Goal: Task Accomplishment & Management: Manage account settings

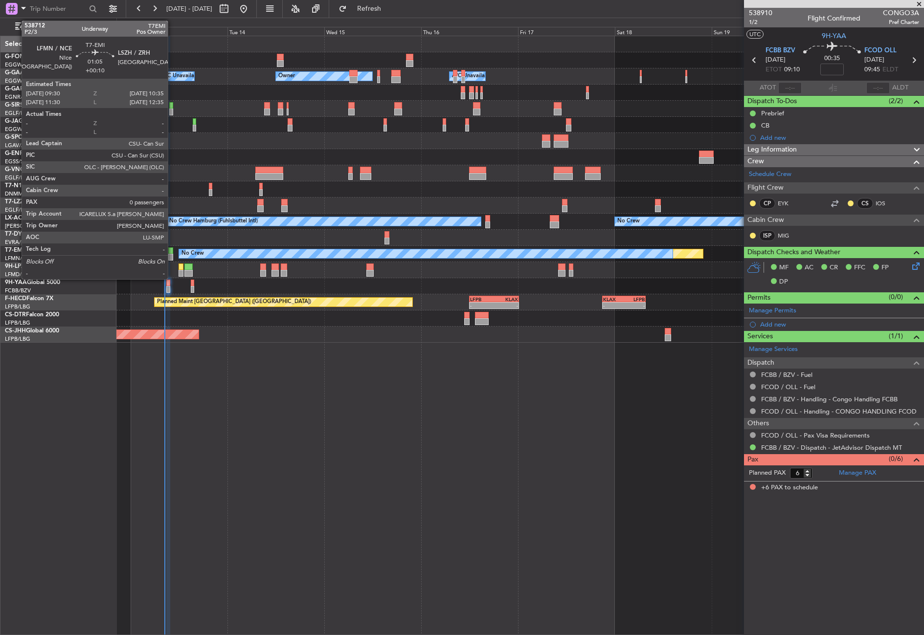
click at [172, 255] on div at bounding box center [170, 257] width 4 height 7
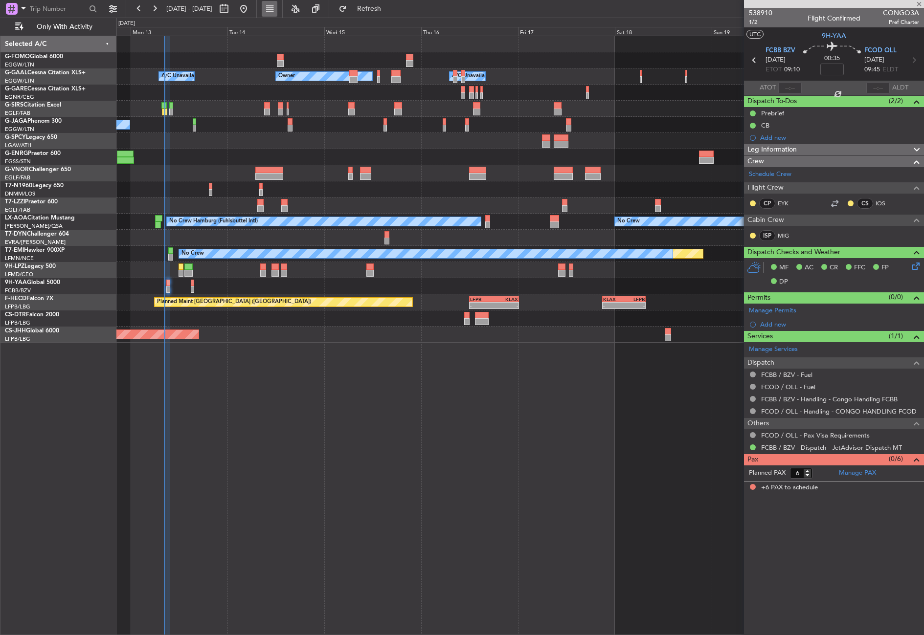
type input "+00:10"
type input "0"
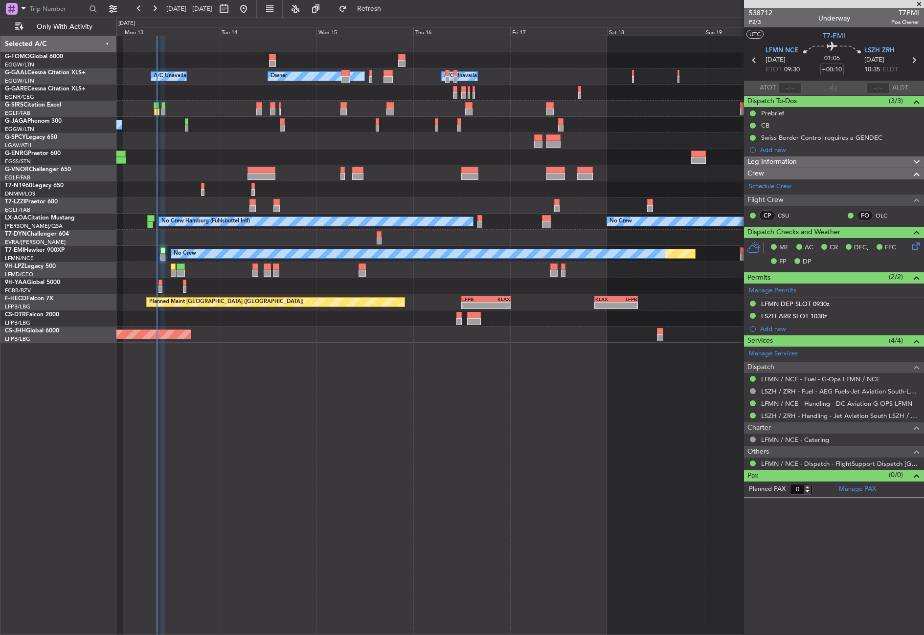
click at [447, 489] on div "- - EGGW 03:55 Z KSFO 14:45 Z Owner A/C Unavailable Owner A/C Unavailable Plann…" at bounding box center [519, 335] width 807 height 599
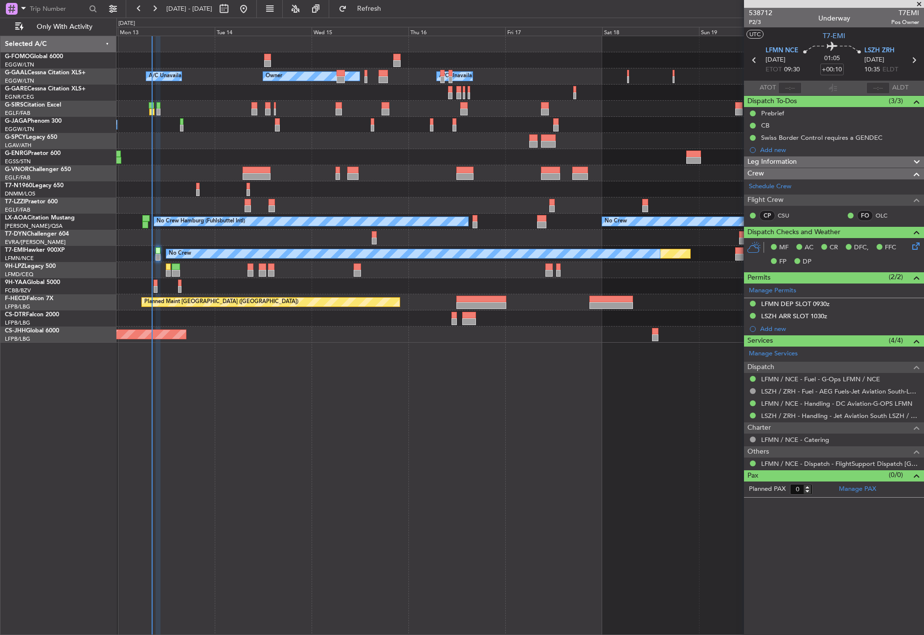
click at [447, 489] on div "Owner A/C Unavailable Owner A/C Unavailable Planned Maint Oxford (Kidlington) P…" at bounding box center [519, 335] width 807 height 599
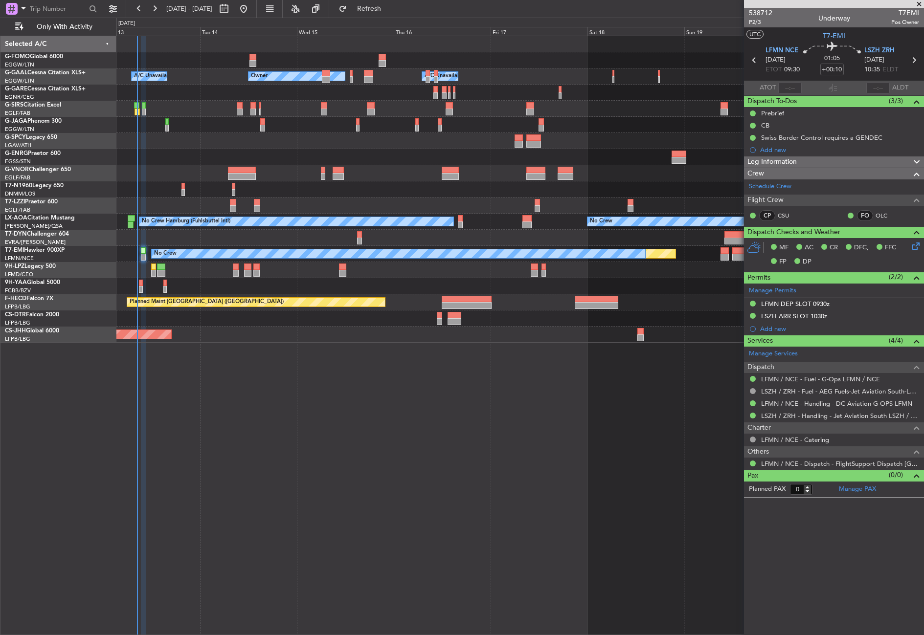
click at [423, 491] on div "Owner A/C Unavailable Owner A/C Unavailable Planned Maint Oxford (Kidlington) P…" at bounding box center [519, 335] width 807 height 599
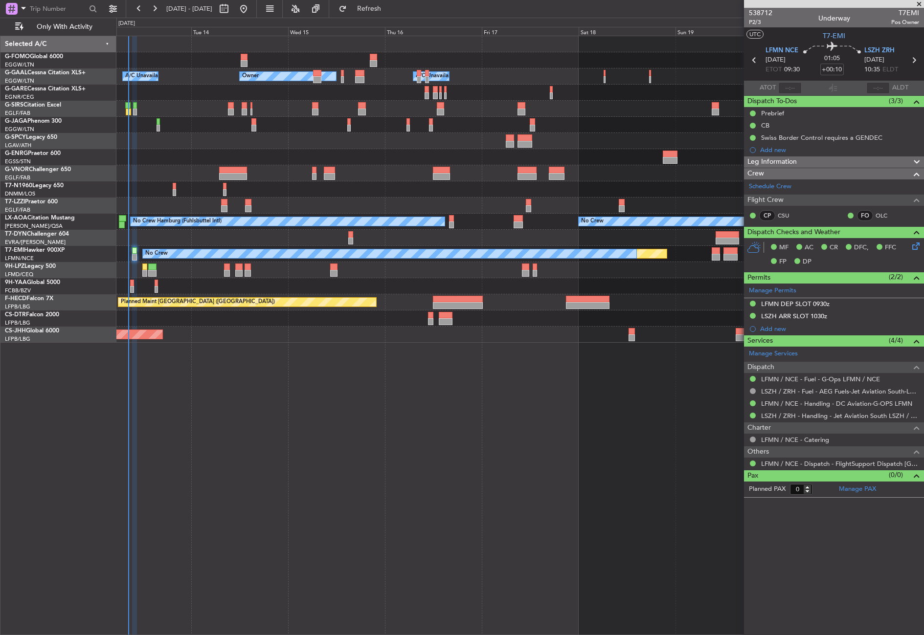
click at [423, 491] on div "Owner A/C Unavailable Owner A/C Unavailable Planned Maint Oxford (Kidlington) P…" at bounding box center [519, 335] width 807 height 599
click at [279, 415] on div "Owner A/C Unavailable Owner A/C Unavailable Planned Maint Oxford (Kidlington) P…" at bounding box center [519, 335] width 807 height 599
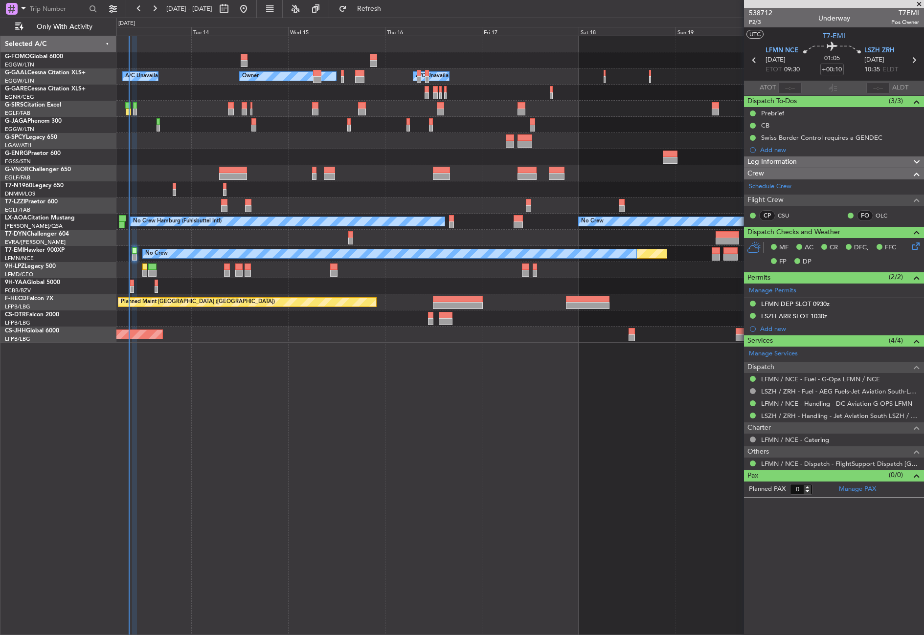
click at [279, 415] on div "Owner A/C Unavailable Owner A/C Unavailable Planned Maint Oxford (Kidlington) P…" at bounding box center [519, 335] width 807 height 599
click at [628, 458] on div "Owner A/C Unavailable Owner A/C Unavailable Planned Maint Oxford (Kidlington) P…" at bounding box center [519, 335] width 807 height 599
click at [602, 448] on div "Owner A/C Unavailable Owner A/C Unavailable Planned Maint Oxford (Kidlington) P…" at bounding box center [519, 335] width 807 height 599
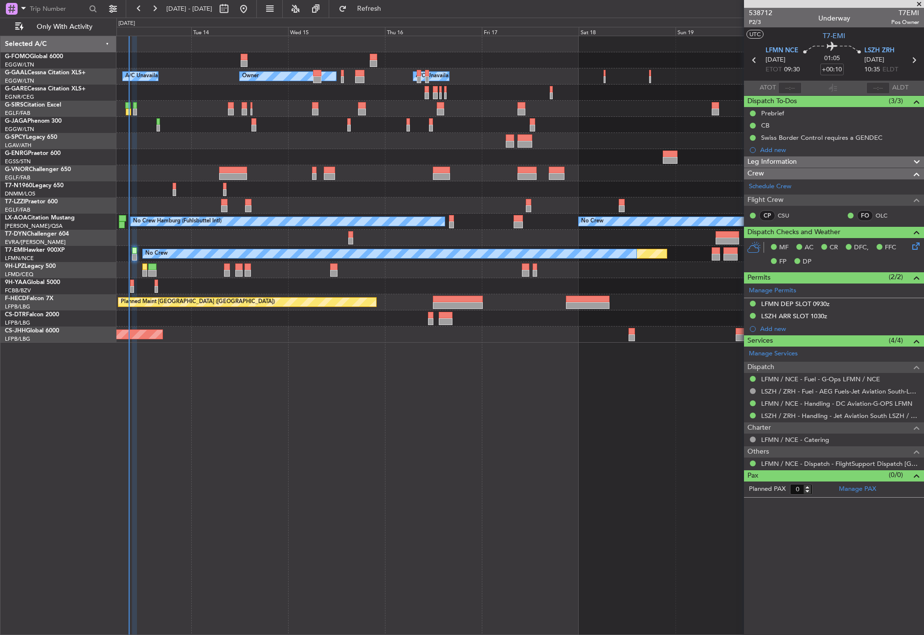
click at [587, 445] on div "Owner A/C Unavailable Owner A/C Unavailable Planned Maint Oxford (Kidlington) P…" at bounding box center [519, 335] width 807 height 599
click at [365, 348] on div "Owner A/C Unavailable Owner A/C Unavailable Planned Maint Oxford (Kidlington) P…" at bounding box center [519, 335] width 807 height 599
click at [348, 437] on div "Owner A/C Unavailable Owner A/C Unavailable Planned Maint Oxford (Kidlington) P…" at bounding box center [519, 335] width 807 height 599
click at [193, 528] on div "Owner A/C Unavailable Owner A/C Unavailable Planned Maint Oxford (Kidlington) P…" at bounding box center [519, 335] width 807 height 599
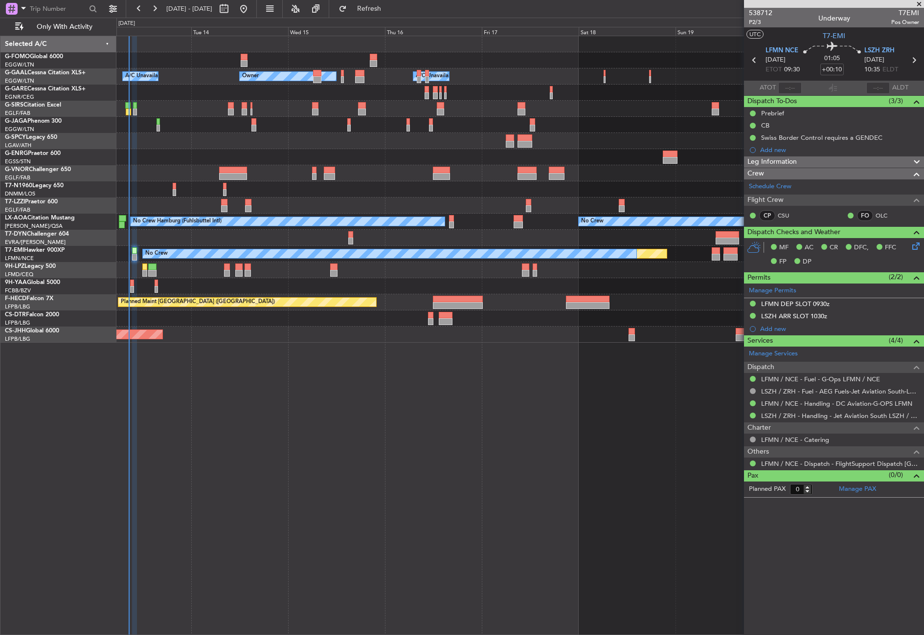
click at [270, 414] on div "Owner A/C Unavailable Owner A/C Unavailable Planned Maint Oxford (Kidlington) P…" at bounding box center [519, 335] width 807 height 599
click at [328, 491] on div "Owner A/C Unavailable Owner A/C Unavailable Planned Maint Oxford (Kidlington) P…" at bounding box center [519, 335] width 807 height 599
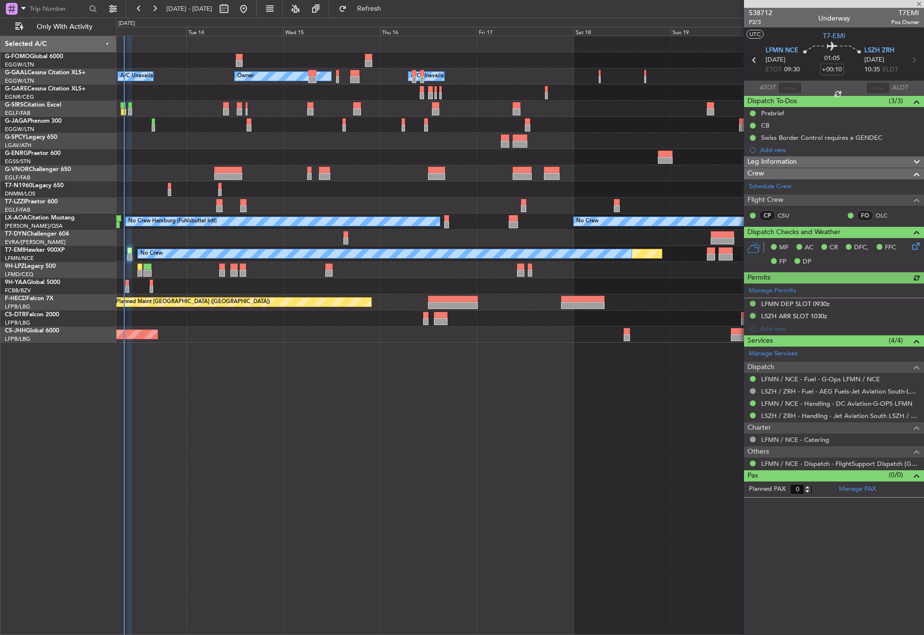
click at [359, 488] on div "Owner Owner A/C Unavailable A/C Unavailable Planned Maint Oxford (Kidlington) P…" at bounding box center [519, 335] width 807 height 599
click at [307, 400] on div "Owner Owner A/C Unavailable A/C Unavailable Planned Maint Oxford (Kidlington) P…" at bounding box center [519, 335] width 807 height 599
click at [336, 429] on div "Owner Owner A/C Unavailable A/C Unavailable Planned Maint Oxford (Kidlington) P…" at bounding box center [519, 335] width 807 height 599
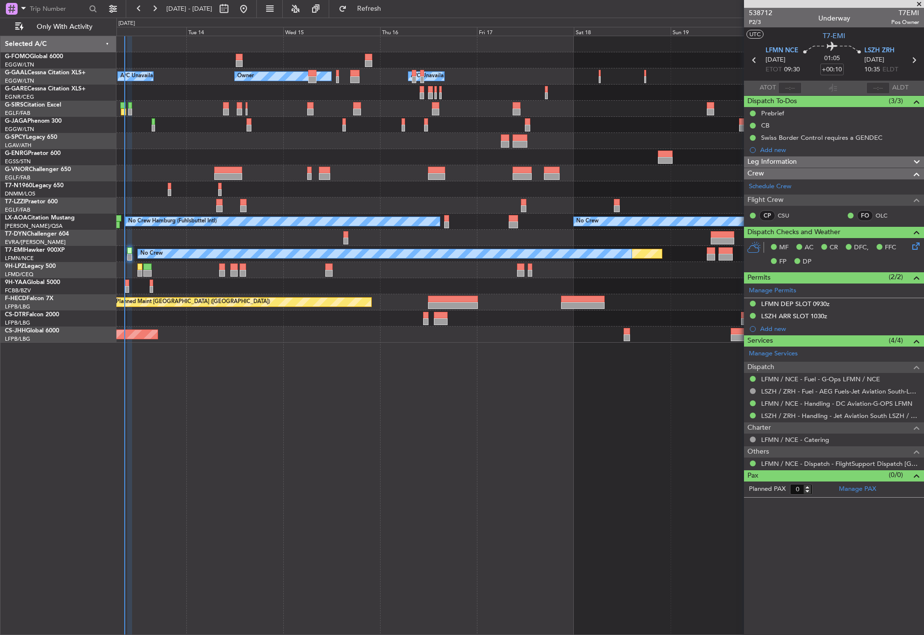
click at [337, 485] on div "Owner Owner A/C Unavailable A/C Unavailable Planned Maint Oxford (Kidlington) P…" at bounding box center [519, 335] width 807 height 599
click at [804, 401] on link "LFMN / NCE - Handling - DC Aviation-G-OPS LFMN" at bounding box center [836, 404] width 151 height 8
click at [282, 354] on div "Owner Owner A/C Unavailable A/C Unavailable Planned Maint Oxford (Kidlington) P…" at bounding box center [519, 335] width 807 height 599
click at [308, 346] on div "Owner Owner A/C Unavailable A/C Unavailable Planned Maint Oxford (Kidlington) P…" at bounding box center [519, 335] width 807 height 599
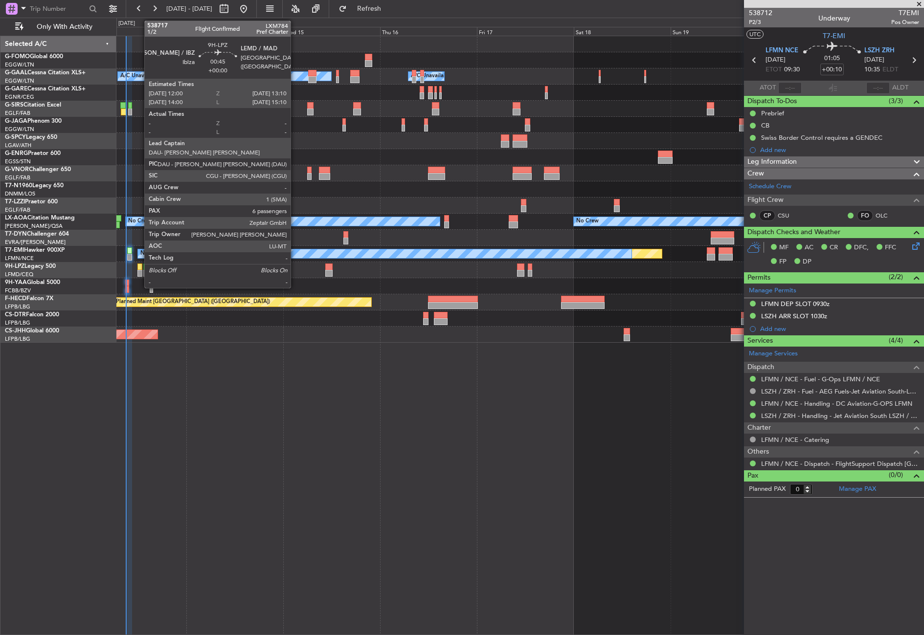
click at [139, 270] on div at bounding box center [139, 273] width 5 height 7
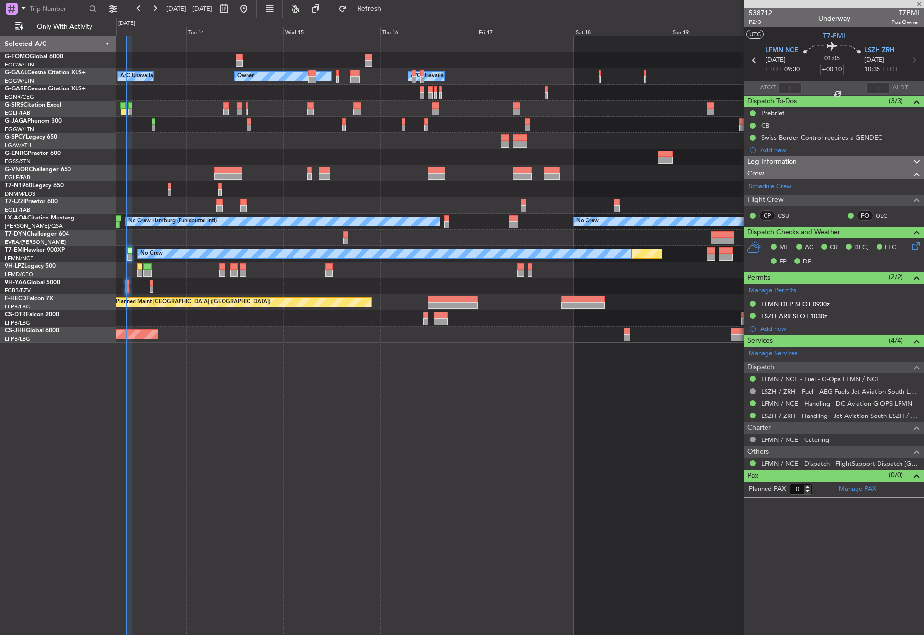
type input "6"
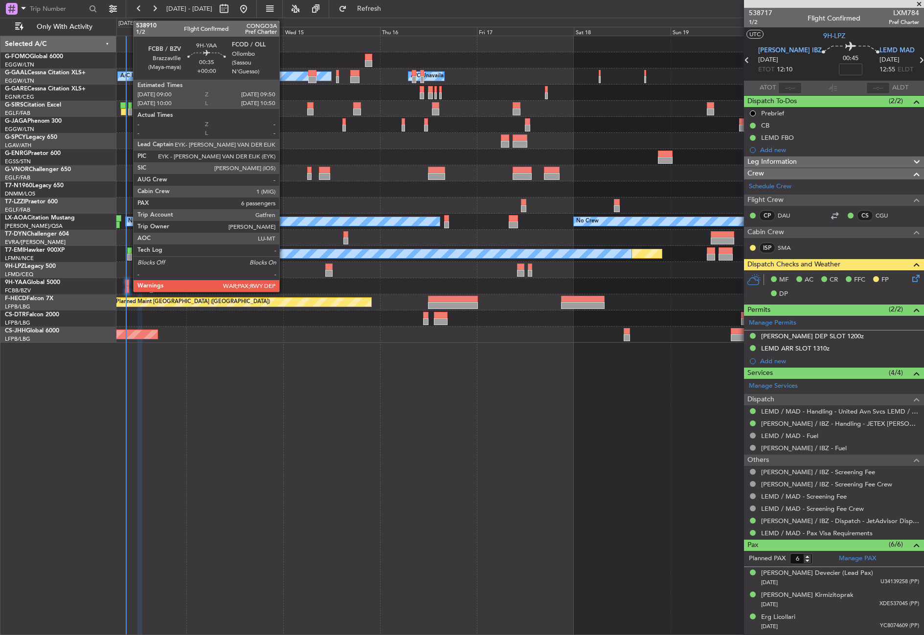
click at [128, 287] on div at bounding box center [126, 289] width 3 height 7
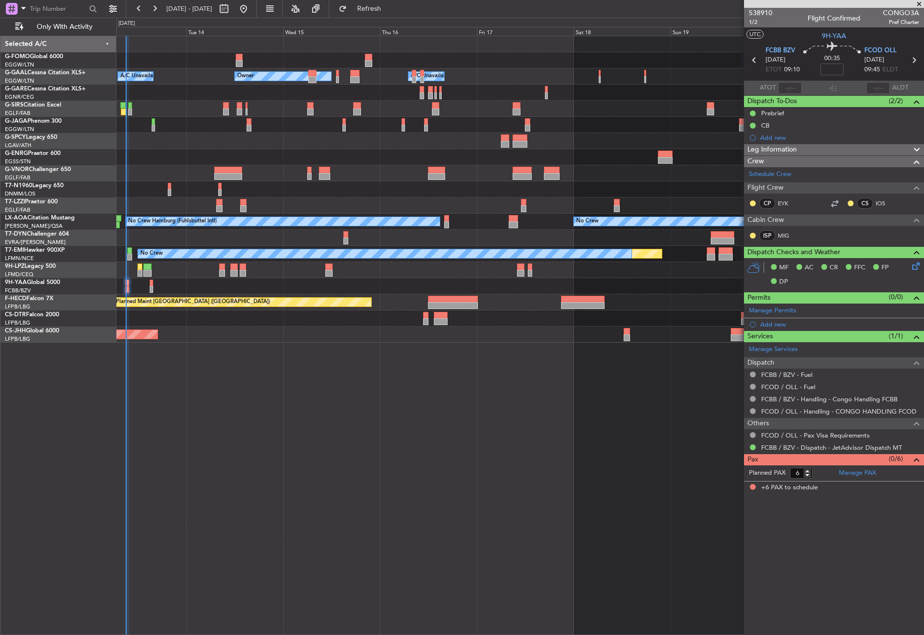
click at [374, 364] on div "Owner Owner A/C Unavailable A/C Unavailable Planned Maint Oxford (Kidlington) P…" at bounding box center [519, 335] width 807 height 599
click at [374, 400] on div "Owner Owner A/C Unavailable A/C Unavailable Planned Maint Oxford (Kidlington) P…" at bounding box center [519, 335] width 807 height 599
click at [374, 400] on div "Owner A/C Unavailable Owner A/C Unavailable Planned Maint Oxford (Kidlington) P…" at bounding box center [519, 335] width 807 height 599
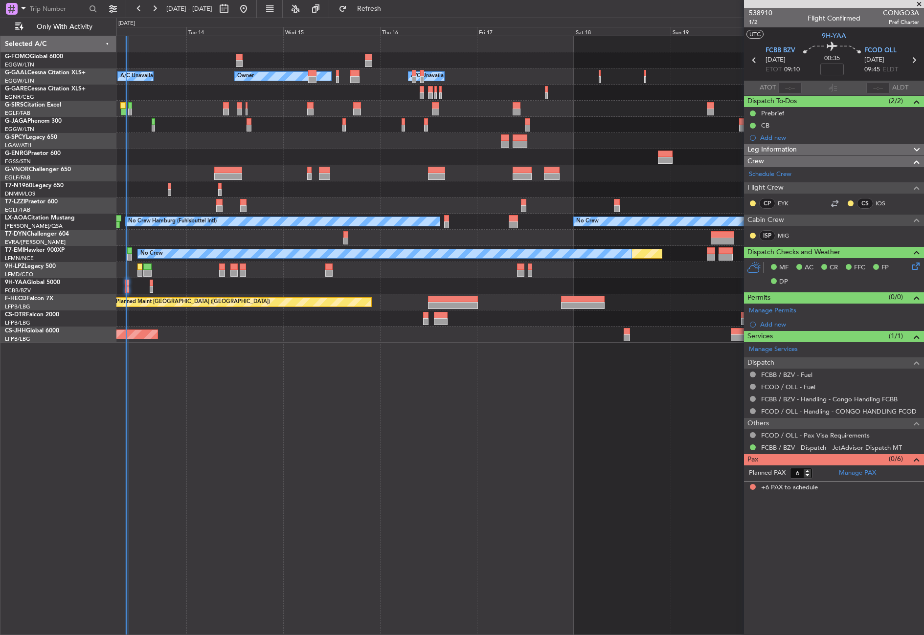
click at [214, 75] on div "Owner A/C Unavailable Owner A/C Unavailable" at bounding box center [519, 76] width 807 height 16
click at [345, 441] on div "Owner A/C Unavailable Owner A/C Unavailable Planned Maint Oxford (Kidlington) P…" at bounding box center [519, 335] width 807 height 599
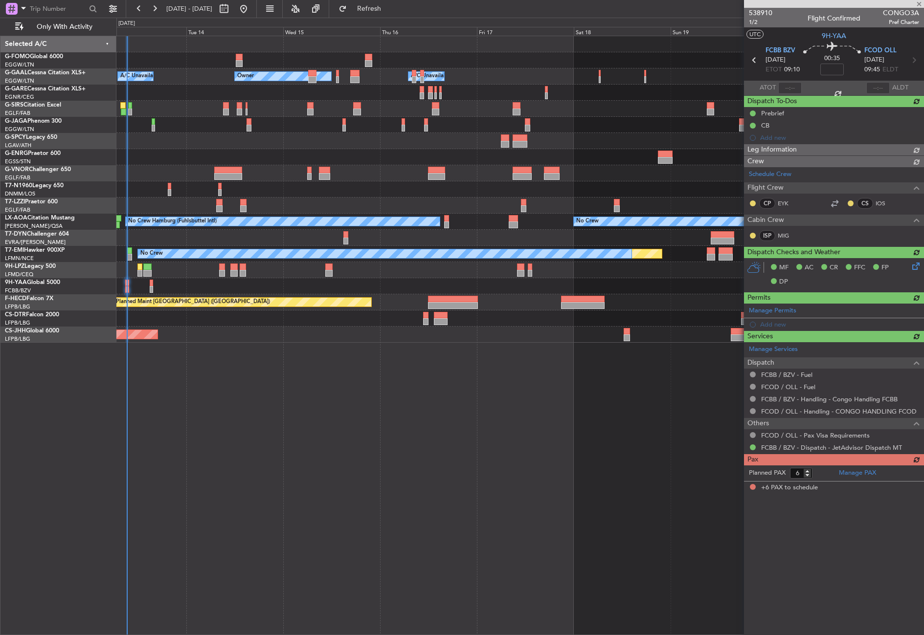
type input "09:11"
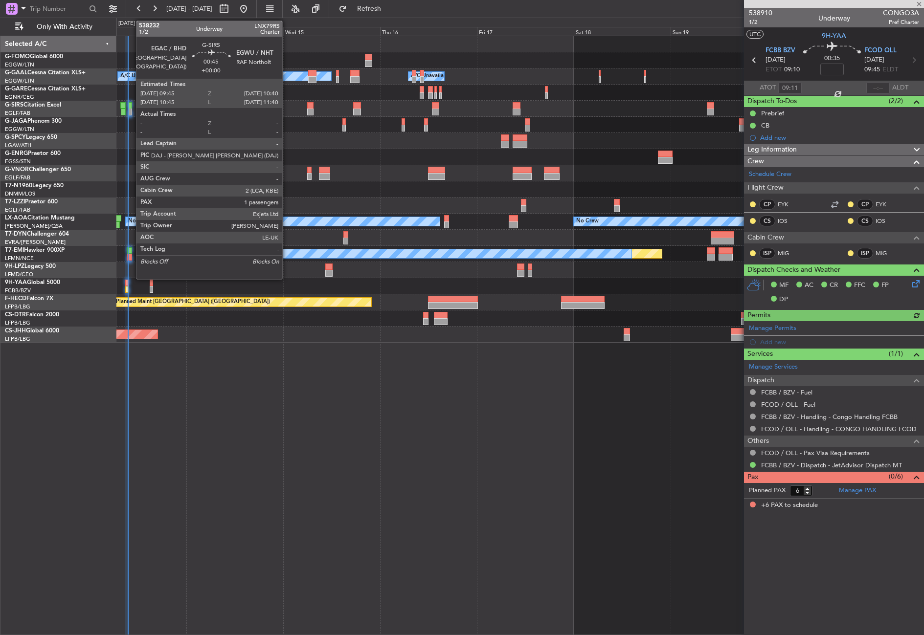
click at [131, 109] on div at bounding box center [130, 112] width 4 height 7
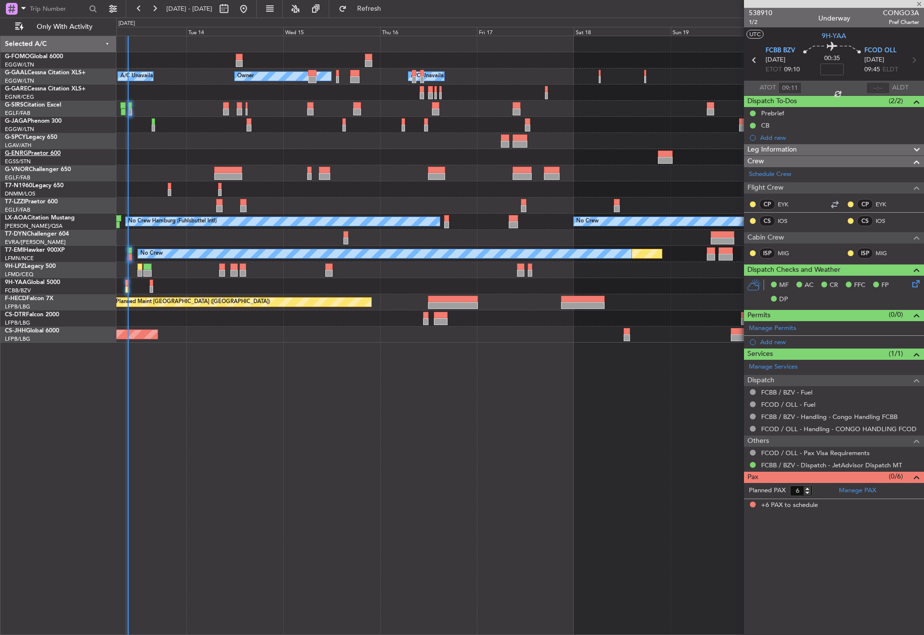
type input "1"
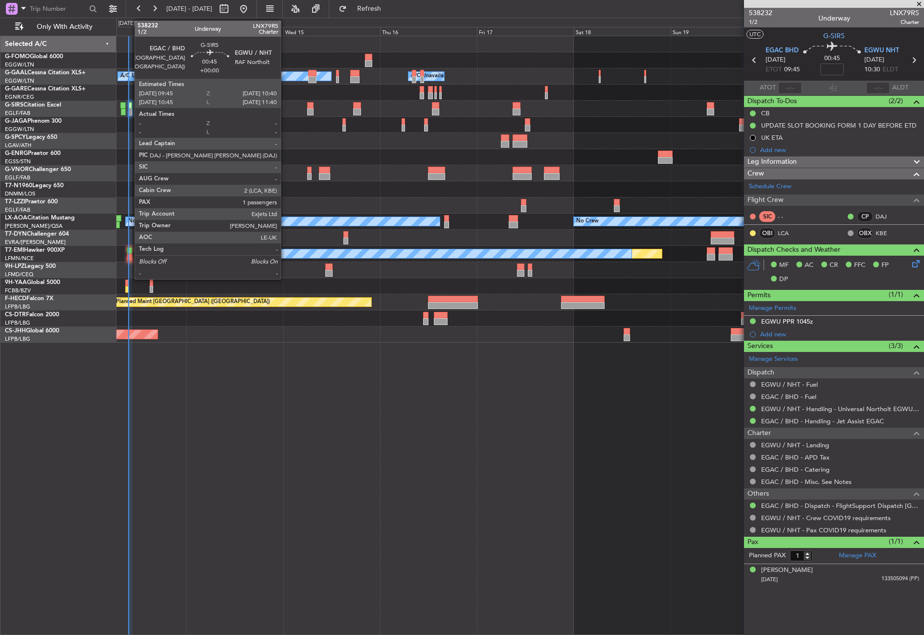
click at [130, 103] on div at bounding box center [130, 105] width 4 height 7
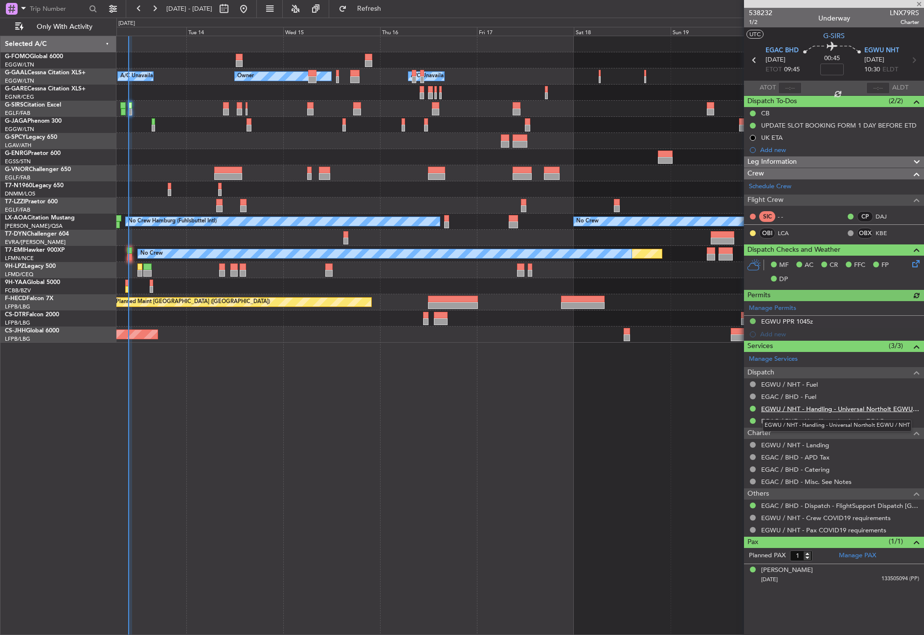
click at [826, 405] on link "EGWU / NHT - Handling - Universal Northolt EGWU / NHT" at bounding box center [840, 409] width 158 height 8
click at [135, 121] on div "Planned Maint [GEOGRAPHIC_DATA] ([GEOGRAPHIC_DATA]) No Crew" at bounding box center [519, 125] width 807 height 16
click at [177, 118] on div "Planned Maint [GEOGRAPHIC_DATA] ([GEOGRAPHIC_DATA]) No Crew" at bounding box center [519, 125] width 807 height 16
click at [137, 131] on div "Planned Maint [GEOGRAPHIC_DATA] ([GEOGRAPHIC_DATA]) No Crew" at bounding box center [519, 125] width 807 height 16
click at [306, 371] on div "Owner A/C Unavailable Owner A/C Unavailable Planned Maint Oxford (Kidlington) P…" at bounding box center [519, 335] width 807 height 599
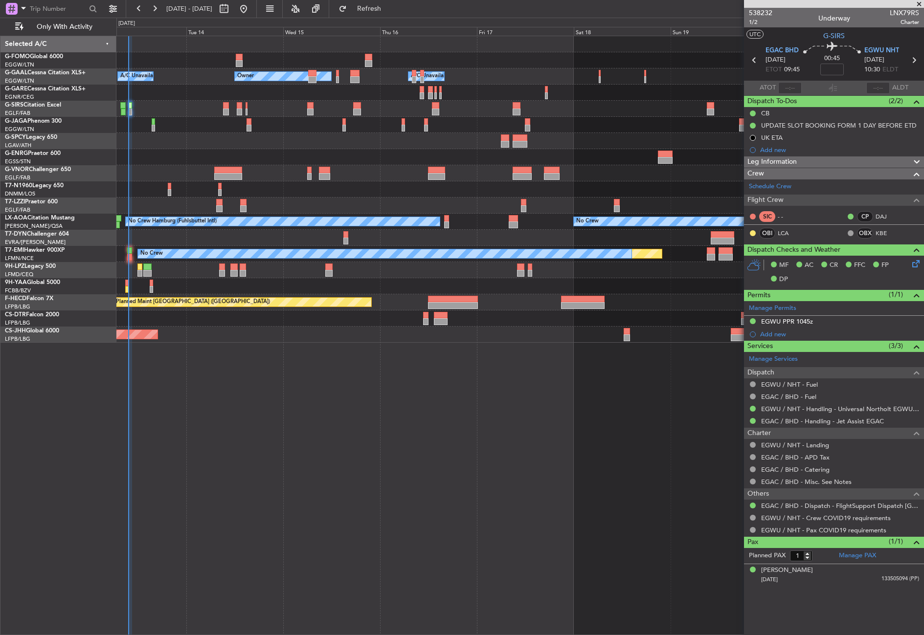
click at [306, 371] on div "Owner A/C Unavailable Owner A/C Unavailable Planned Maint Oxford (Kidlington) P…" at bounding box center [519, 335] width 807 height 599
click at [271, 335] on div "Planned Maint [GEOGRAPHIC_DATA] ([GEOGRAPHIC_DATA])" at bounding box center [519, 335] width 807 height 16
click at [190, 463] on div "Owner Owner A/C Unavailable A/C Unavailable Planned Maint Oxford (Kidlington) P…" at bounding box center [519, 335] width 807 height 599
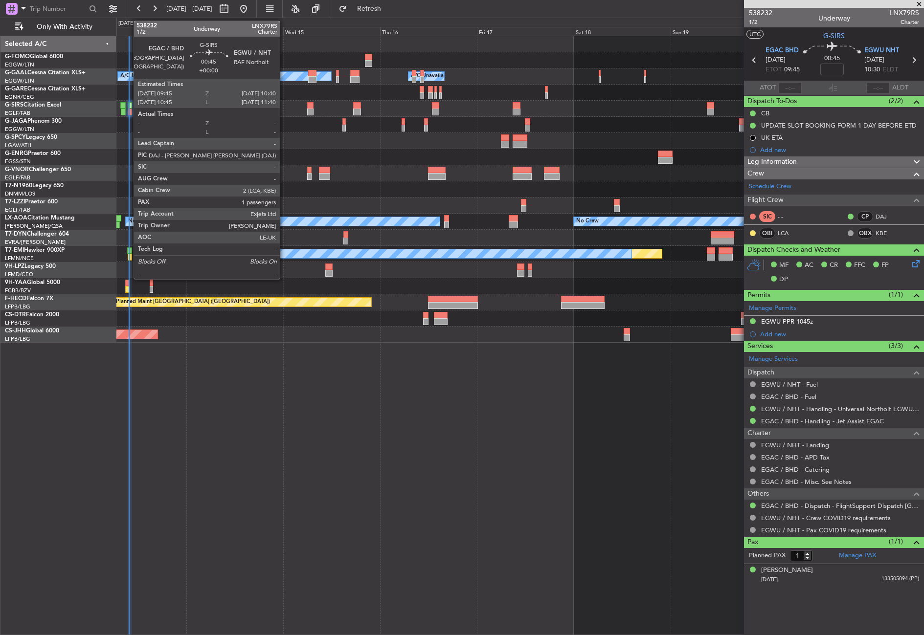
click at [129, 112] on div at bounding box center [130, 112] width 4 height 7
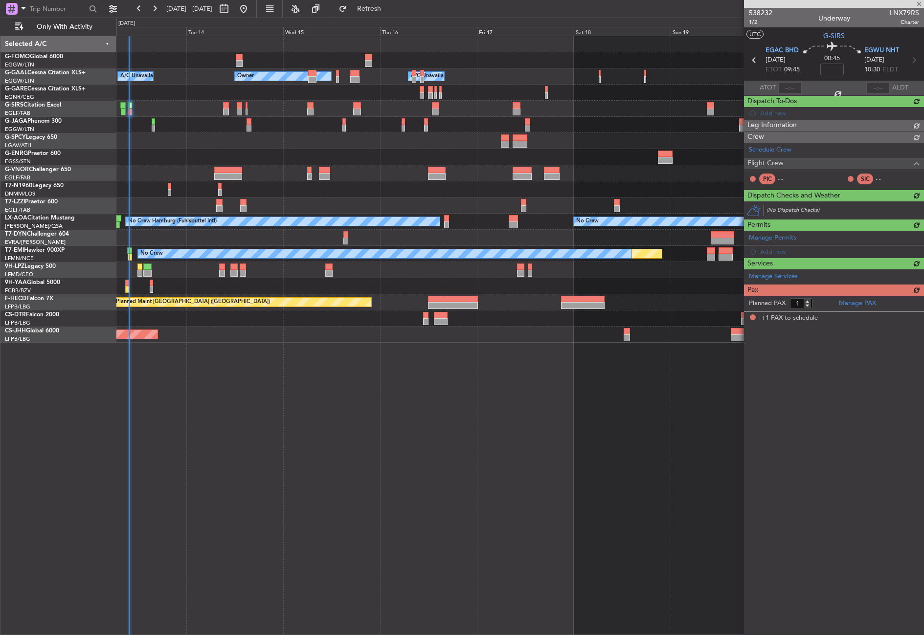
click at [266, 447] on div "Owner Owner A/C Unavailable A/C Unavailable Planned Maint Oxford (Kidlington) P…" at bounding box center [519, 335] width 807 height 599
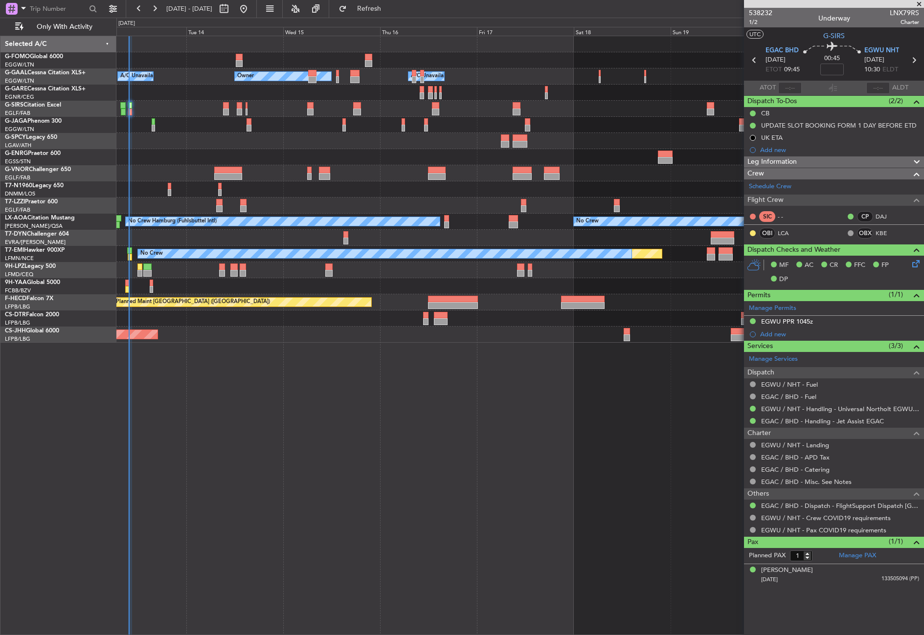
click at [266, 447] on div "Owner Owner A/C Unavailable A/C Unavailable Planned Maint Oxford (Kidlington) P…" at bounding box center [519, 335] width 807 height 599
click at [214, 409] on div "Owner Owner A/C Unavailable A/C Unavailable Planned Maint Oxford (Kidlington) P…" at bounding box center [519, 335] width 807 height 599
type input "09:47"
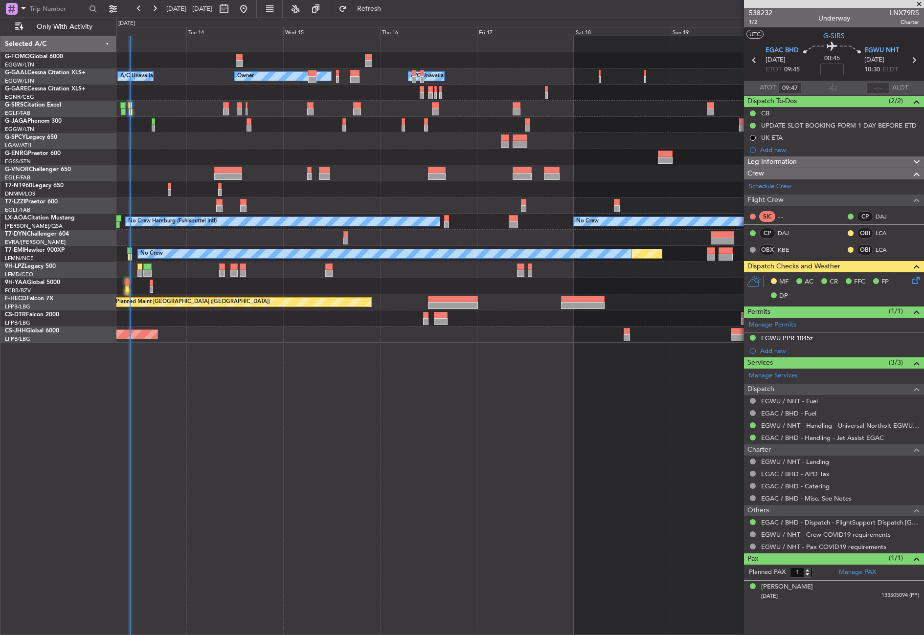
click at [213, 443] on div "Owner A/C Unavailable Owner A/C Unavailable Planned Maint Oxford (Kidlington) P…" at bounding box center [519, 335] width 807 height 599
click at [390, 5] on span "Refresh" at bounding box center [369, 8] width 41 height 7
click at [366, 414] on div "Owner Owner A/C Unavailable A/C Unavailable Planned Maint Oxford (Kidlington) P…" at bounding box center [519, 335] width 807 height 599
click at [309, 435] on div "Owner Owner A/C Unavailable A/C Unavailable Planned Maint Oxford (Kidlington) P…" at bounding box center [519, 335] width 807 height 599
click at [305, 430] on div "Owner Owner A/C Unavailable A/C Unavailable Planned Maint Oxford (Kidlington) P…" at bounding box center [519, 335] width 807 height 599
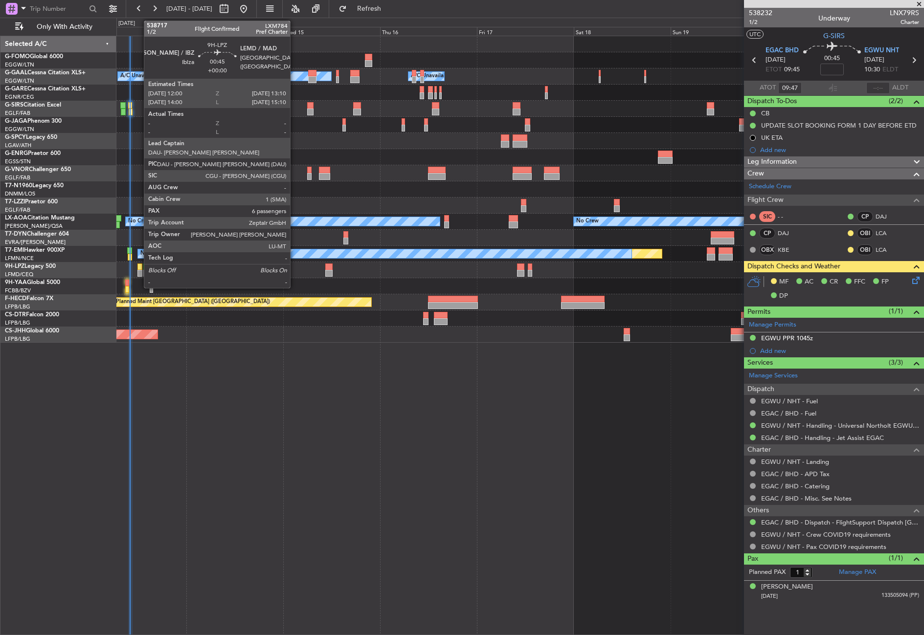
click at [139, 268] on div at bounding box center [139, 267] width 5 height 7
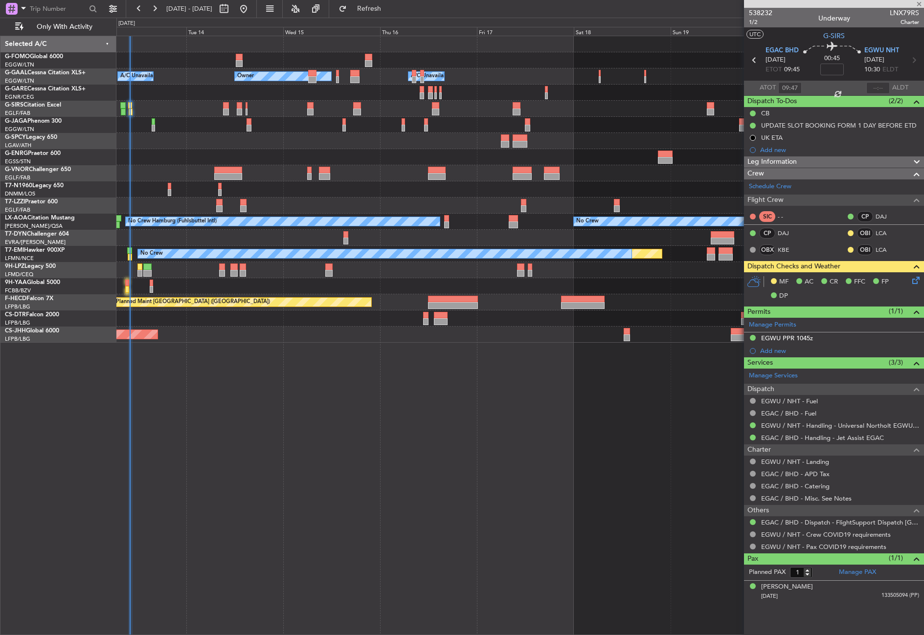
type input "6"
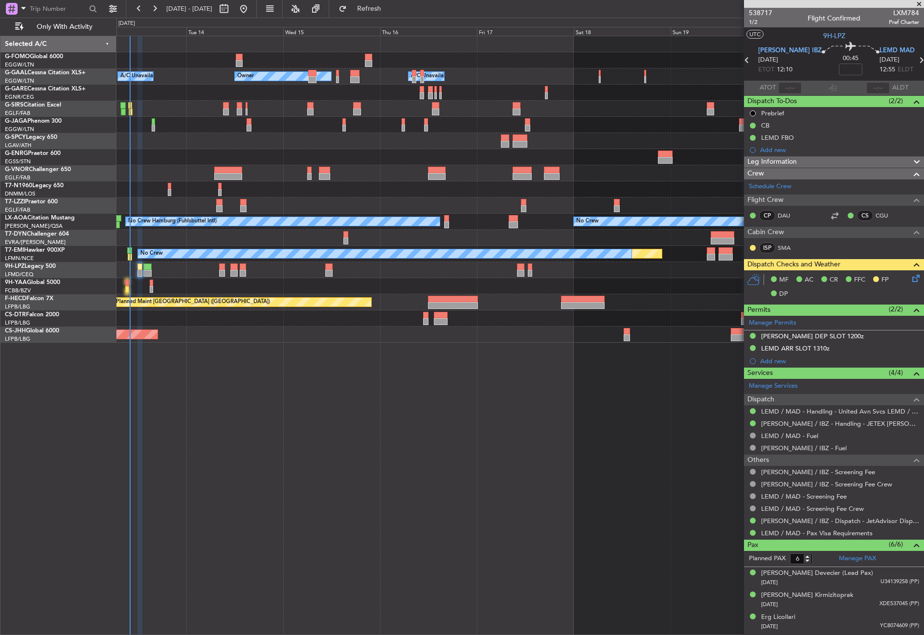
click at [910, 280] on icon at bounding box center [914, 277] width 8 height 8
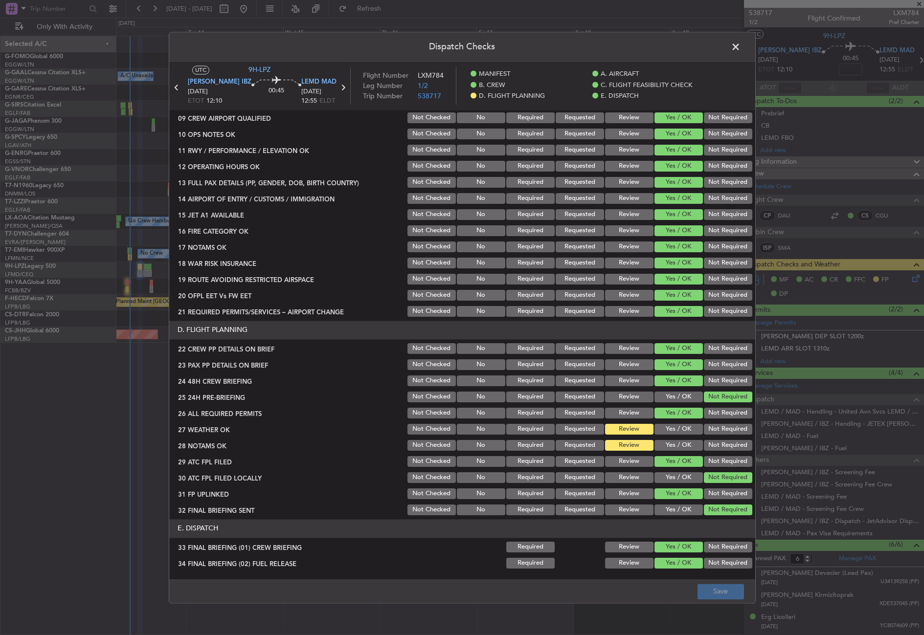
scroll to position [342, 0]
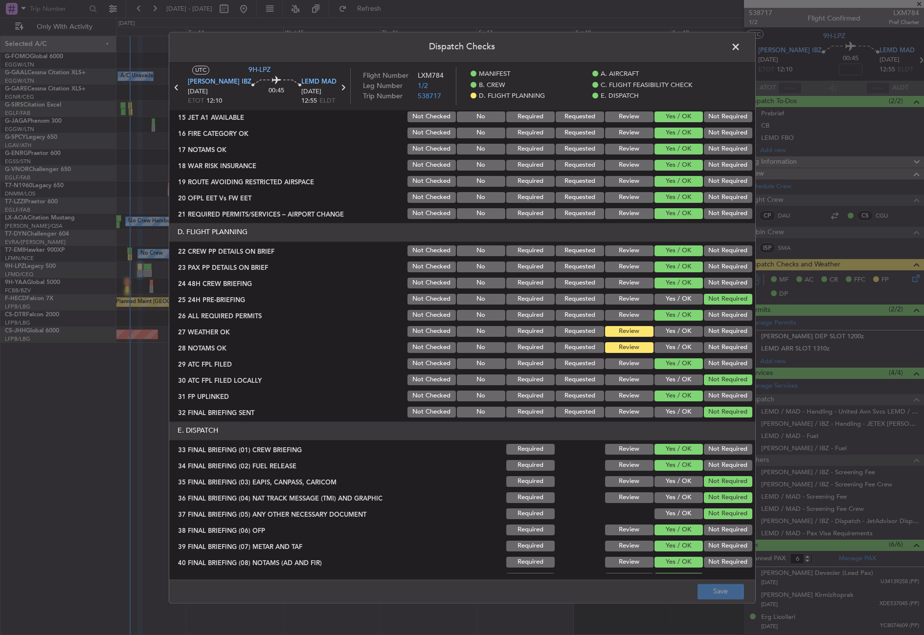
drag, startPoint x: 673, startPoint y: 353, endPoint x: 672, endPoint y: 341, distance: 11.3
click at [673, 352] on button "Yes / OK" at bounding box center [678, 347] width 48 height 11
click at [671, 333] on button "Yes / OK" at bounding box center [678, 331] width 48 height 11
click at [714, 585] on button "Save" at bounding box center [720, 592] width 46 height 16
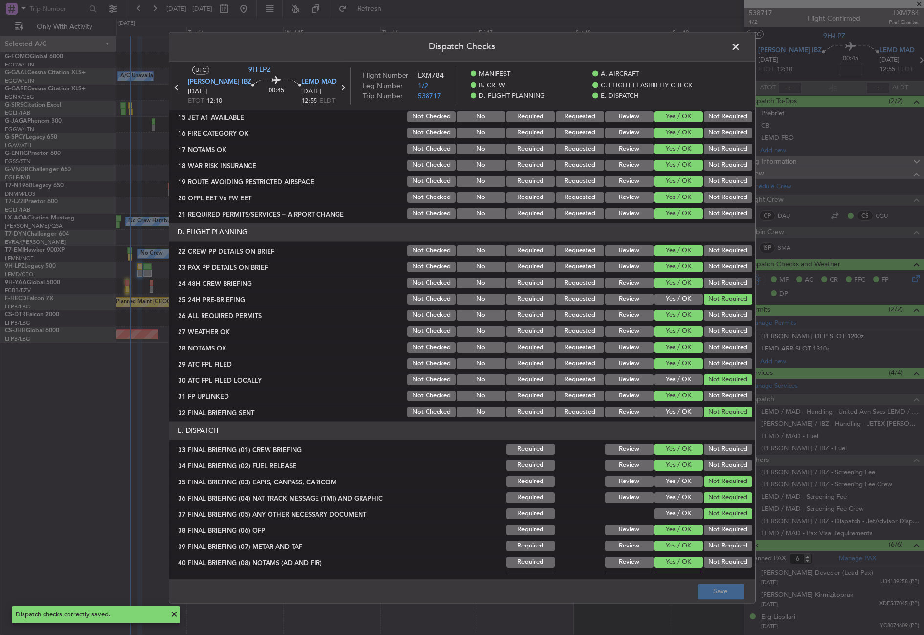
click at [740, 45] on span at bounding box center [740, 50] width 0 height 20
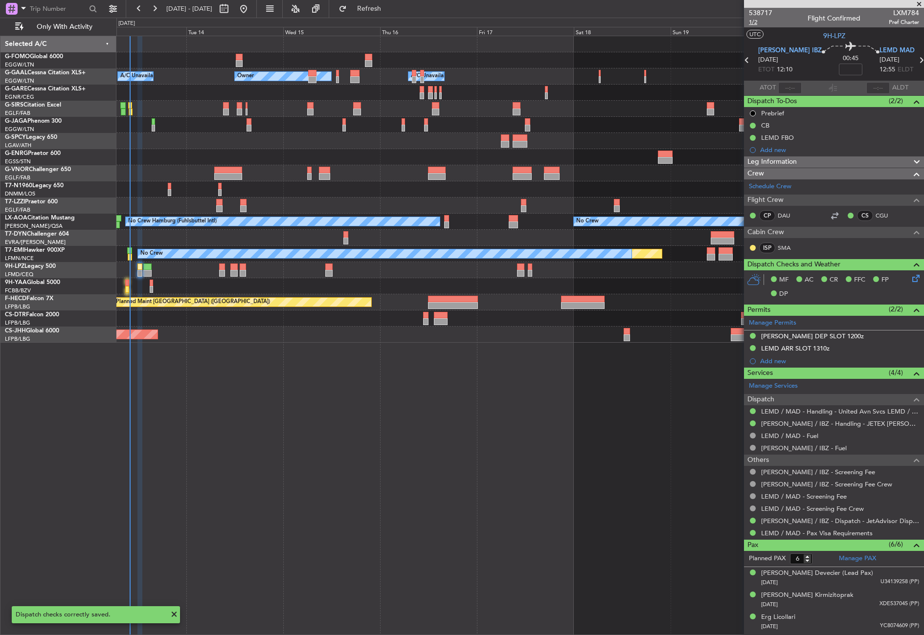
click at [755, 20] on span "1/2" at bounding box center [760, 22] width 23 height 8
click at [186, 146] on div at bounding box center [519, 141] width 807 height 16
click at [198, 105] on div "Planned Maint Oxford ([GEOGRAPHIC_DATA])" at bounding box center [519, 109] width 807 height 16
click at [393, 3] on button "Refresh" at bounding box center [363, 9] width 59 height 16
click at [280, 479] on div "Owner Owner A/C Unavailable A/C Unavailable Planned Maint Oxford (Kidlington) P…" at bounding box center [519, 335] width 807 height 599
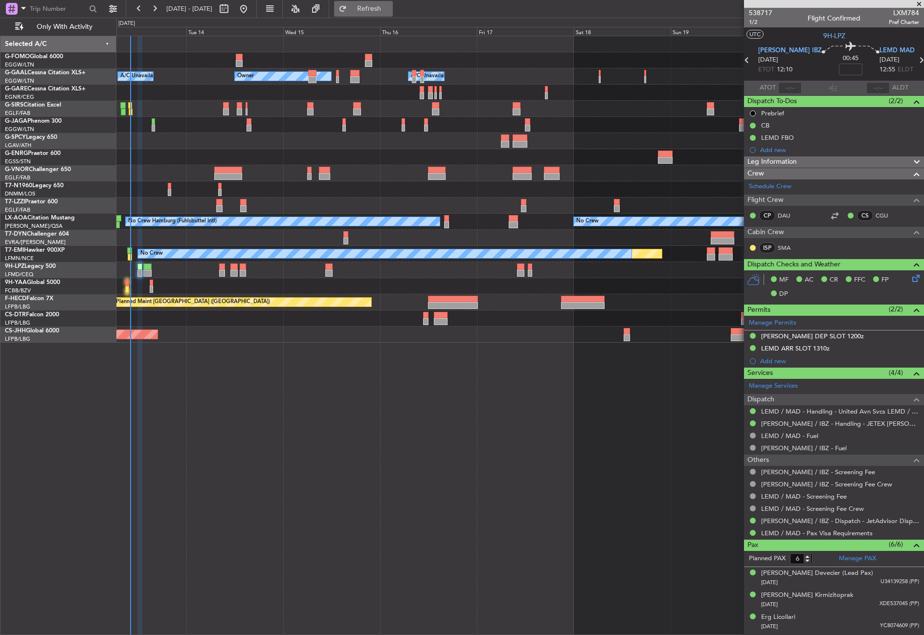
click at [371, 12] on button "Refresh" at bounding box center [363, 9] width 59 height 16
click at [23, 10] on span at bounding box center [24, 8] width 12 height 12
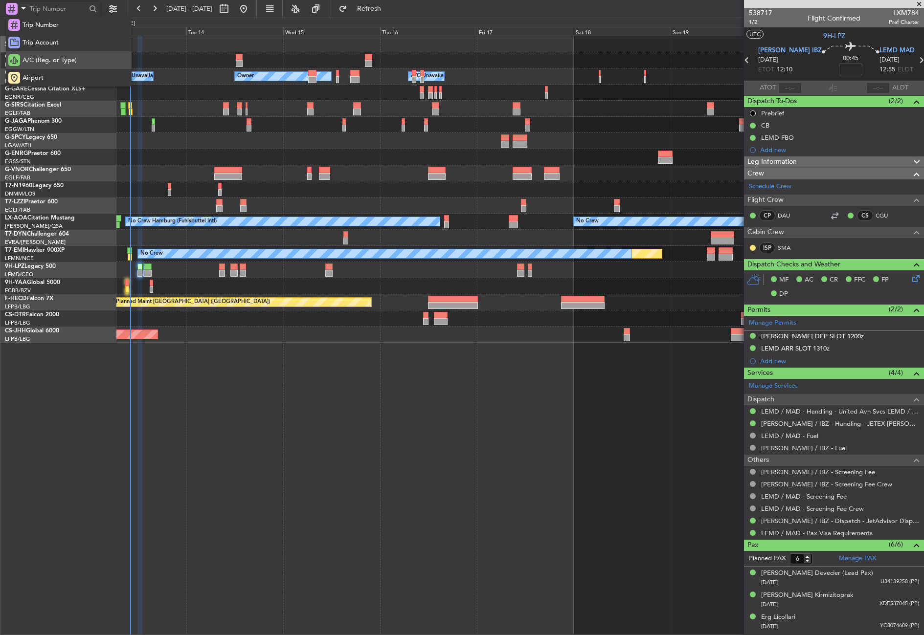
click at [58, 52] on div "A/C (Reg. or Type)" at bounding box center [69, 60] width 126 height 18
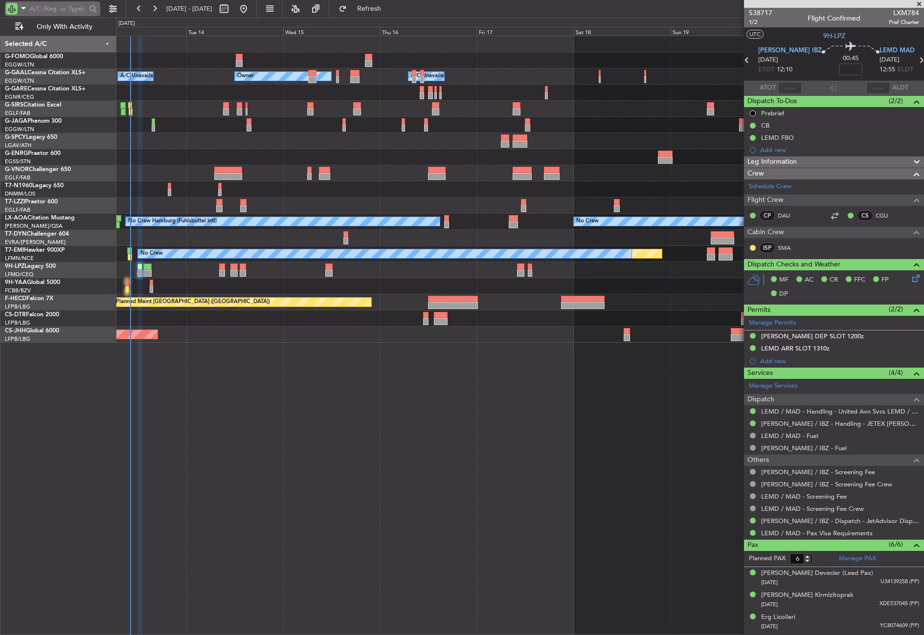
click at [44, 6] on input "text" at bounding box center [58, 8] width 56 height 15
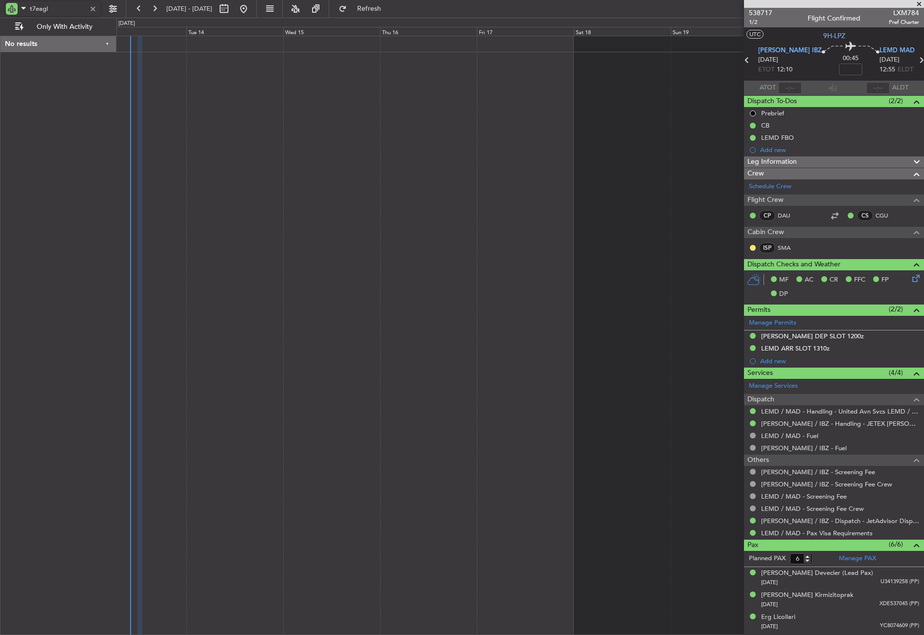
click at [34, 7] on input "t7eagl" at bounding box center [58, 8] width 56 height 15
click at [38, 8] on input "t7eagl" at bounding box center [58, 8] width 56 height 15
click at [52, 10] on input "t7eagl" at bounding box center [58, 8] width 56 height 15
type input "t7-eagl"
click at [256, 242] on div at bounding box center [519, 335] width 807 height 599
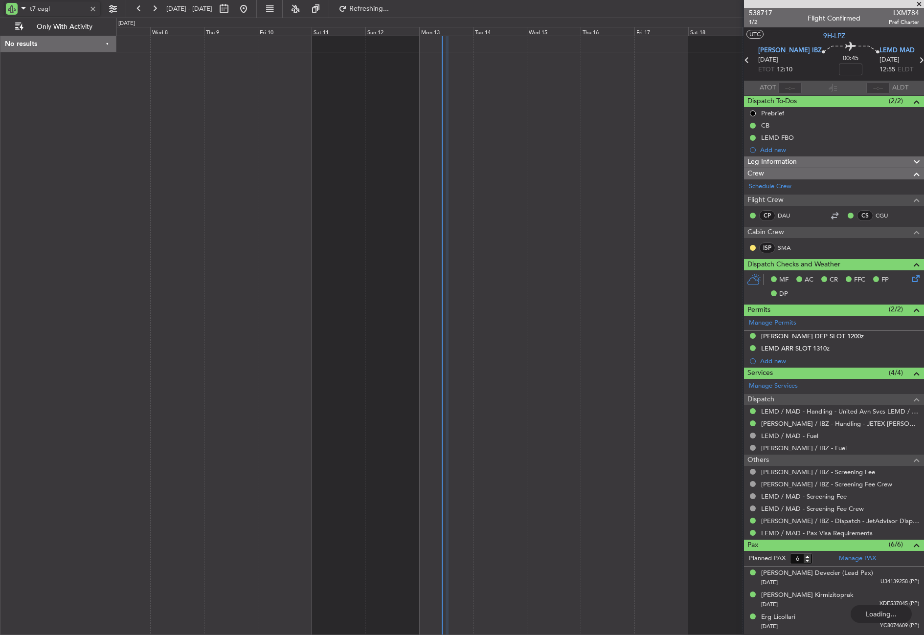
click at [683, 204] on div at bounding box center [519, 335] width 807 height 599
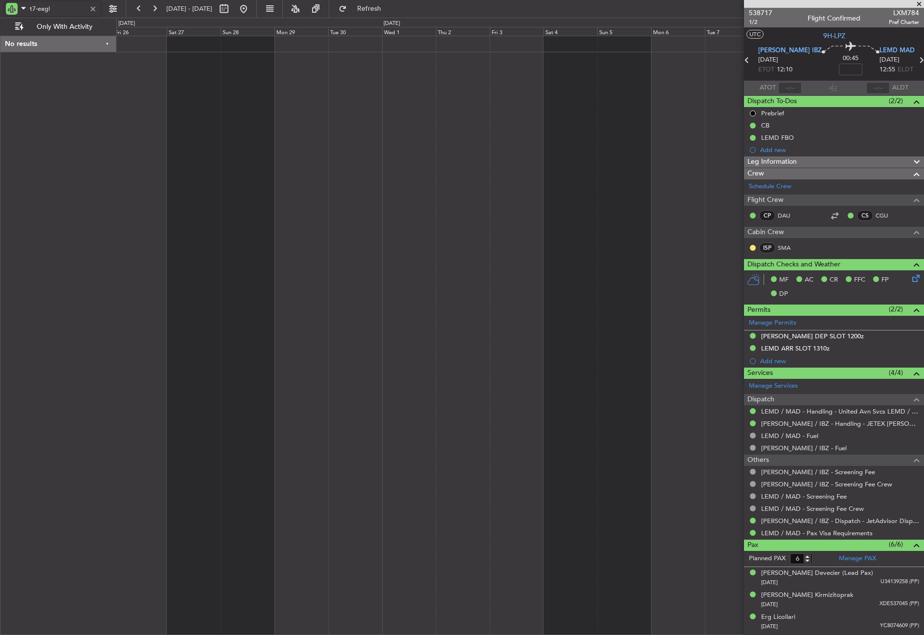
click at [684, 249] on div at bounding box center [519, 335] width 807 height 599
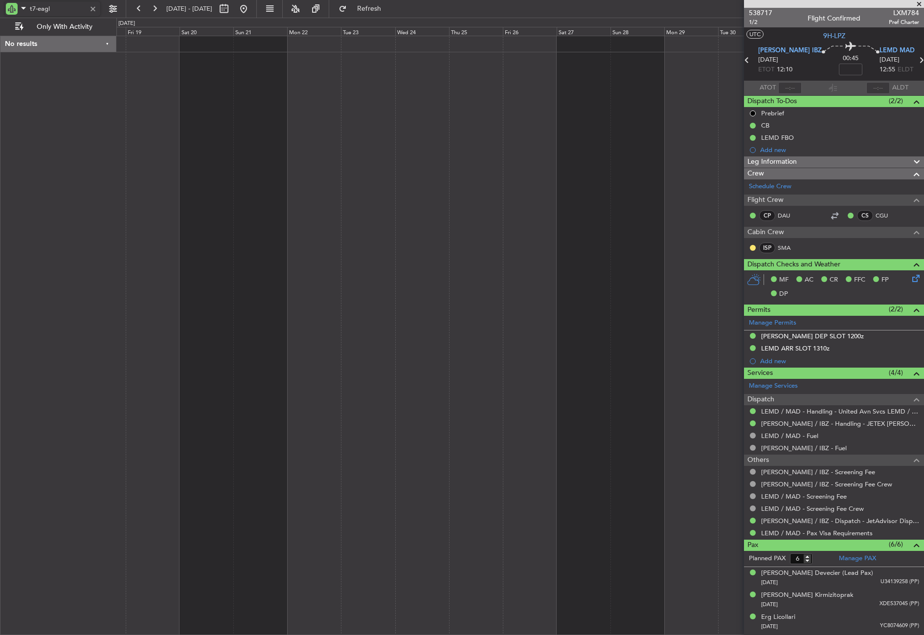
click at [565, 285] on div at bounding box center [519, 335] width 807 height 599
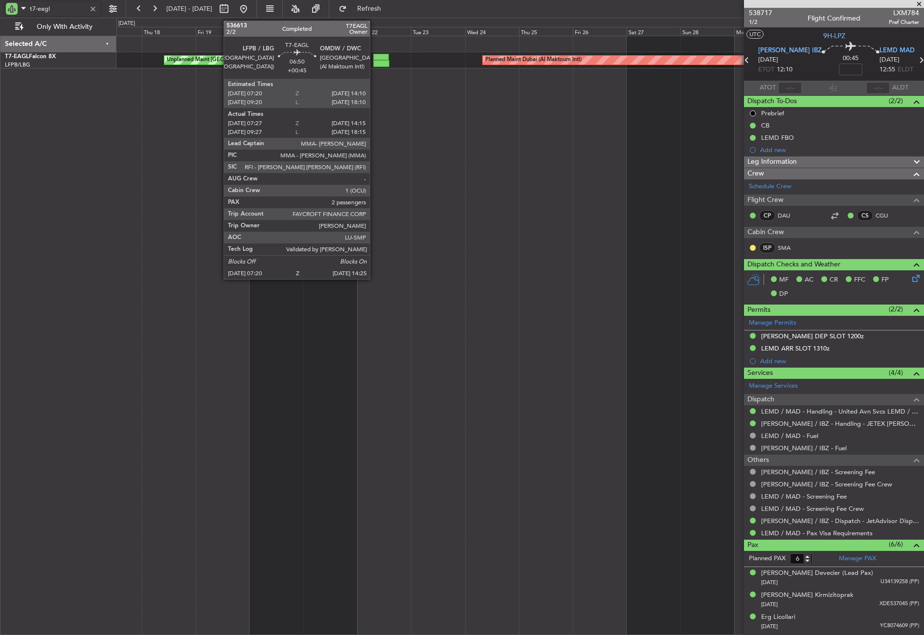
click at [374, 58] on div at bounding box center [381, 57] width 16 height 7
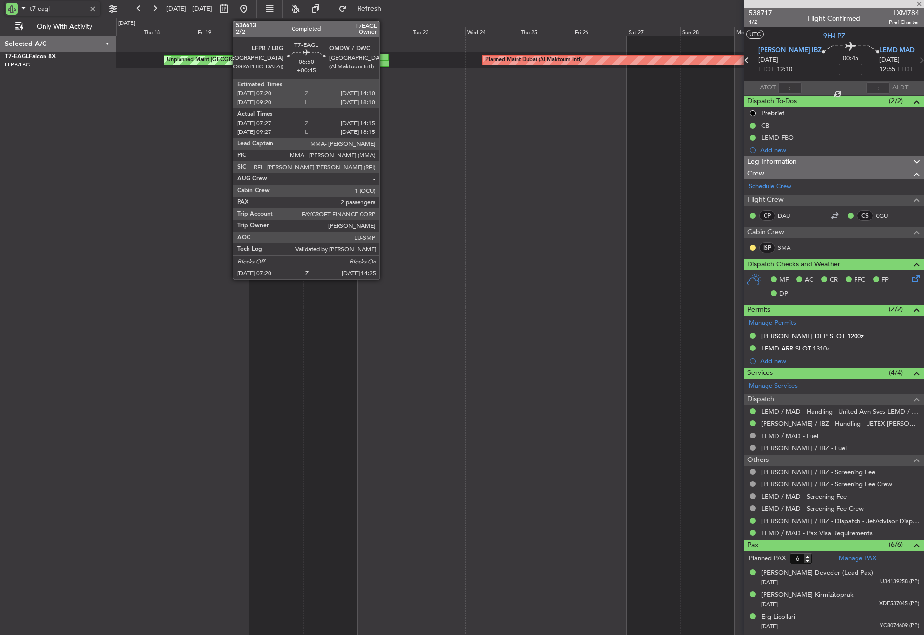
click at [383, 61] on div at bounding box center [381, 63] width 16 height 7
type input "+00:45"
type input "07:27"
type input "14:15"
type input "2"
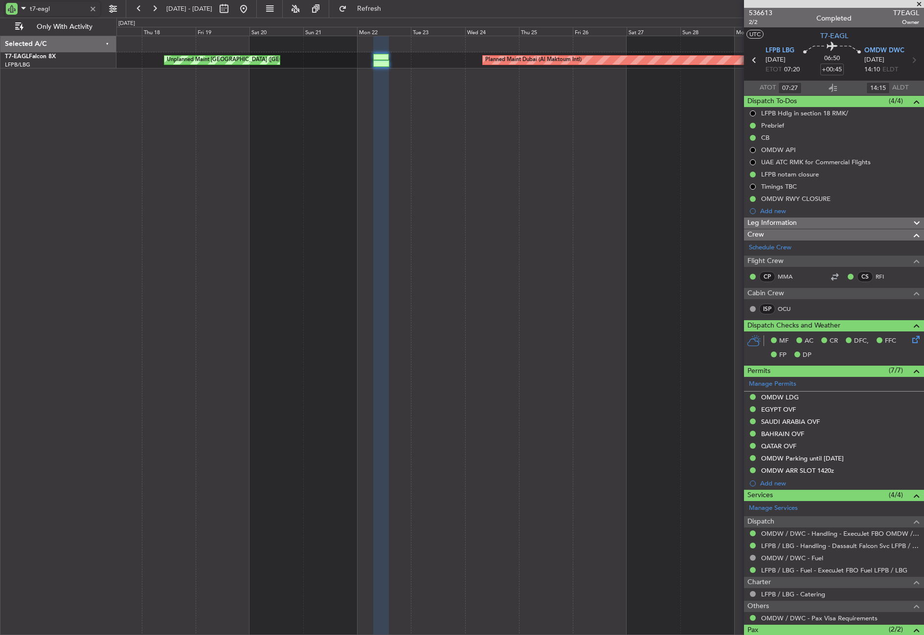
type input "t7-eagl"
click at [251, 9] on button at bounding box center [244, 9] width 16 height 16
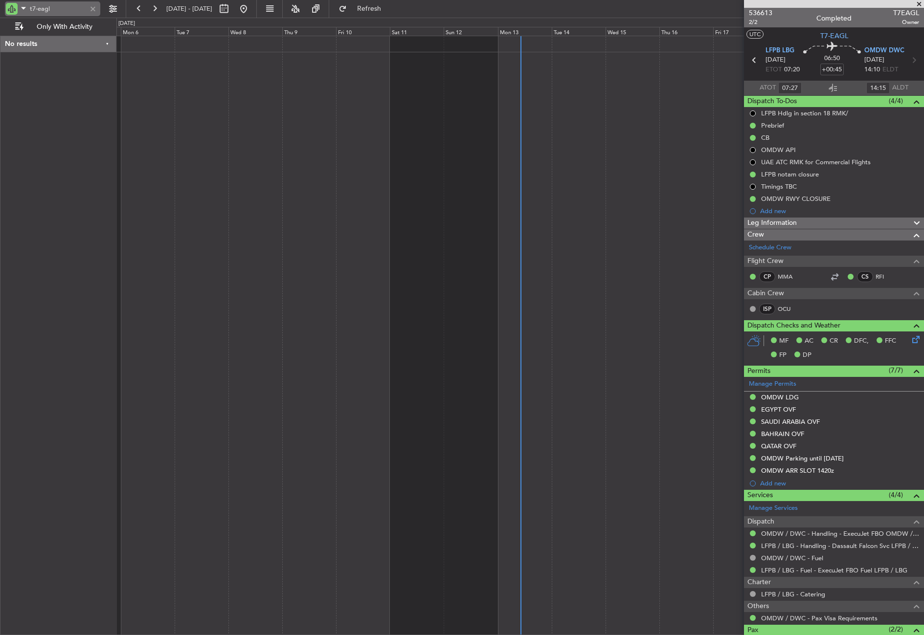
click at [89, 11] on div at bounding box center [93, 8] width 11 height 11
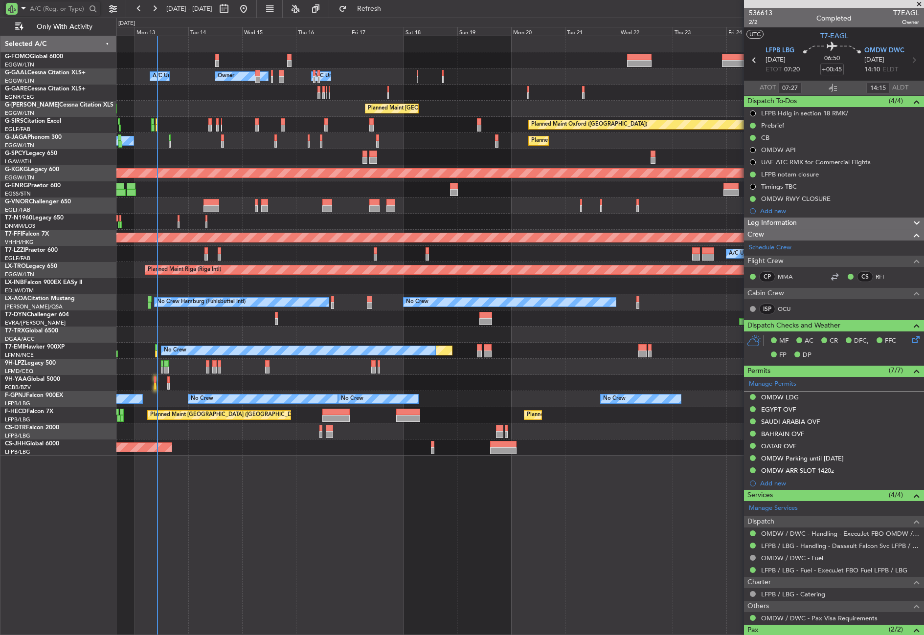
click at [159, 454] on div "Owner A/C Unavailable Owner A/C Unavailable Owner Unplanned Maint London (Luton…" at bounding box center [519, 335] width 807 height 599
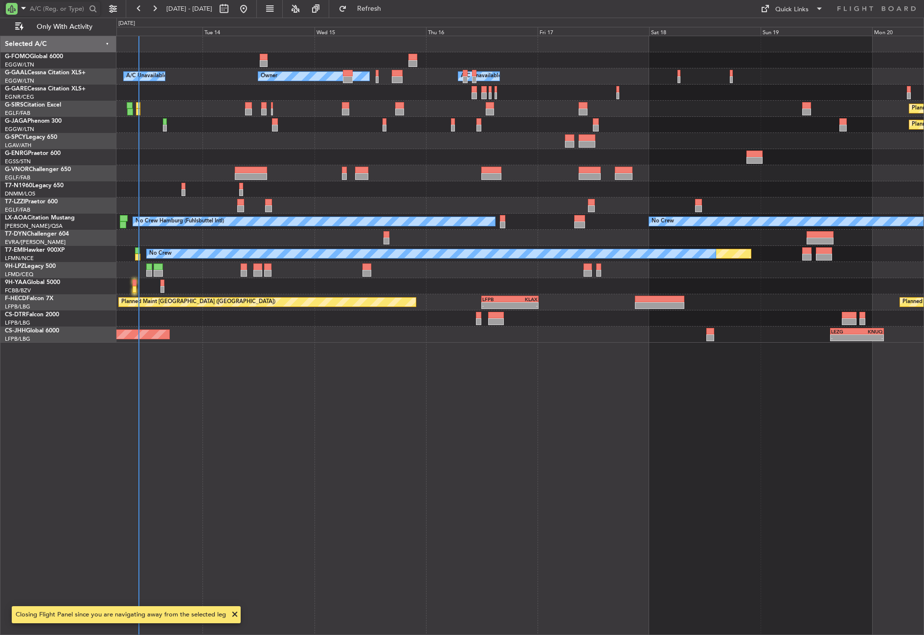
click at [317, 480] on div "- - EGGW 03:55 Z KSFO 14:45 Z Owner A/C Unavailable Owner A/C Unavailable Plann…" at bounding box center [519, 335] width 807 height 599
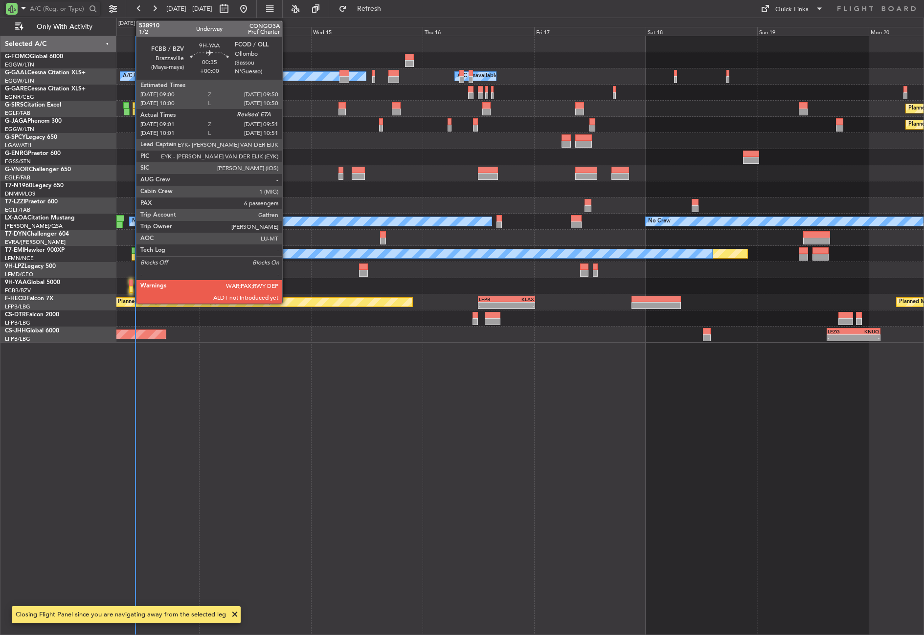
click at [131, 289] on div at bounding box center [131, 289] width 4 height 7
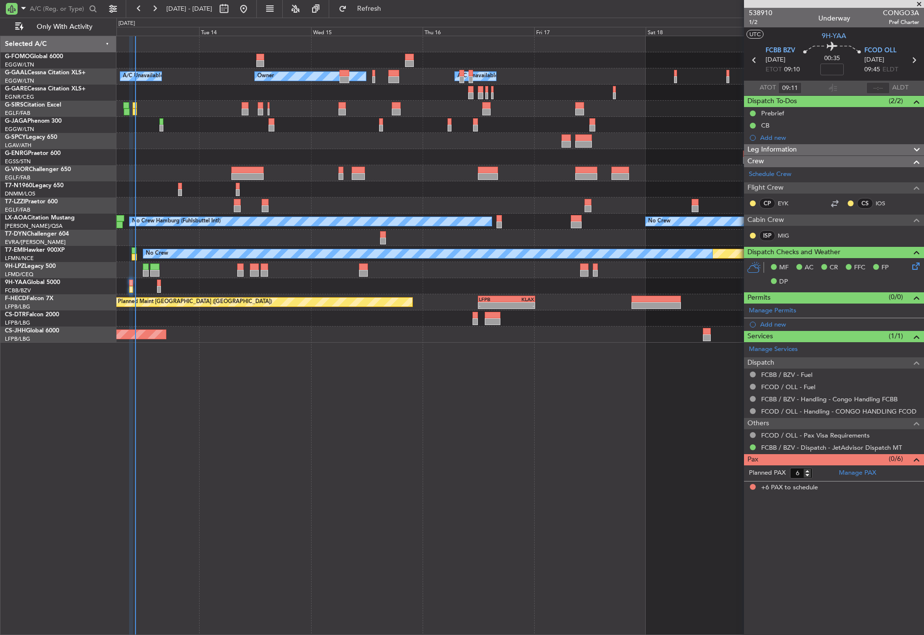
click at [455, 472] on div "- - EGGW 03:55 Z KSFO 14:45 Z Owner Owner A/C Unavailable A/C Unavailable Plann…" at bounding box center [519, 335] width 807 height 599
click at [380, 6] on span "Refresh" at bounding box center [369, 8] width 41 height 7
click at [873, 84] on input "text" at bounding box center [877, 88] width 23 height 12
click at [466, 463] on div "- - EGGW 03:55 Z KSFO 14:45 Z Owner Owner A/C Unavailable A/C Unavailable Plann…" at bounding box center [519, 335] width 807 height 599
type input "09:47"
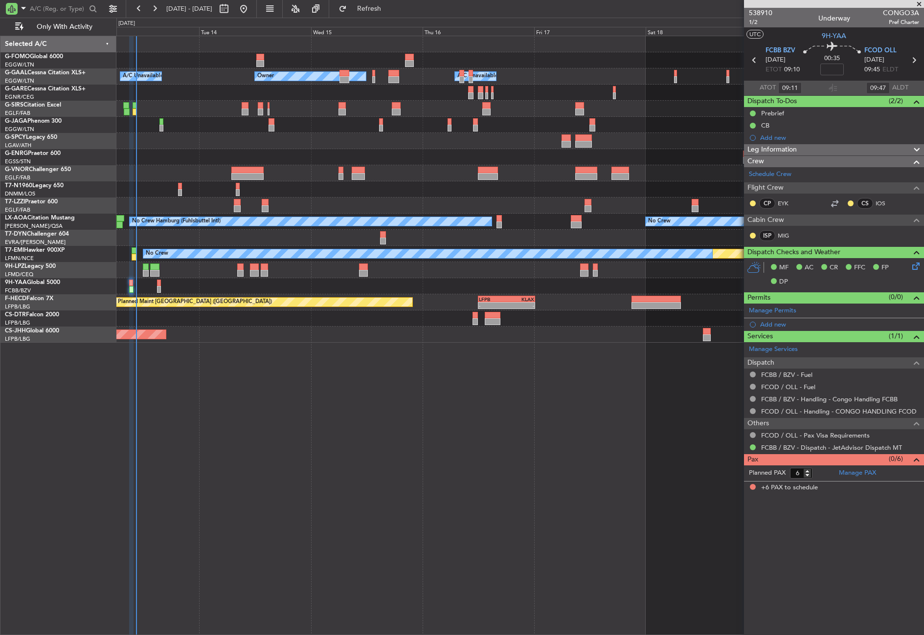
click at [398, 11] on fb-refresh-button "Refresh" at bounding box center [363, 9] width 68 height 18
click at [393, 14] on button "Refresh" at bounding box center [363, 9] width 59 height 16
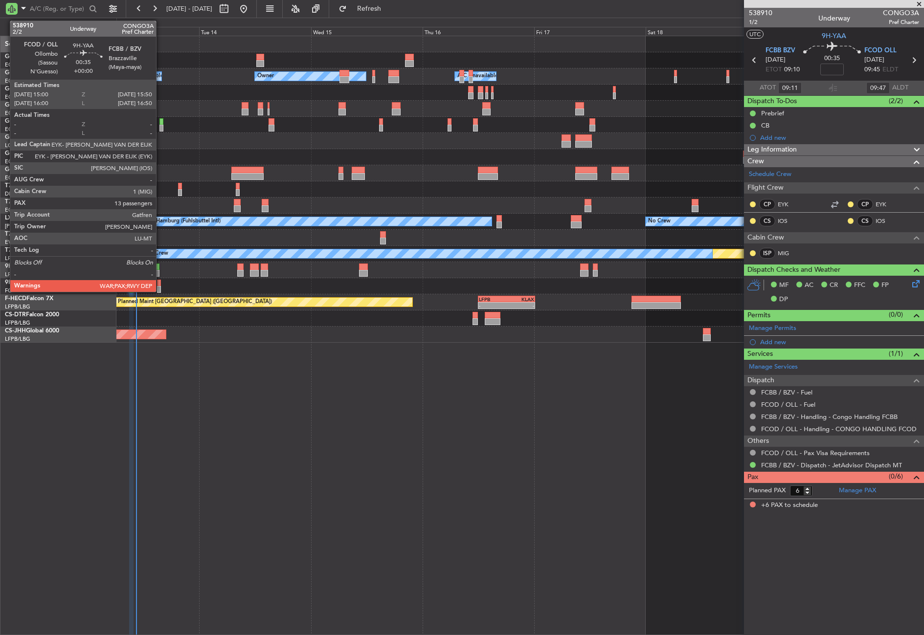
click at [160, 286] on div at bounding box center [159, 283] width 4 height 7
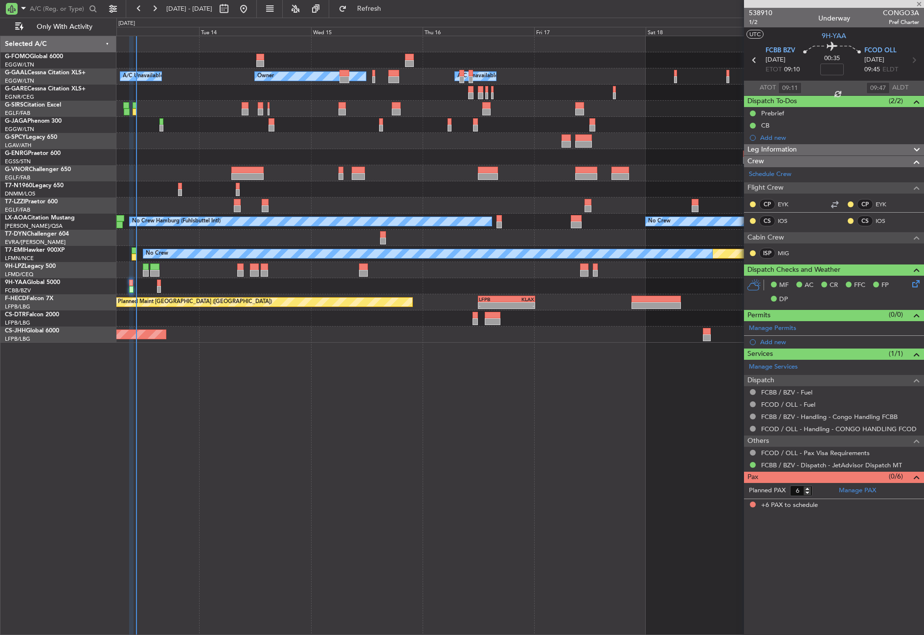
type input "13"
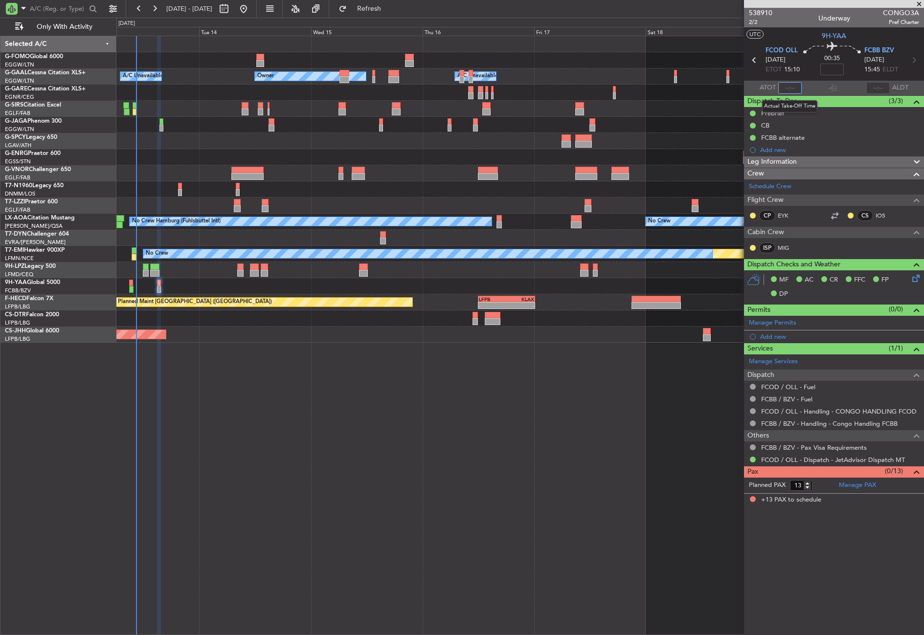
click at [793, 85] on input "text" at bounding box center [789, 88] width 23 height 12
click at [526, 454] on div "- - EGGW 03:55 Z KSFO 14:45 Z Owner Owner A/C Unavailable A/C Unavailable Plann…" at bounding box center [519, 335] width 807 height 599
type input "10:22"
click at [483, 420] on div "- - EGGW 03:55 Z KSFO 14:45 Z Owner Owner A/C Unavailable A/C Unavailable Plann…" at bounding box center [519, 335] width 807 height 599
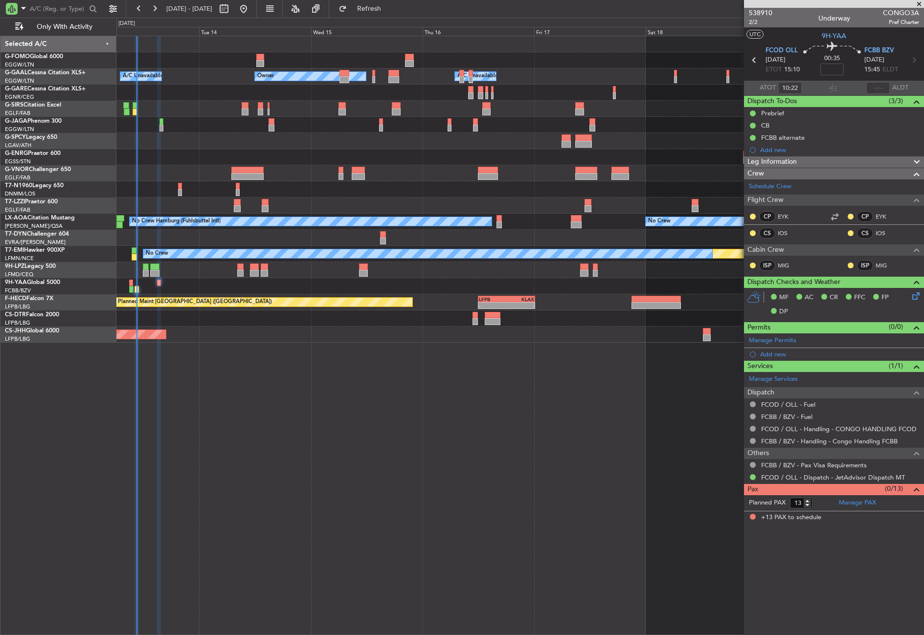
click at [341, 497] on div "- - EGGW 03:55 Z KSFO 14:45 Z Owner A/C Unavailable Owner A/C Unavailable Plann…" at bounding box center [519, 335] width 807 height 599
click at [511, 127] on div "Planned Maint [GEOGRAPHIC_DATA] ([GEOGRAPHIC_DATA]) No Crew" at bounding box center [519, 125] width 807 height 16
click at [55, 402] on div "Selected A/C G-FOMO Global 6000 EGGW/LTN [GEOGRAPHIC_DATA] ([GEOGRAPHIC_DATA]) …" at bounding box center [58, 335] width 116 height 599
click at [245, 444] on div "- - EGGW 03:55 Z KSFO 14:45 Z Owner Owner A/C Unavailable A/C Unavailable Plann…" at bounding box center [519, 335] width 807 height 599
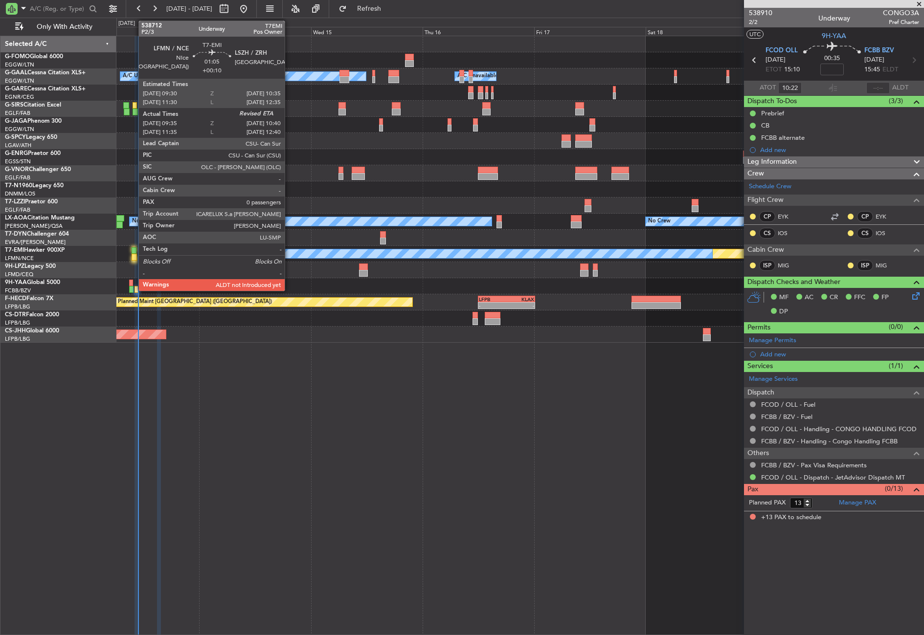
click at [133, 256] on div at bounding box center [134, 257] width 5 height 7
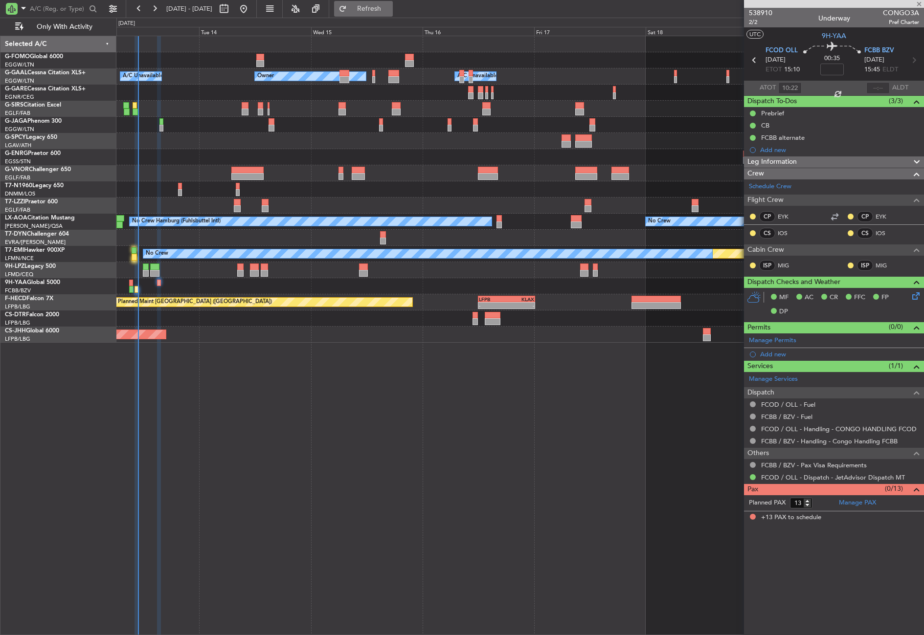
click at [376, 15] on button "Refresh" at bounding box center [363, 9] width 59 height 16
type input "+00:10"
type input "09:35"
type input "0"
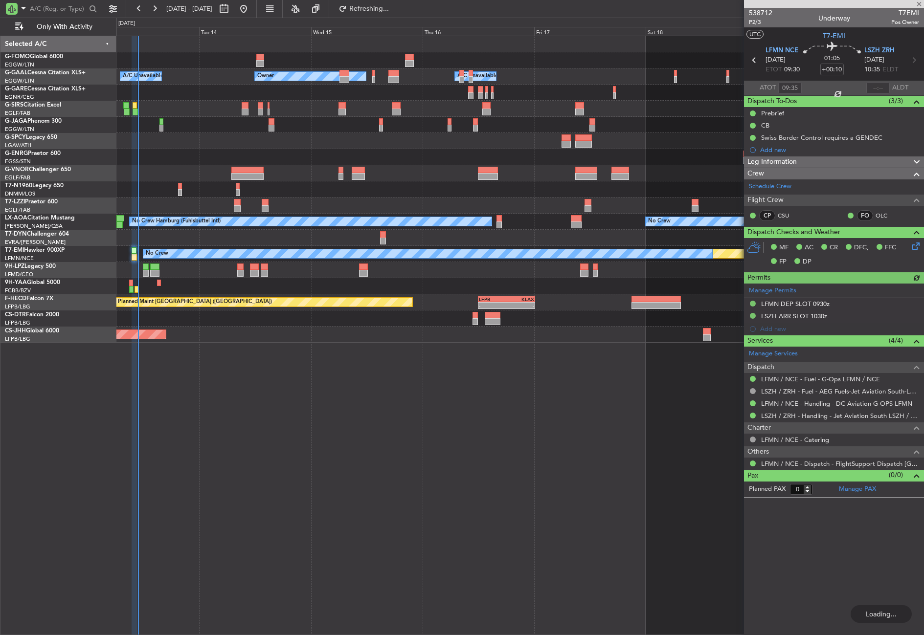
type input "10:22"
type input "13"
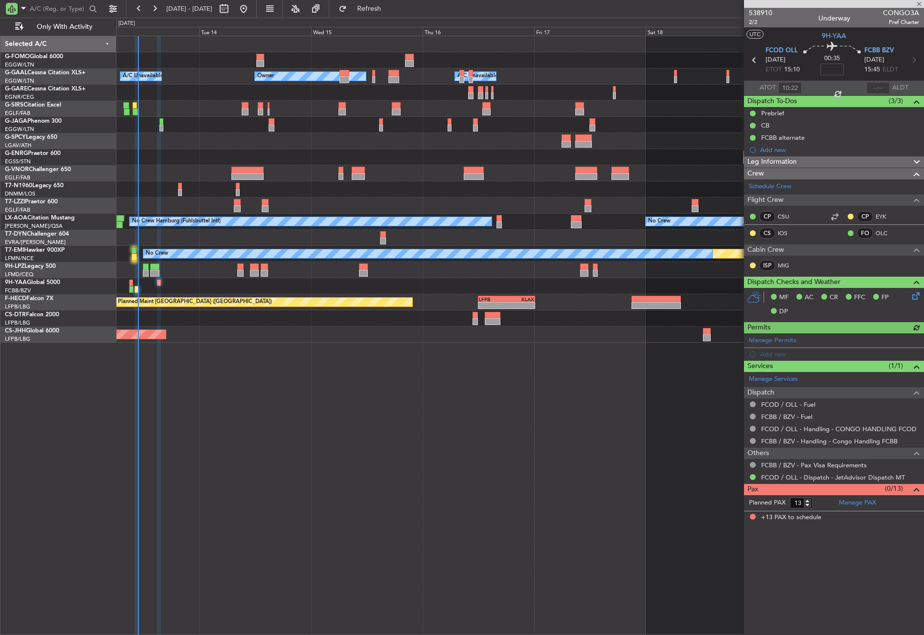
click at [284, 487] on div "- - EGGW 03:55 Z KSFO 14:45 Z Owner Owner A/C Unavailable A/C Unavailable Plann…" at bounding box center [519, 335] width 807 height 599
click at [393, 16] on button "Refresh" at bounding box center [363, 9] width 59 height 16
click at [254, 434] on div "- - EGGW 03:55 Z KSFO 14:45 Z Owner Owner A/C Unavailable A/C Unavailable Plann…" at bounding box center [519, 335] width 807 height 599
type input "11:01"
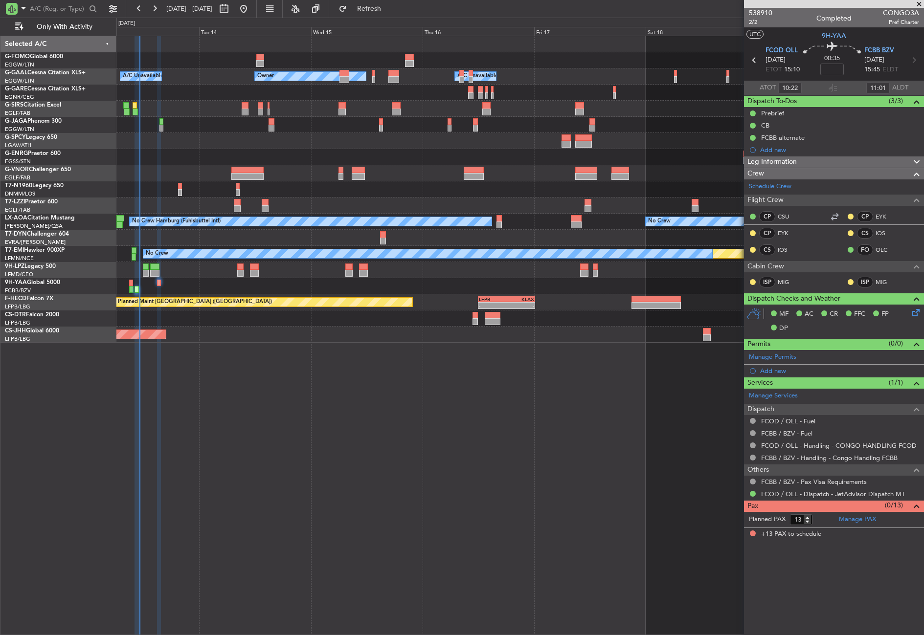
click at [217, 375] on div "- - EGGW 03:55 Z KSFO 14:45 Z Owner Owner A/C Unavailable A/C Unavailable Plann…" at bounding box center [519, 335] width 807 height 599
click at [376, 398] on div "- - EGGW 03:55 Z KSFO 14:45 Z Owner Owner A/C Unavailable A/C Unavailable Plann…" at bounding box center [519, 335] width 807 height 599
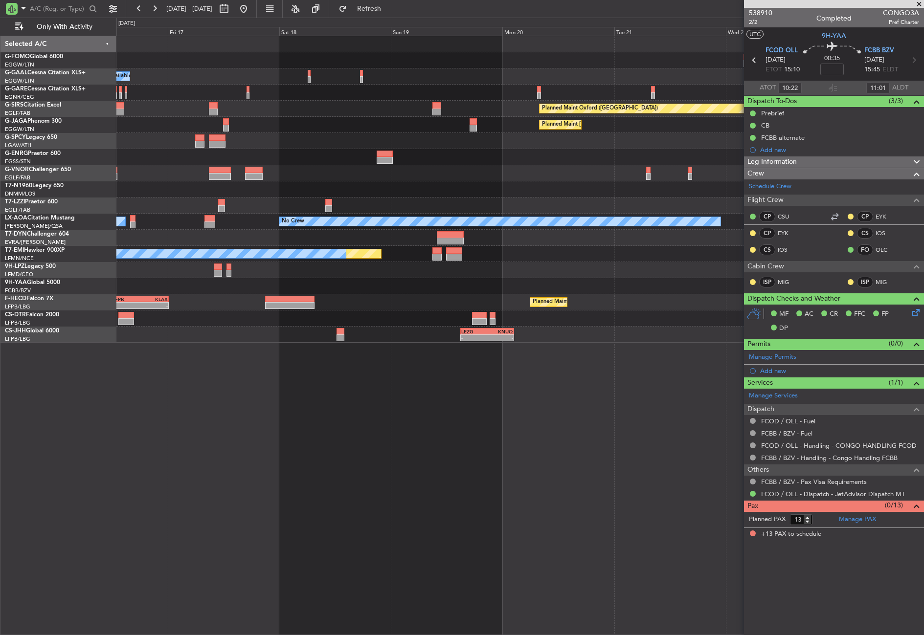
click at [155, 370] on div "- - EGGW 03:55 Z KSFO 14:45 Z Owner A/C Unavailable Owner Owner Planned Maint […" at bounding box center [519, 335] width 807 height 599
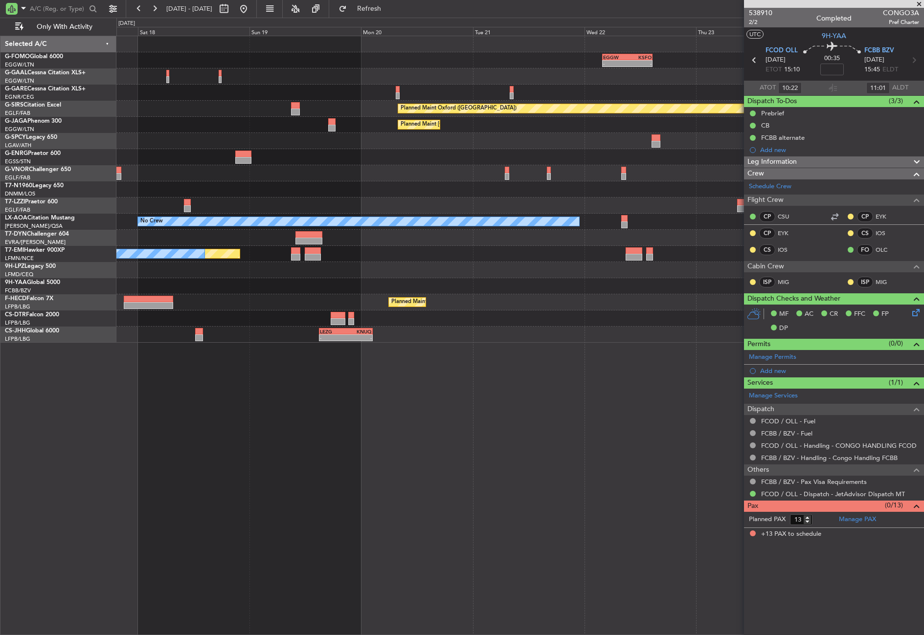
click at [265, 358] on div "- - EGGW 03:55 Z KSFO 14:45 Z Owner A/C Unavailable Owner Planned Maint [GEOGRA…" at bounding box center [519, 335] width 807 height 599
click at [246, 355] on div "- - EGGW 03:55 Z KSFO 14:45 Z Owner A/C Unavailable Owner Planned Maint [GEOGRA…" at bounding box center [519, 335] width 807 height 599
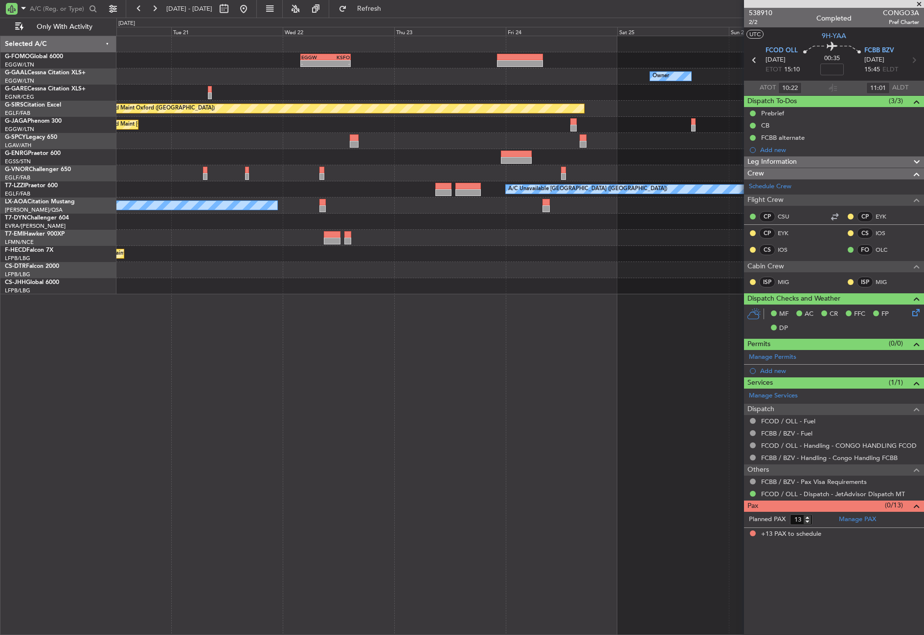
click at [253, 359] on div "- - EGGW 03:55 Z KSFO 14:45 Z Owner Planned Maint [GEOGRAPHIC_DATA] ([GEOGRAPHI…" at bounding box center [519, 335] width 807 height 599
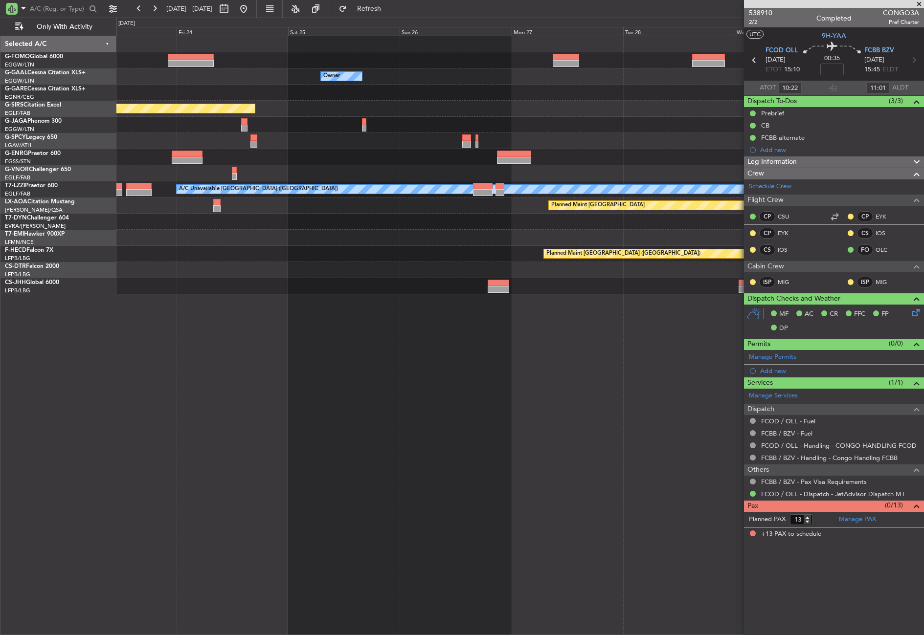
click at [222, 374] on div "EGGW 03:55 Z KSFO 14:45 Z - - Owner Owner Planned Maint [GEOGRAPHIC_DATA] ([GEO…" at bounding box center [519, 335] width 807 height 599
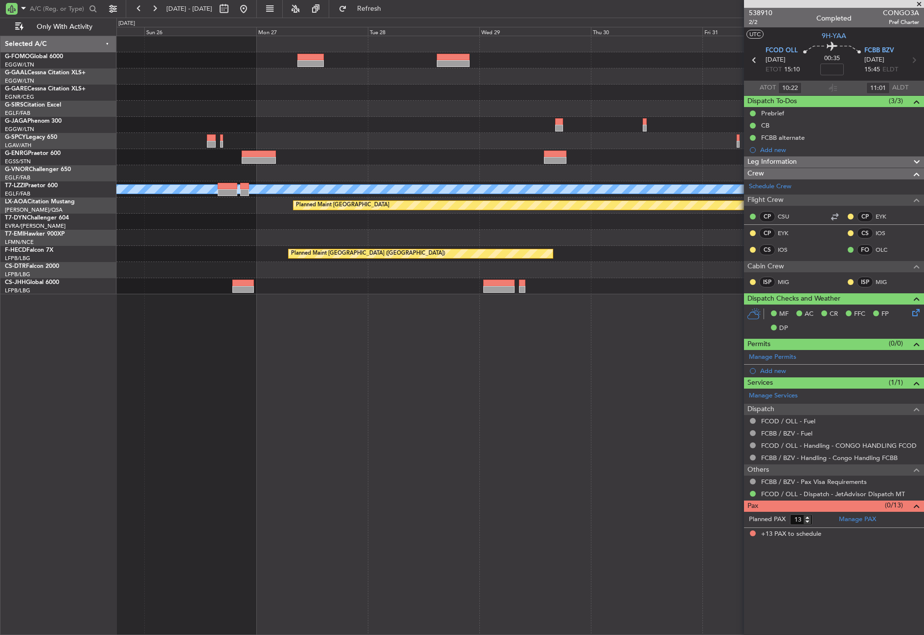
click at [289, 371] on div "Owner Owner Planned Maint [GEOGRAPHIC_DATA] Planned Maint [GEOGRAPHIC_DATA] Pla…" at bounding box center [519, 335] width 807 height 599
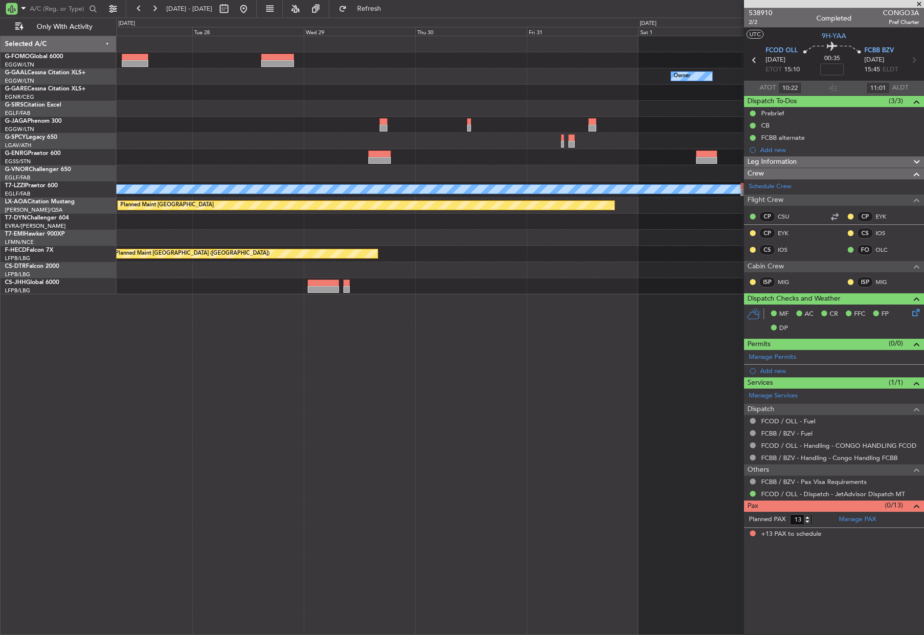
click at [248, 384] on div "Owner Owner Planned Maint [GEOGRAPHIC_DATA] Planned Maint [GEOGRAPHIC_DATA] A/C…" at bounding box center [519, 335] width 807 height 599
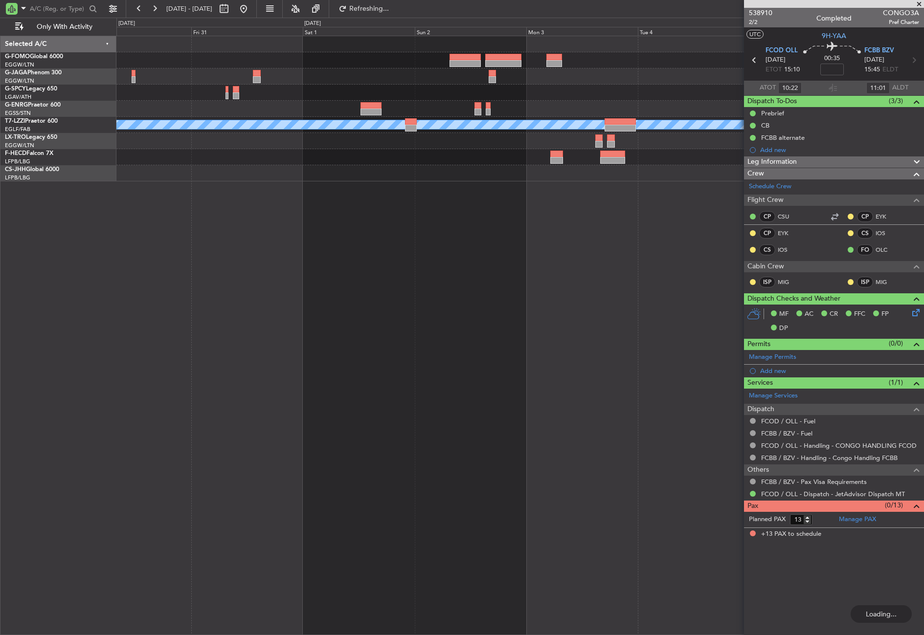
click at [254, 420] on div "A/C Unavailable [GEOGRAPHIC_DATA] ([GEOGRAPHIC_DATA]) Planned Maint [GEOGRAPHIC…" at bounding box center [519, 335] width 807 height 599
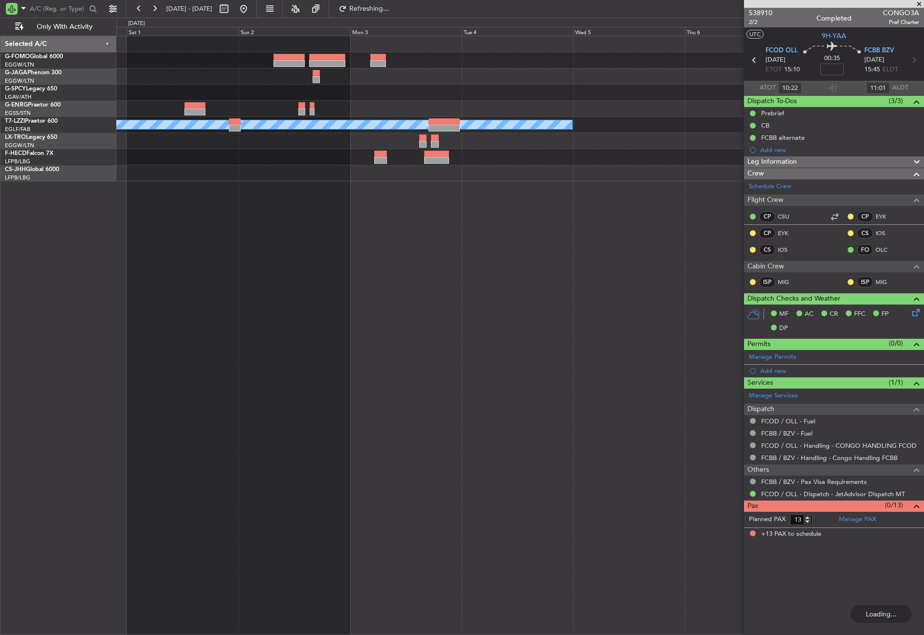
click at [264, 397] on div "A/C Unavailable [GEOGRAPHIC_DATA] ([GEOGRAPHIC_DATA])" at bounding box center [519, 335] width 807 height 599
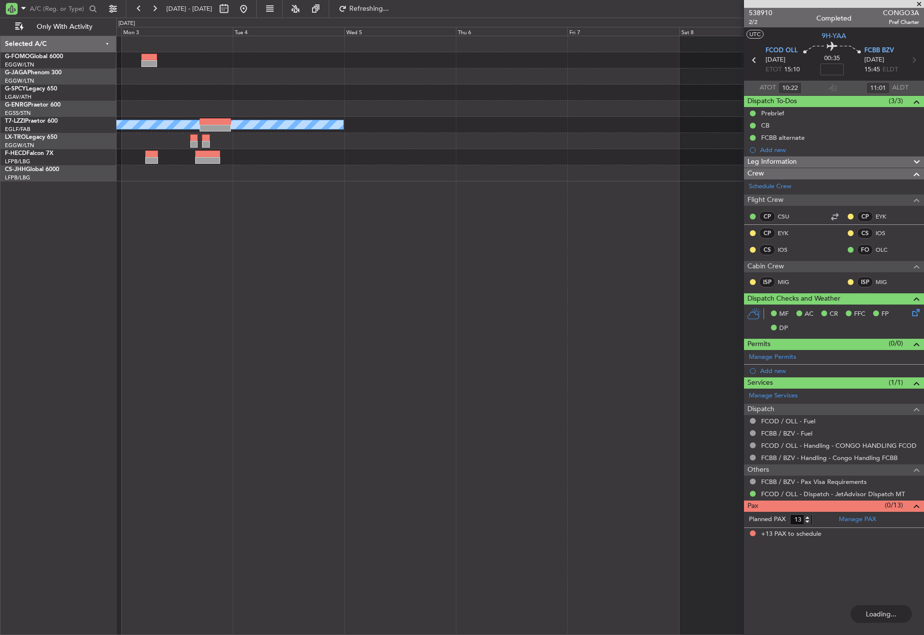
click at [222, 416] on div "A/C Unavailable [GEOGRAPHIC_DATA] ([GEOGRAPHIC_DATA])" at bounding box center [519, 335] width 807 height 599
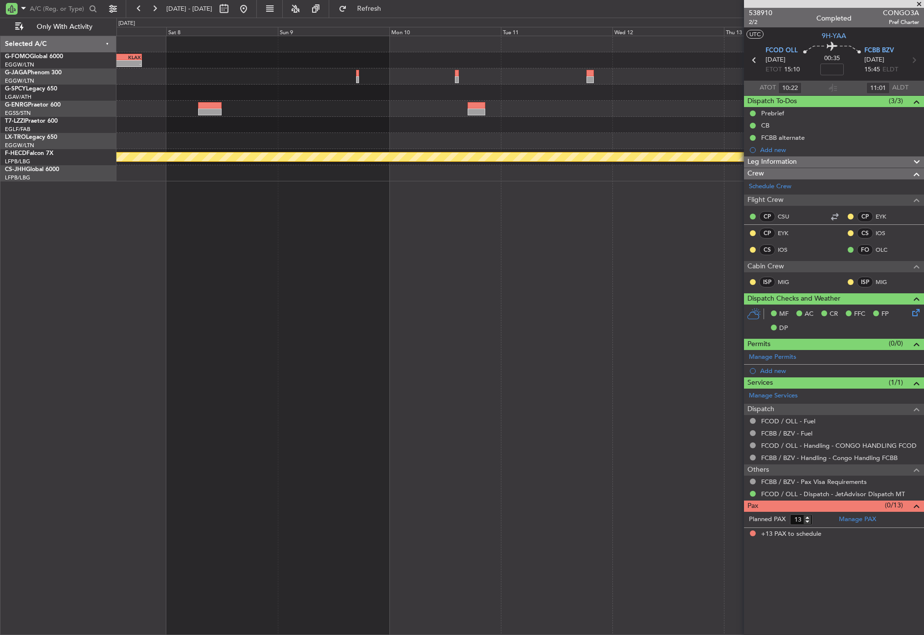
click at [246, 419] on div "- - RKSI 08:00 Z KLAX 18:50 Z Planned Maint [GEOGRAPHIC_DATA] ([GEOGRAPHIC_DATA…" at bounding box center [519, 335] width 807 height 599
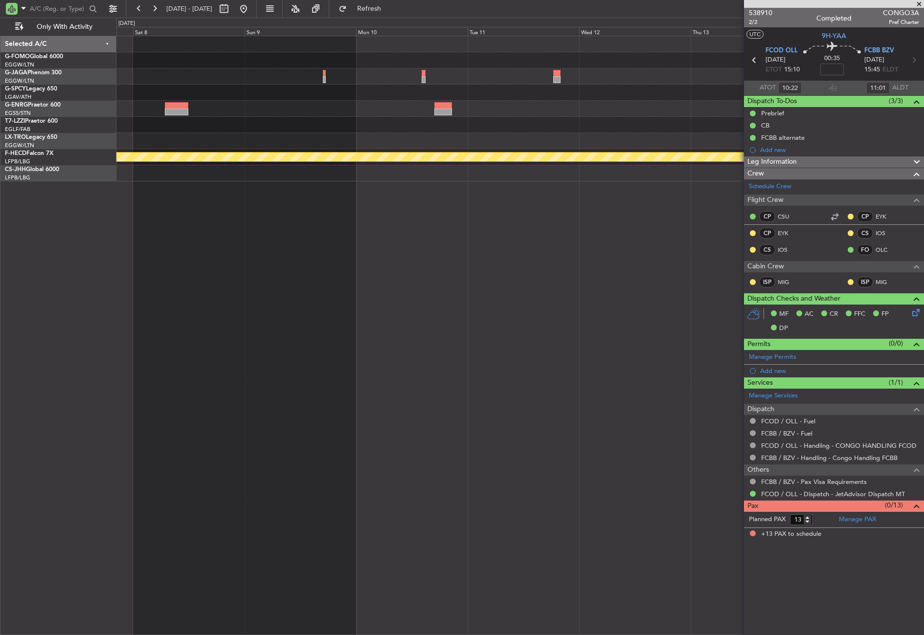
click at [285, 428] on div "- - RKSI 08:00 Z KLAX 18:50 Z Planned Maint [GEOGRAPHIC_DATA] ([GEOGRAPHIC_DATA…" at bounding box center [519, 335] width 807 height 599
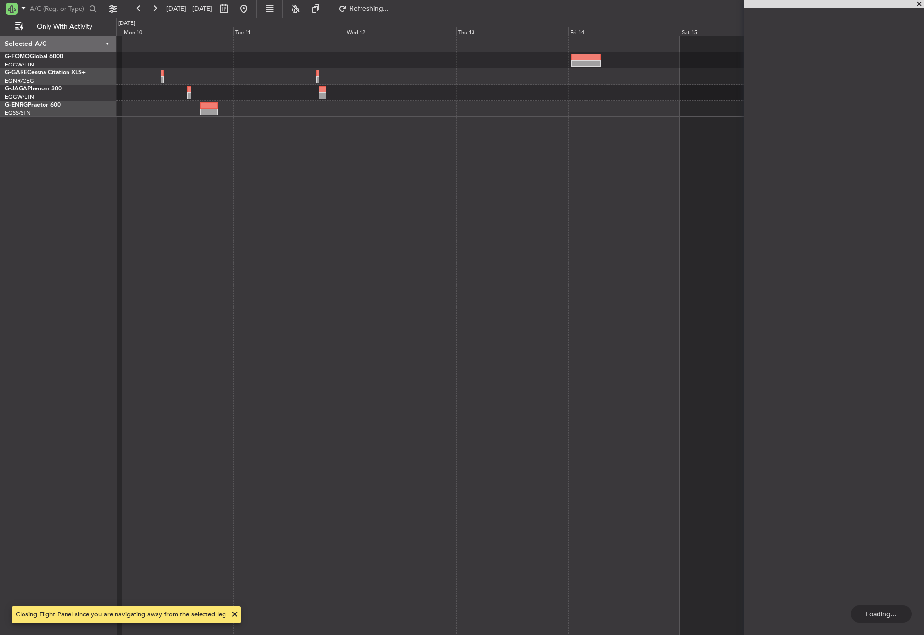
click at [292, 444] on div at bounding box center [519, 335] width 807 height 599
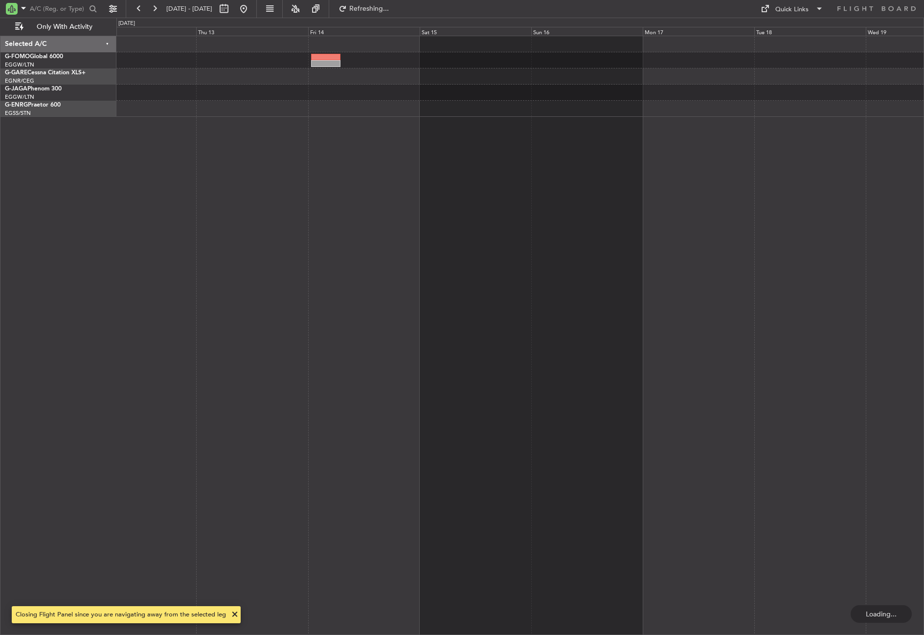
click at [347, 440] on div at bounding box center [519, 335] width 807 height 599
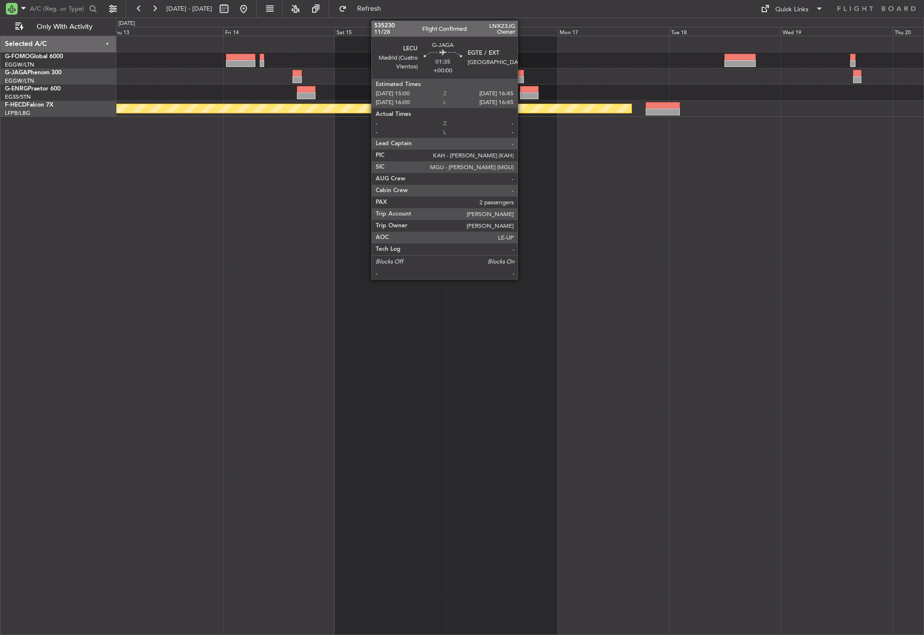
click at [522, 74] on div at bounding box center [519, 73] width 8 height 7
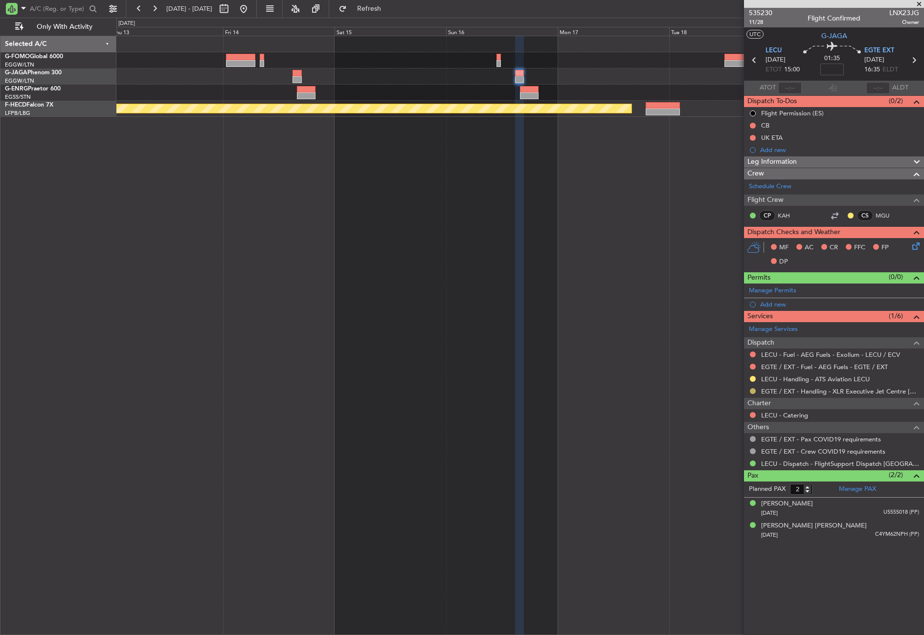
click at [750, 389] on button at bounding box center [753, 391] width 6 height 6
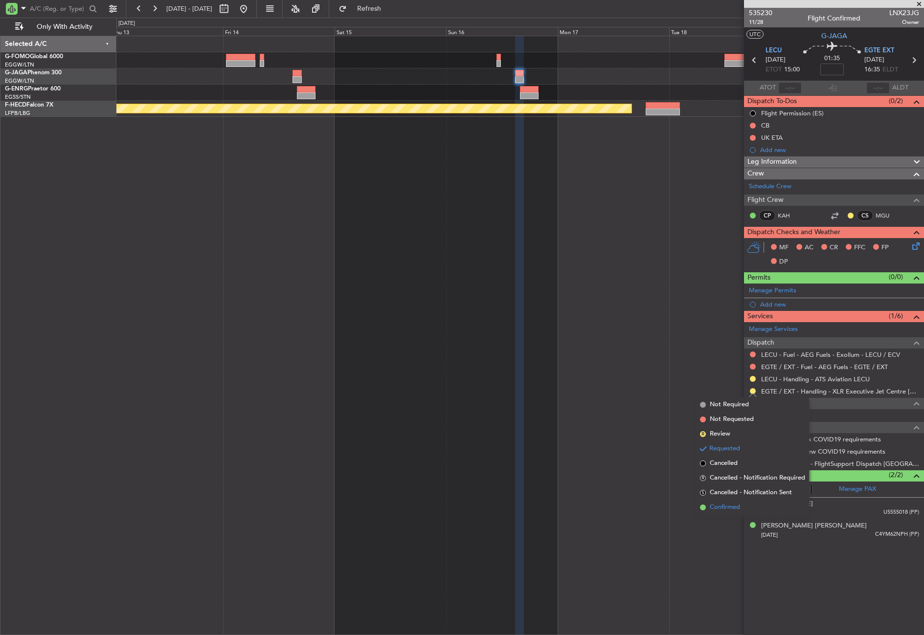
click at [709, 513] on li "Confirmed" at bounding box center [752, 507] width 113 height 15
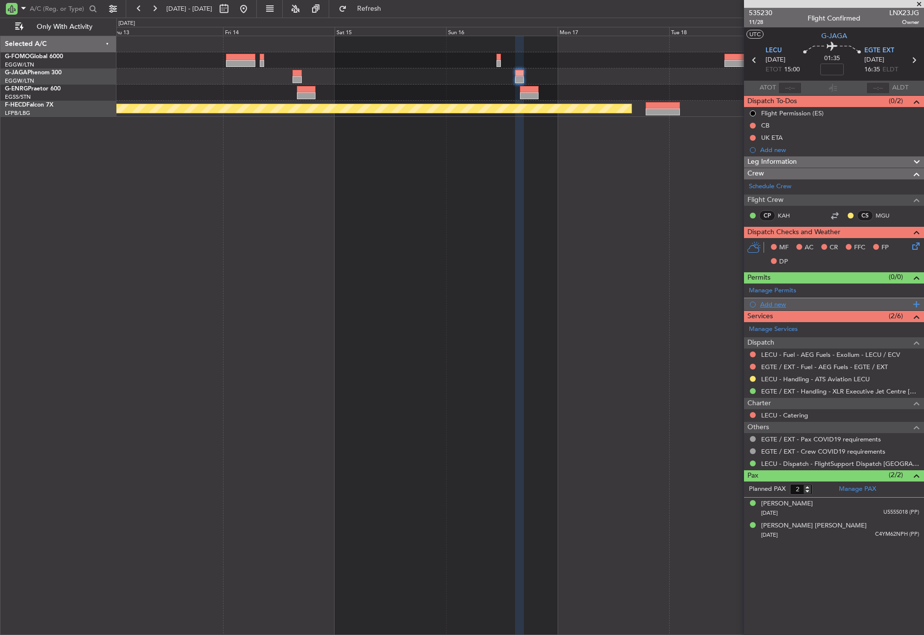
click at [774, 303] on div "Add new" at bounding box center [835, 304] width 150 height 8
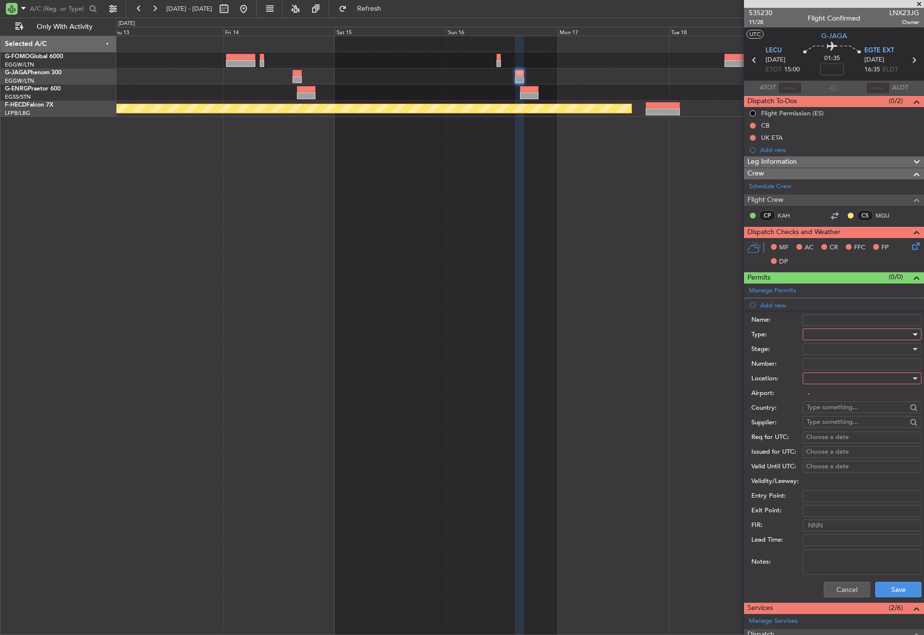
click at [815, 335] on div at bounding box center [858, 334] width 104 height 15
click at [819, 414] on span "PPR" at bounding box center [858, 421] width 103 height 15
click at [821, 383] on div at bounding box center [858, 378] width 104 height 15
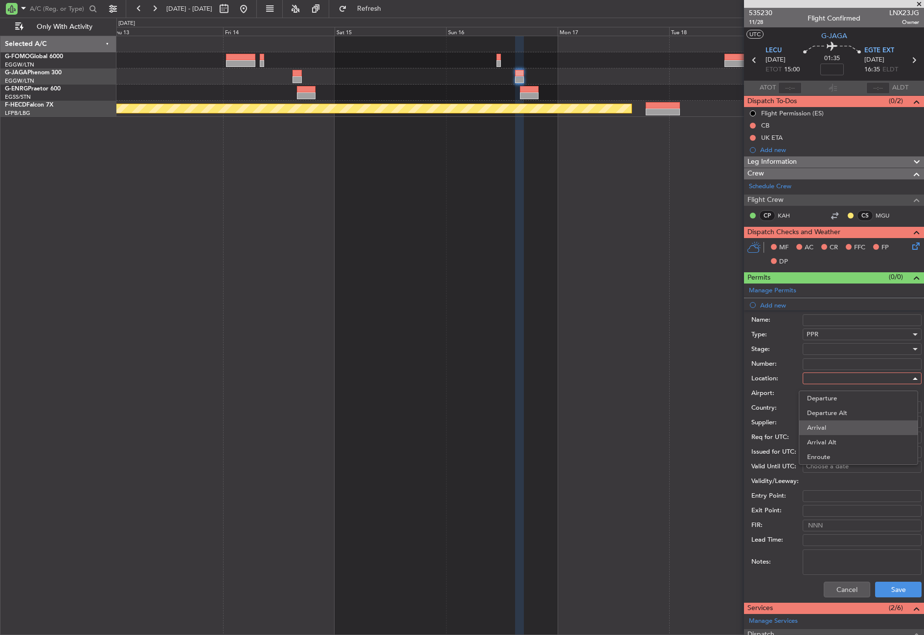
click at [821, 423] on span "Arrival" at bounding box center [858, 428] width 103 height 15
type input "EGTE / EXT"
click at [820, 356] on div at bounding box center [858, 349] width 104 height 15
click at [820, 425] on span "Received OK" at bounding box center [858, 428] width 103 height 15
click at [811, 360] on input "Number:" at bounding box center [861, 364] width 119 height 12
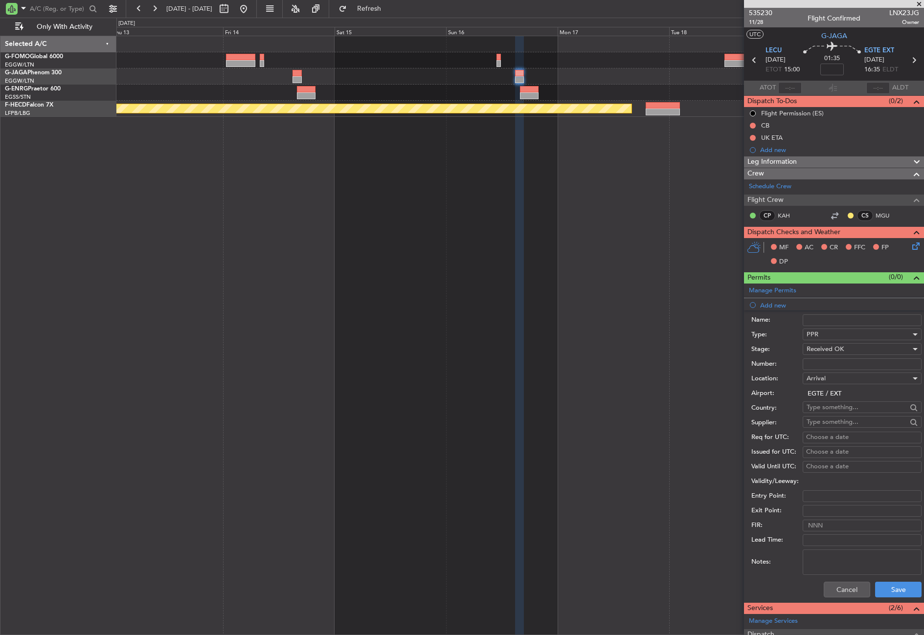
paste input "N2125"
type input "N2125"
click at [876, 596] on button "Save" at bounding box center [898, 590] width 46 height 16
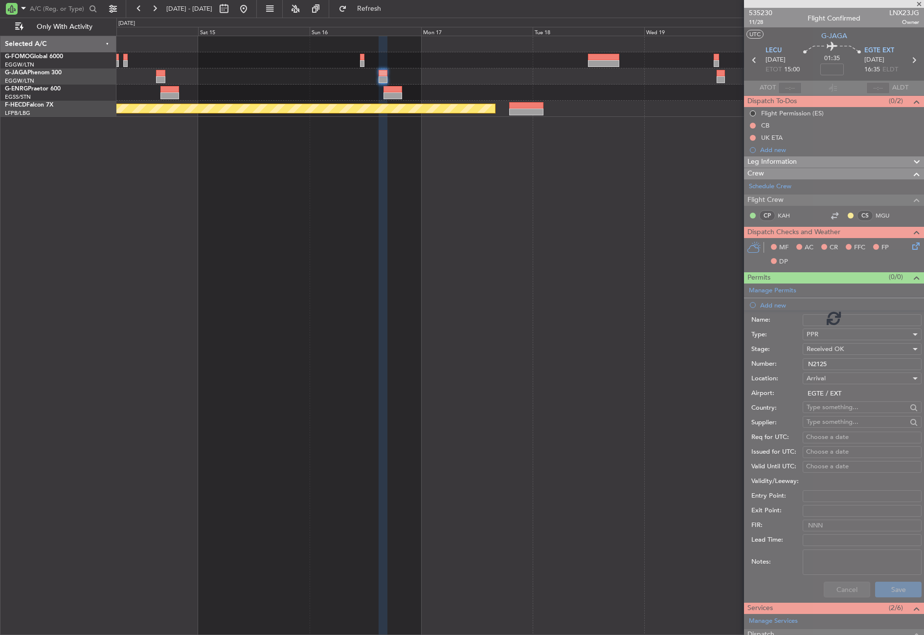
click at [390, 135] on div "Planned Maint [GEOGRAPHIC_DATA] ([GEOGRAPHIC_DATA])" at bounding box center [519, 335] width 807 height 599
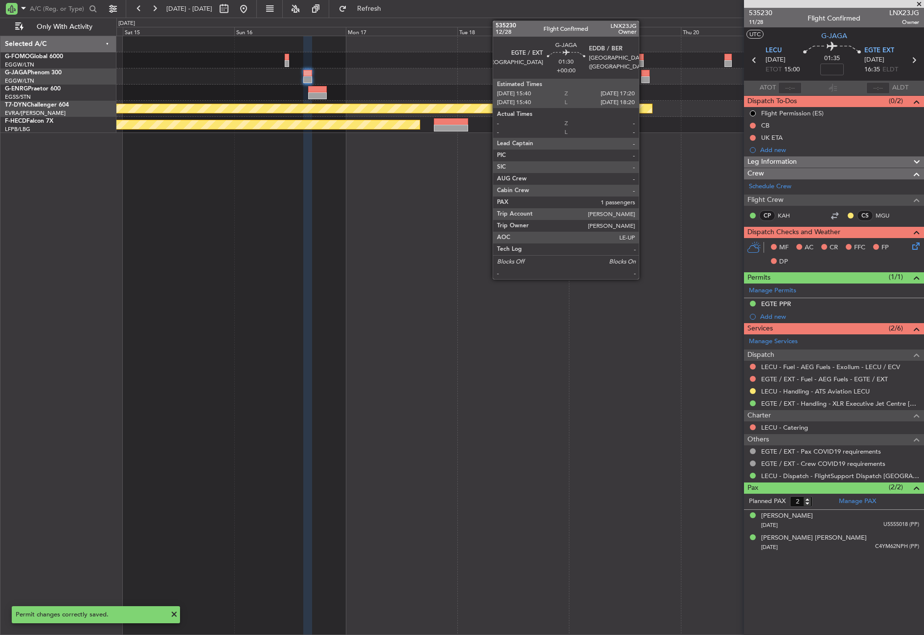
click at [643, 79] on div at bounding box center [645, 79] width 8 height 7
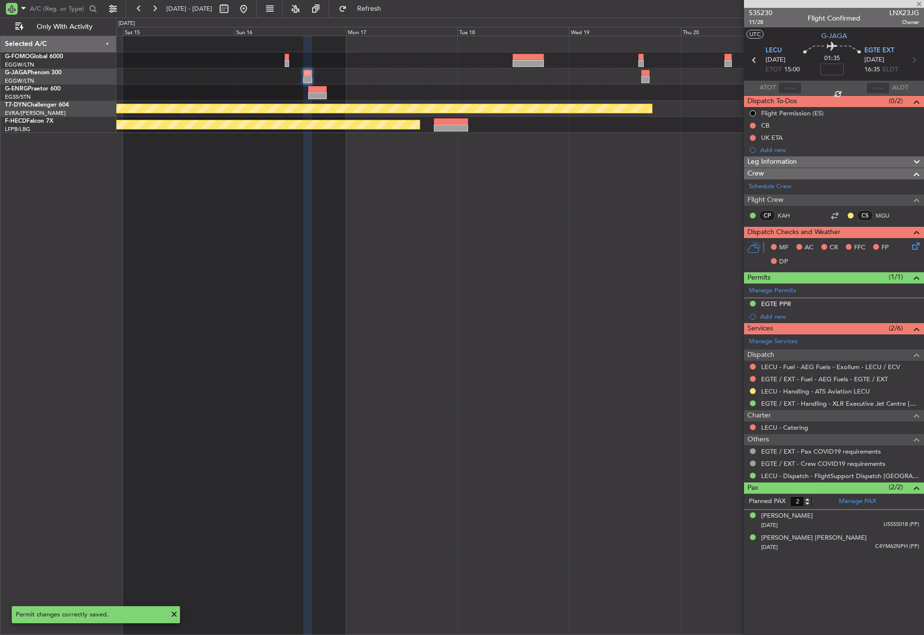
type input "1"
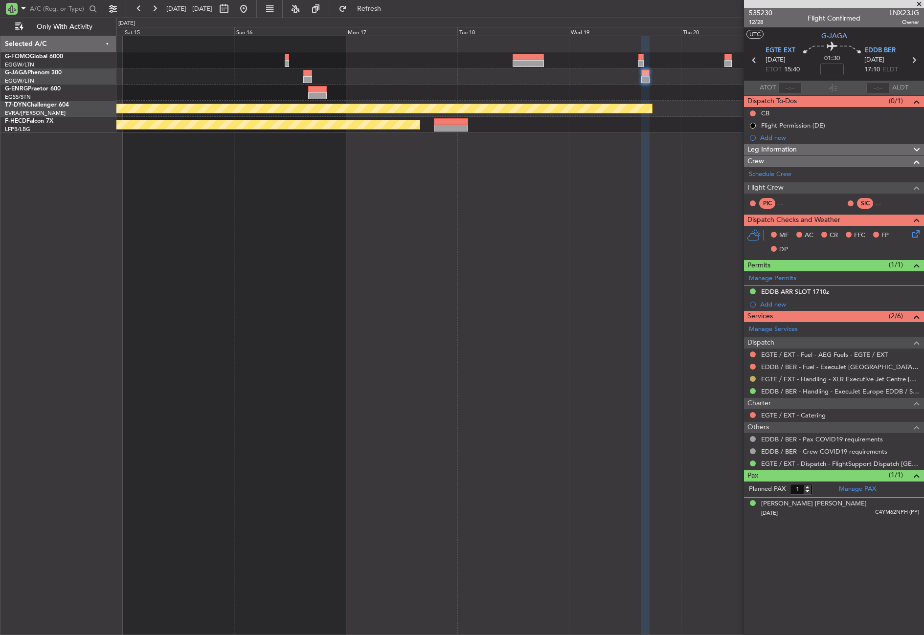
click at [753, 379] on button at bounding box center [753, 379] width 6 height 6
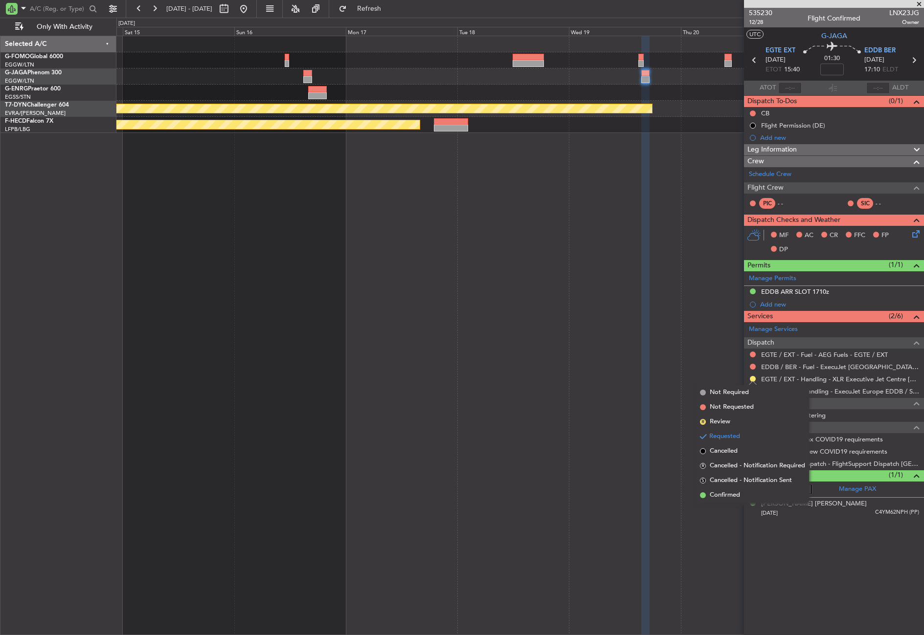
drag, startPoint x: 730, startPoint y: 490, endPoint x: 742, endPoint y: 439, distance: 52.2
click at [730, 490] on li "Confirmed" at bounding box center [752, 495] width 113 height 15
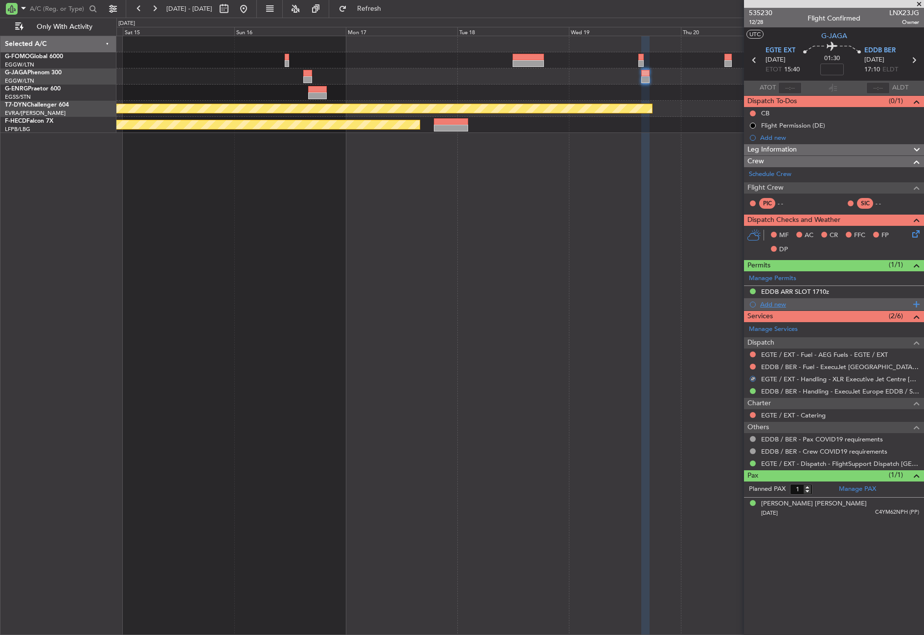
click at [764, 305] on div "Add new" at bounding box center [835, 304] width 150 height 8
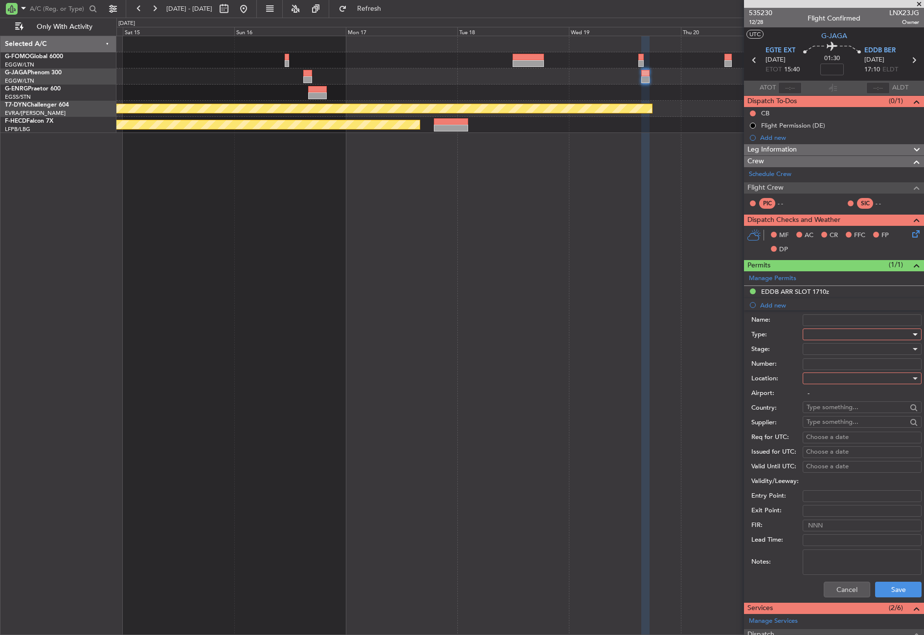
click at [806, 331] on span at bounding box center [806, 334] width 0 height 9
click at [819, 430] on span "Slot" at bounding box center [858, 427] width 103 height 15
click at [827, 375] on div at bounding box center [858, 378] width 104 height 15
click at [826, 400] on span "Departure" at bounding box center [858, 398] width 103 height 15
type input "EGTE / EXT"
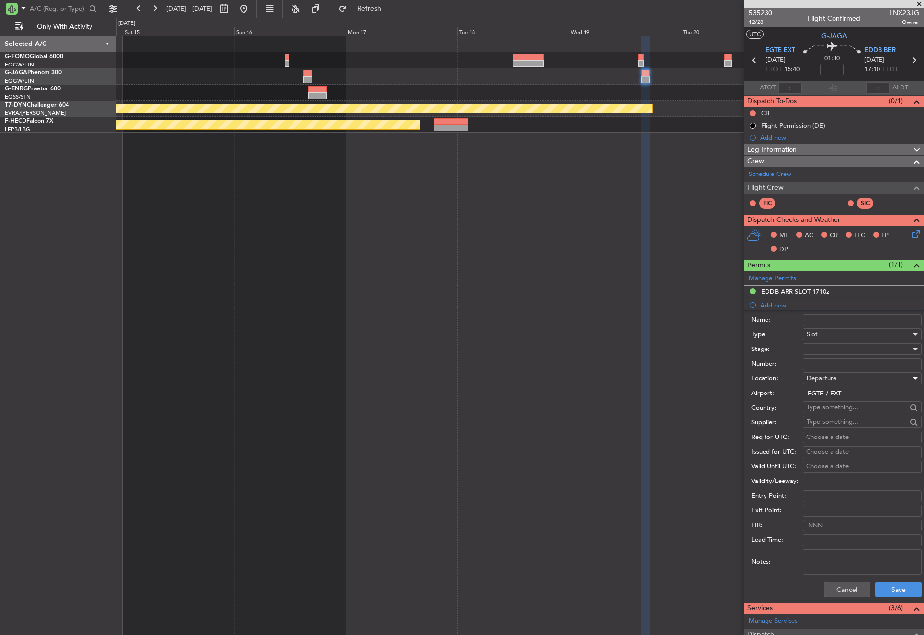
click at [816, 348] on div at bounding box center [858, 349] width 104 height 15
click at [831, 423] on span "Received OK" at bounding box center [858, 428] width 103 height 15
click at [825, 358] on input "Number:" at bounding box center [861, 364] width 119 height 12
paste input "N2125"
type input "N2125"
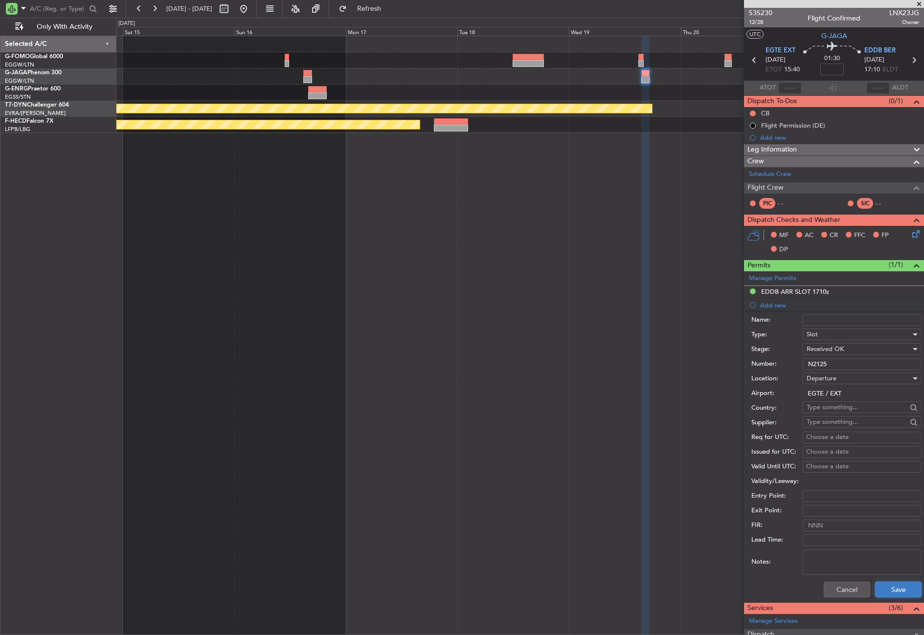
click at [886, 587] on button "Save" at bounding box center [898, 590] width 46 height 16
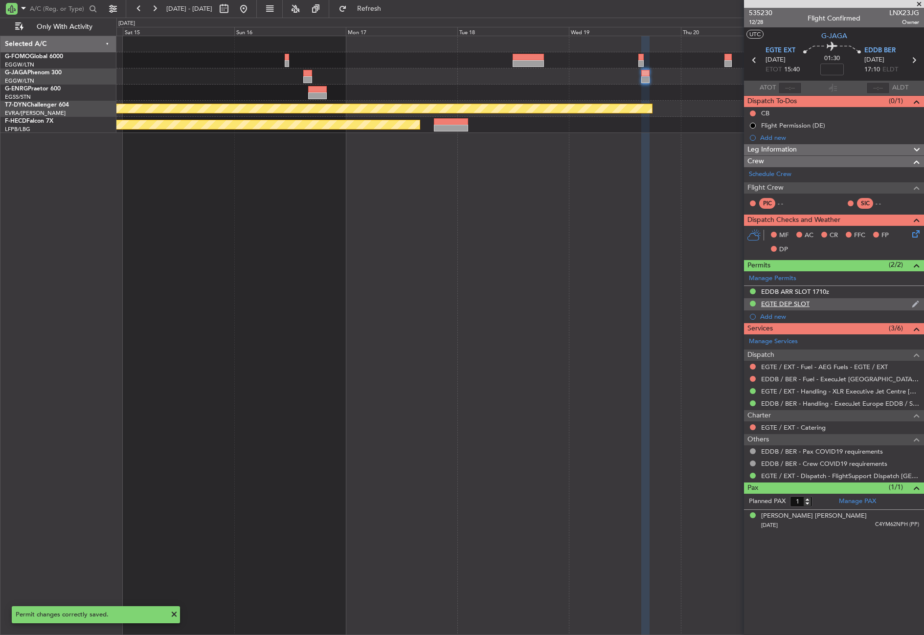
click at [779, 306] on div "EGTE DEP SLOT" at bounding box center [785, 304] width 48 height 8
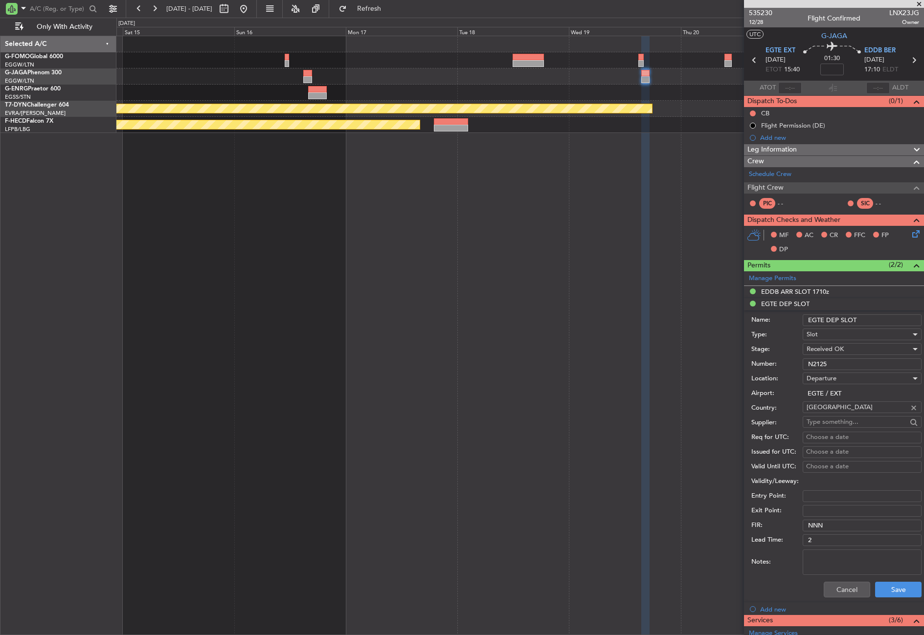
click at [818, 335] on div "Slot" at bounding box center [858, 334] width 104 height 15
click at [818, 379] on span "PPR" at bounding box center [858, 383] width 103 height 15
drag, startPoint x: 860, startPoint y: 320, endPoint x: 826, endPoint y: 323, distance: 34.4
click at [826, 323] on input "EGTE DEP SLOT" at bounding box center [861, 320] width 119 height 12
type input "EGTE PPR"
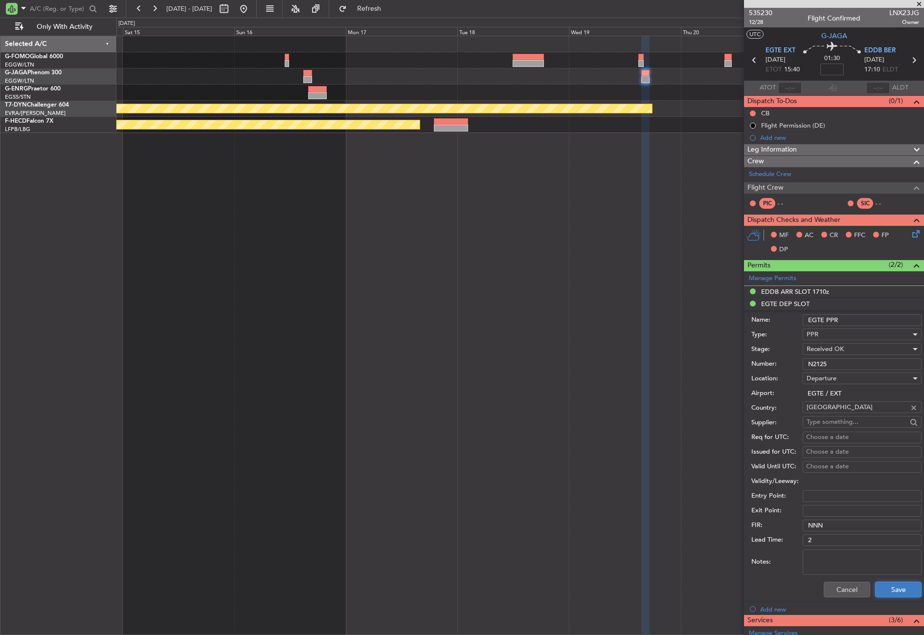
click at [883, 589] on button "Save" at bounding box center [898, 590] width 46 height 16
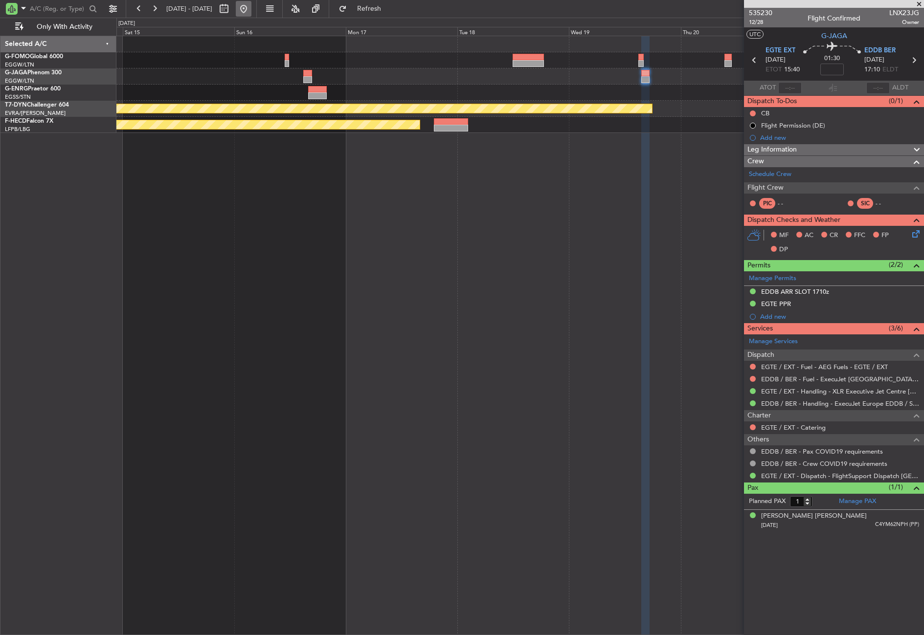
click at [251, 9] on button at bounding box center [244, 9] width 16 height 16
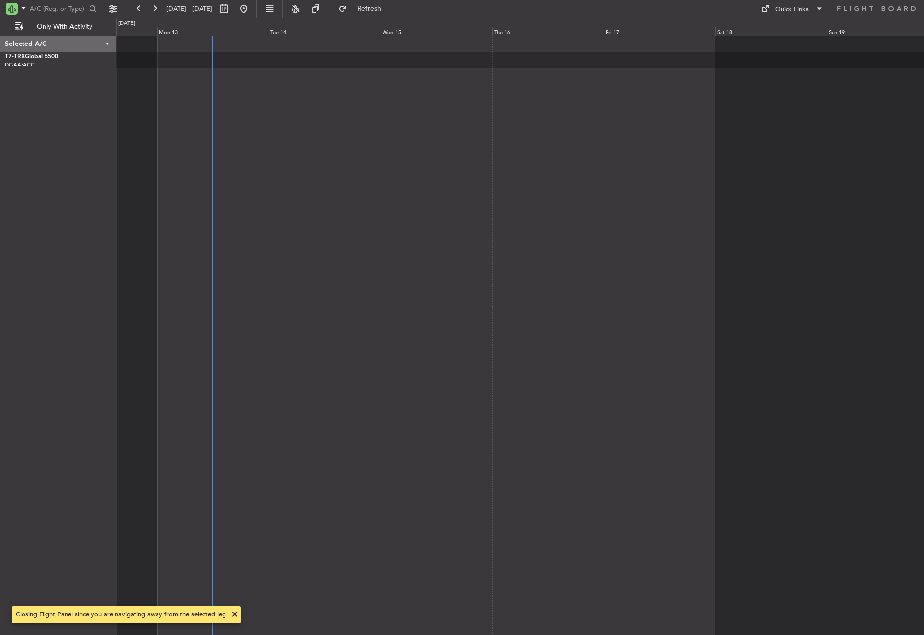
click at [240, 376] on div at bounding box center [519, 335] width 807 height 599
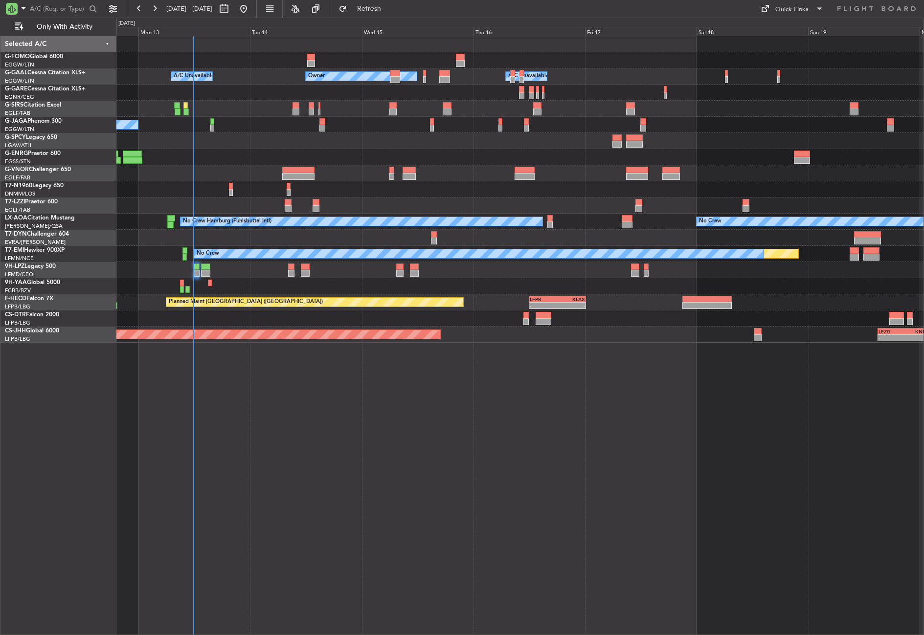
click at [262, 419] on div "Owner Owner A/C Unavailable A/C Unavailable Planned Maint [GEOGRAPHIC_DATA] ([G…" at bounding box center [519, 335] width 807 height 599
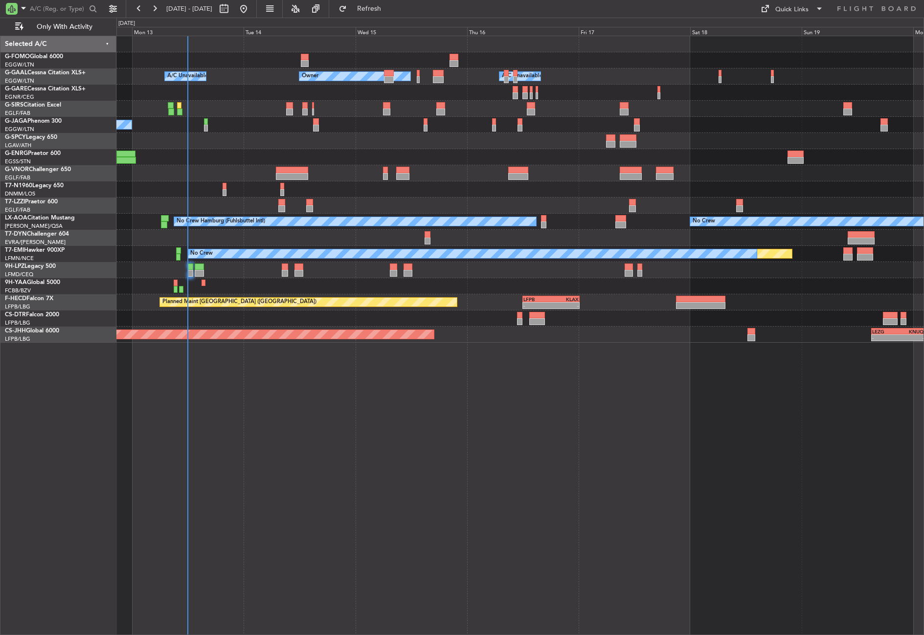
click at [357, 467] on div "Owner Owner A/C Unavailable A/C Unavailable Planned Maint [GEOGRAPHIC_DATA] ([G…" at bounding box center [519, 335] width 807 height 599
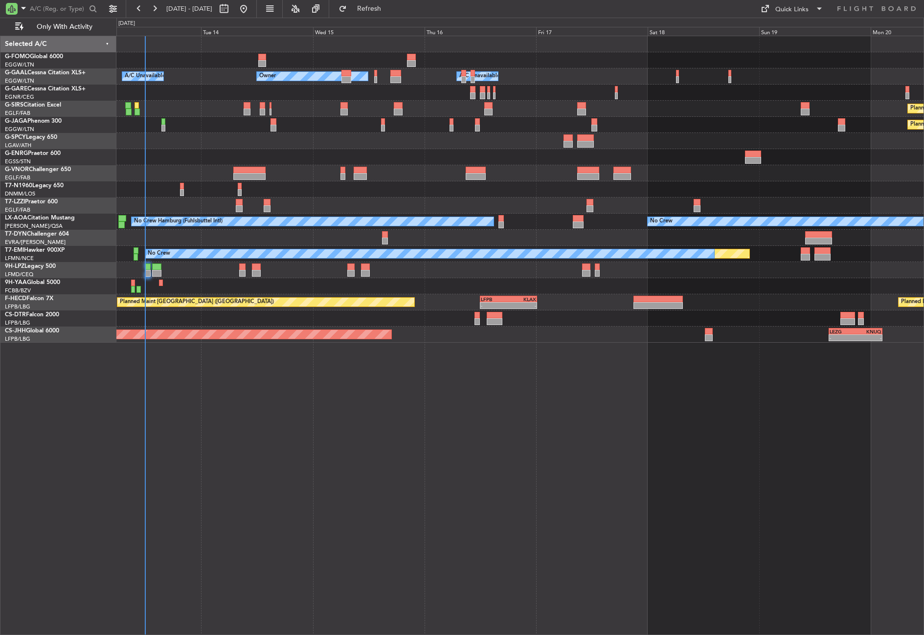
click at [174, 389] on div "EGGW 03:55 Z KSFO 14:45 Z - - Owner Owner A/C Unavailable A/C Unavailable Plann…" at bounding box center [519, 335] width 807 height 599
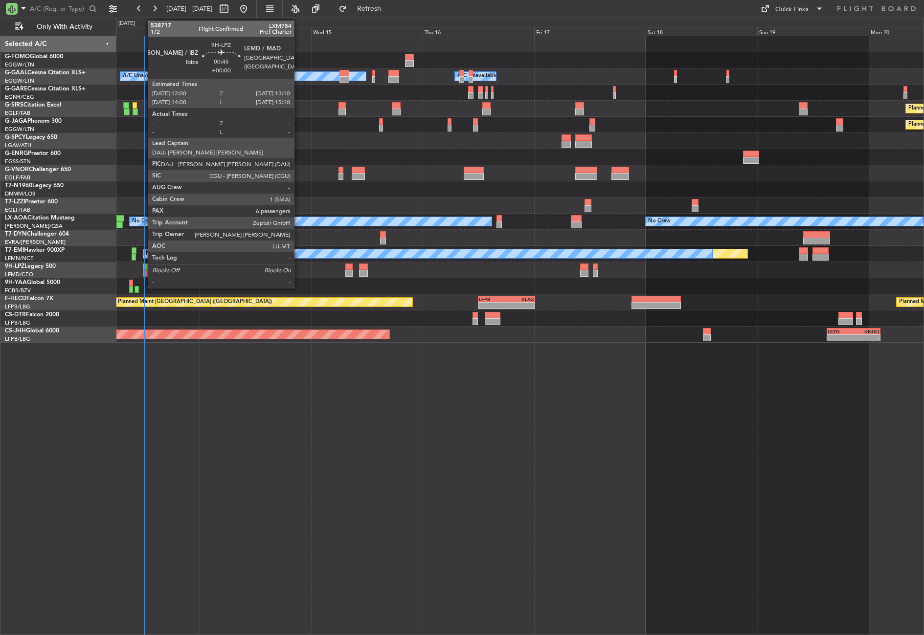
click at [144, 270] on div at bounding box center [146, 273] width 6 height 7
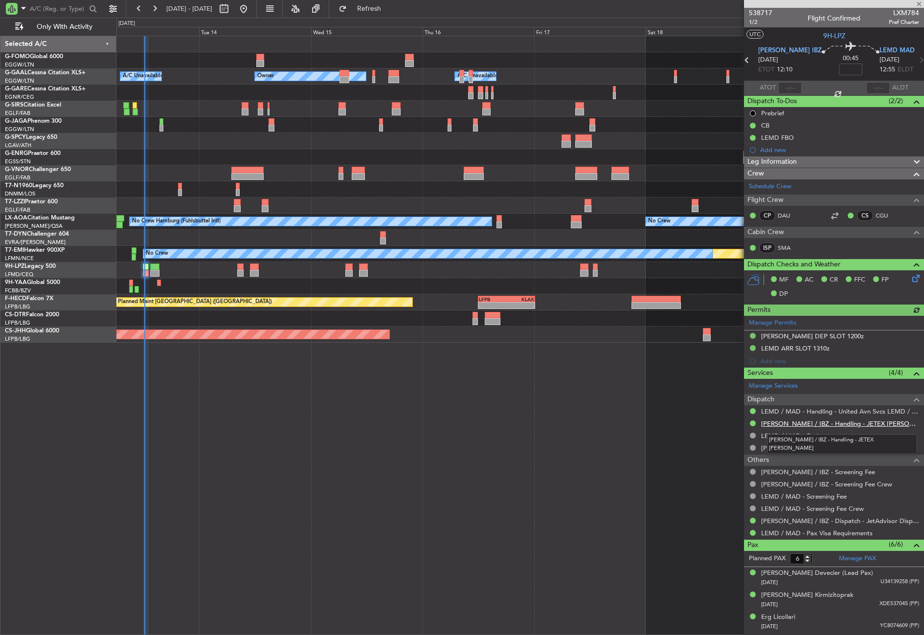
click at [806, 421] on link "[PERSON_NAME] / IBZ - Handling - JETEX [PERSON_NAME]" at bounding box center [840, 424] width 158 height 8
click at [322, 352] on div "EGGW 03:55 Z KSFO 14:45 Z - - Owner A/C Unavailable Owner A/C Unavailable Plann…" at bounding box center [519, 335] width 807 height 599
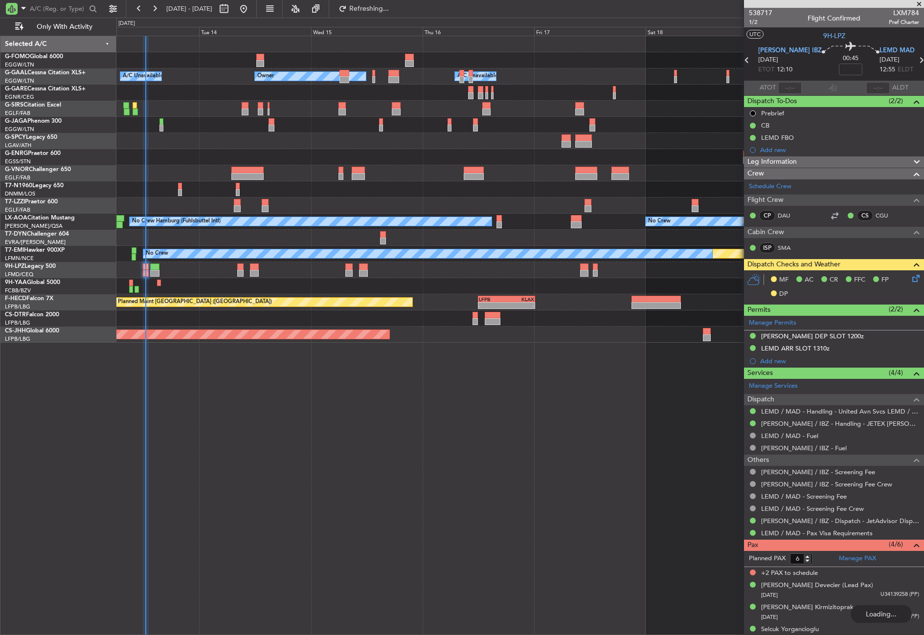
type input "5"
click at [372, 13] on button "Refresh" at bounding box center [363, 9] width 59 height 16
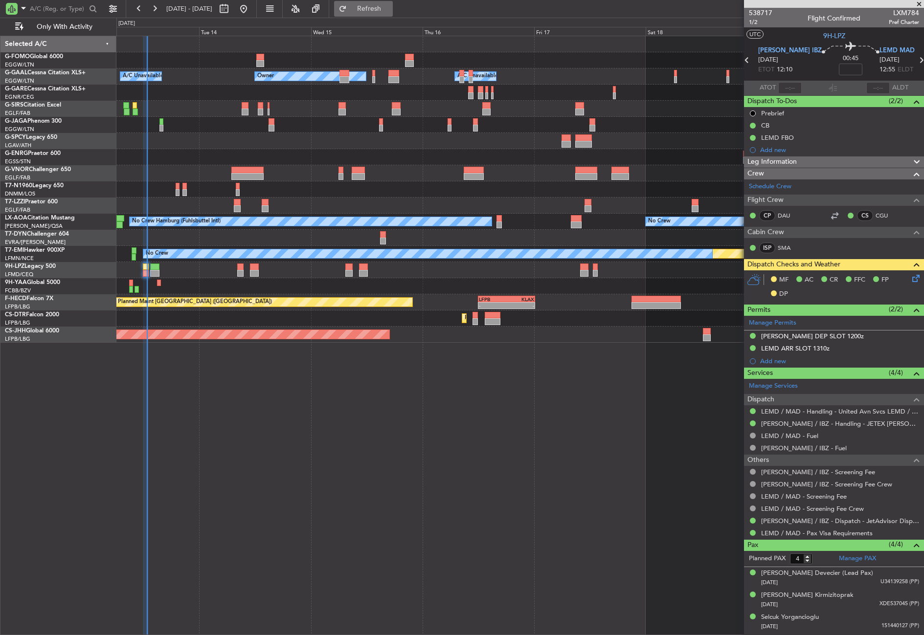
click at [373, 13] on button "Refresh" at bounding box center [363, 9] width 59 height 16
click at [323, 505] on div "EGGW 03:55 Z KSFO 14:45 Z - - Owner Owner A/C Unavailable A/C Unavailable Plann…" at bounding box center [519, 335] width 807 height 599
click at [196, 441] on div "EGGW 03:55 Z KSFO 14:45 Z - - Owner Owner A/C Unavailable A/C Unavailable Plann…" at bounding box center [519, 335] width 807 height 599
click at [383, 436] on div "EGGW 03:55 Z KSFO 14:45 Z - - Owner Owner A/C Unavailable A/C Unavailable Plann…" at bounding box center [519, 335] width 807 height 599
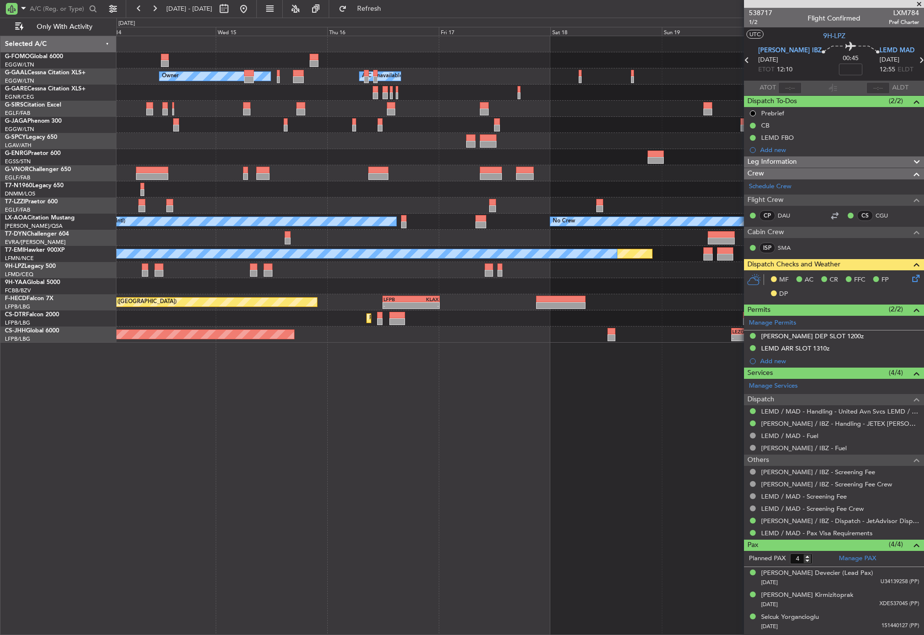
click at [426, 416] on div "EGGW 03:55 Z KSFO 14:45 Z - - Owner Owner A/C Unavailable A/C Unavailable Plann…" at bounding box center [519, 335] width 807 height 599
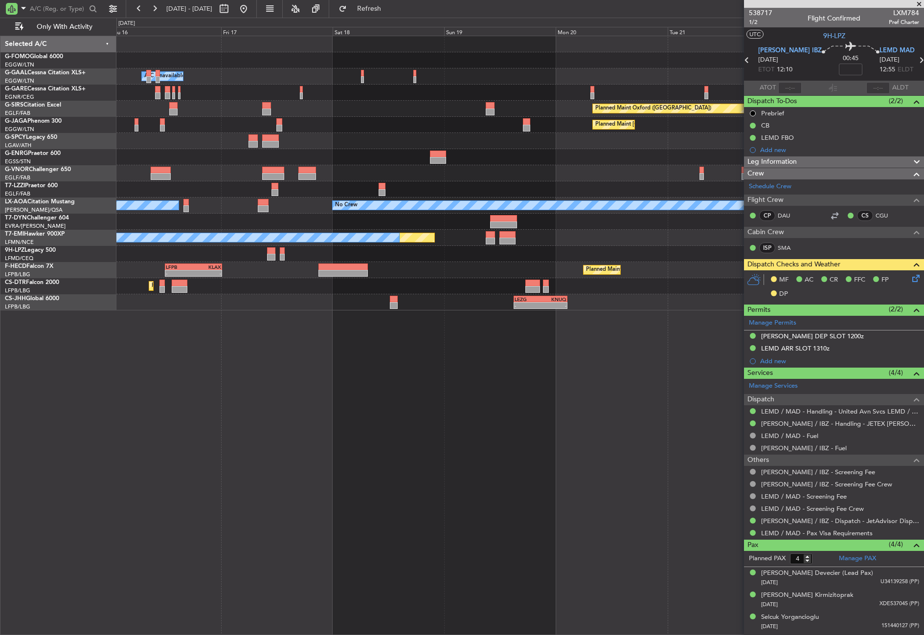
click at [266, 325] on div "EGGW 03:55 Z KSFO 14:45 Z - - Owner A/C Unavailable Owner Planned Maint Oxford …" at bounding box center [519, 335] width 807 height 599
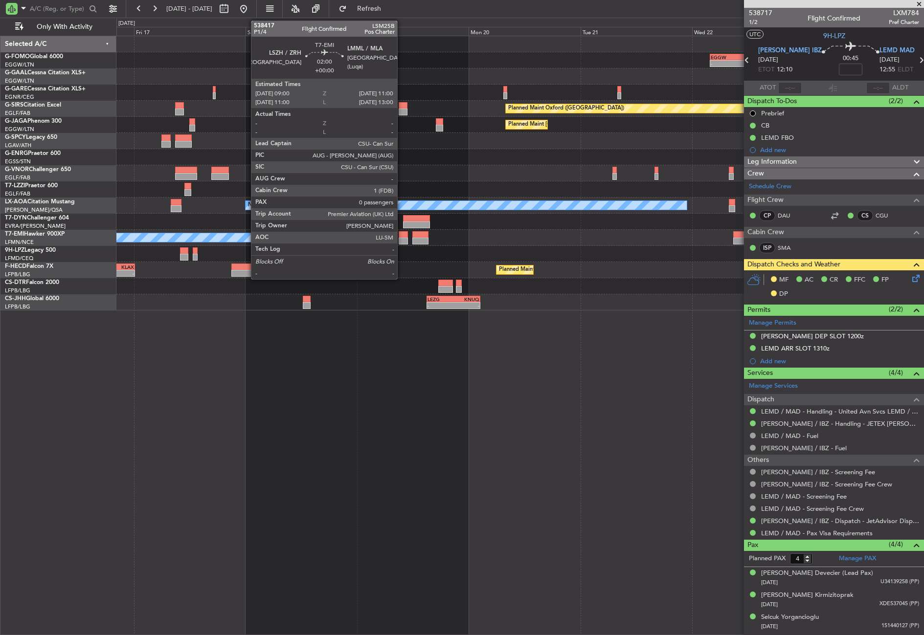
click at [401, 235] on div at bounding box center [404, 234] width 10 height 7
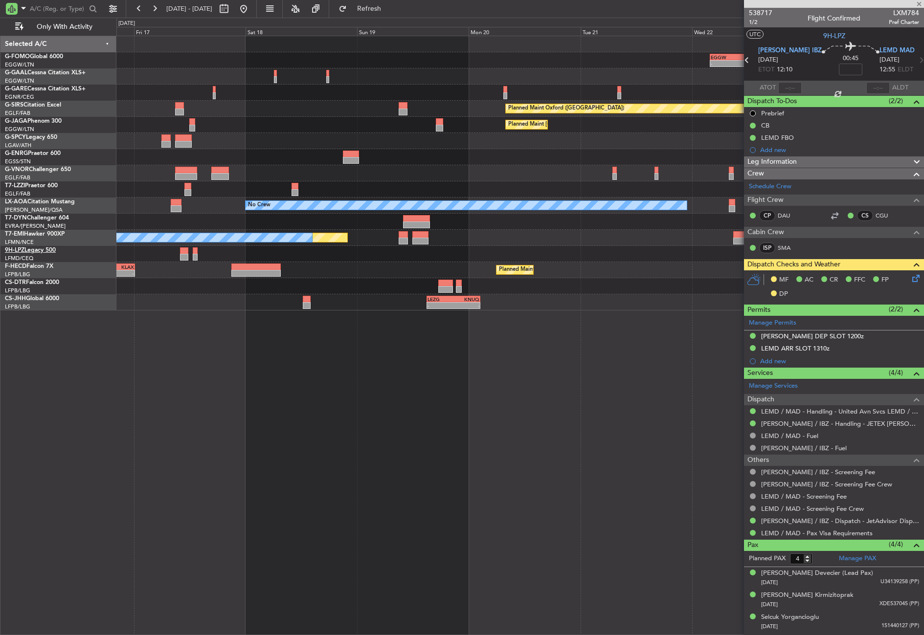
type input "0"
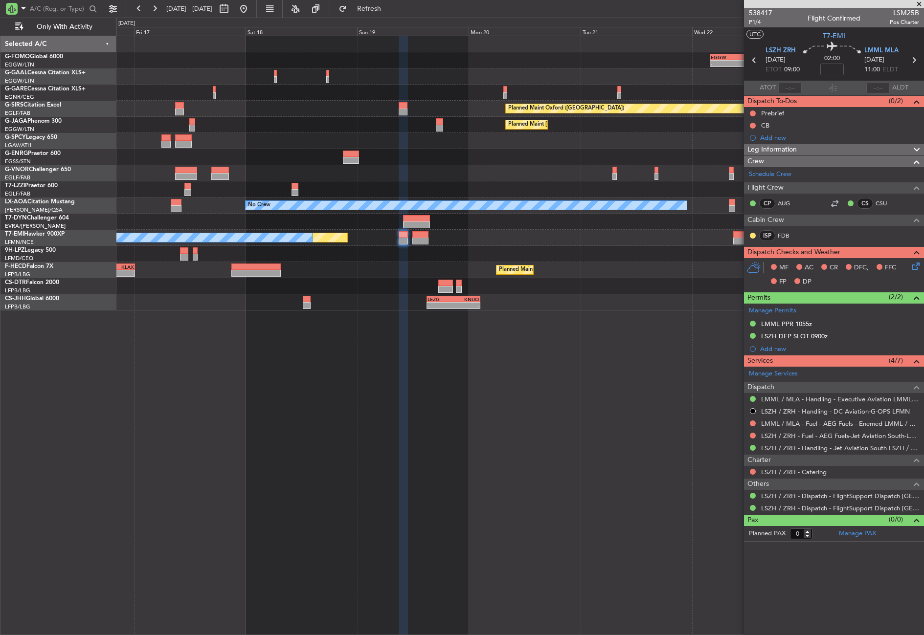
drag, startPoint x: 780, startPoint y: 321, endPoint x: 788, endPoint y: 339, distance: 19.9
click at [780, 321] on div "LMML PPR 1055z" at bounding box center [786, 324] width 51 height 8
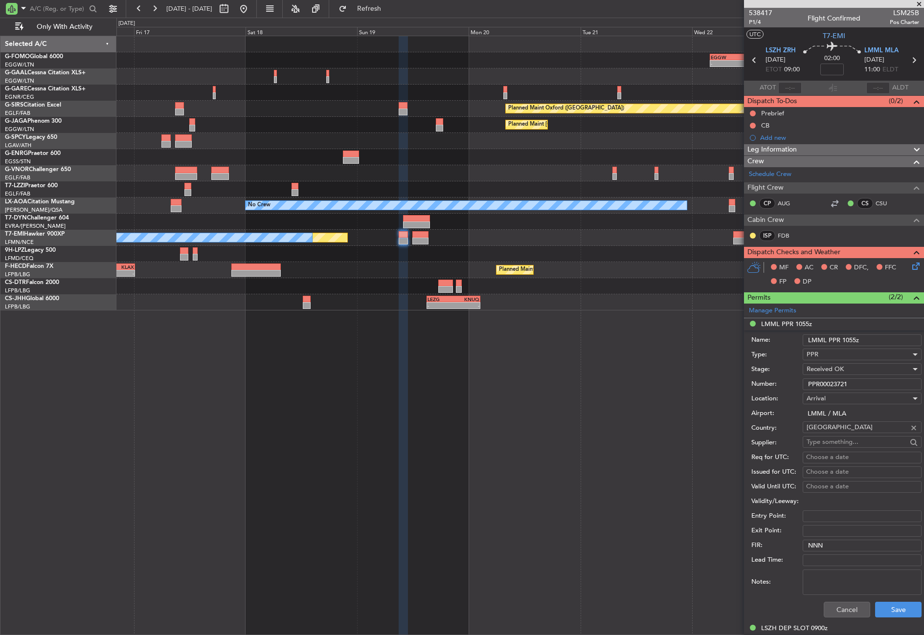
drag, startPoint x: 851, startPoint y: 382, endPoint x: 795, endPoint y: 387, distance: 56.0
click at [795, 387] on div "Number: PPR00023721" at bounding box center [836, 384] width 170 height 15
paste input "33"
type input "PPR00023733"
click at [819, 371] on span "Received OK" at bounding box center [824, 369] width 37 height 9
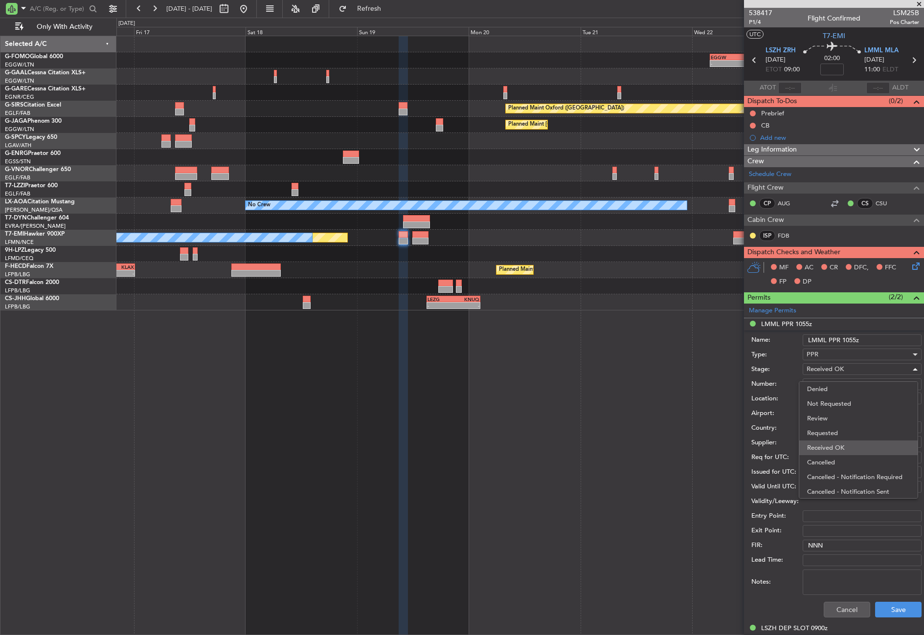
scroll to position [16, 0]
click at [887, 612] on div at bounding box center [462, 317] width 924 height 635
click at [883, 611] on button "Save" at bounding box center [898, 610] width 46 height 16
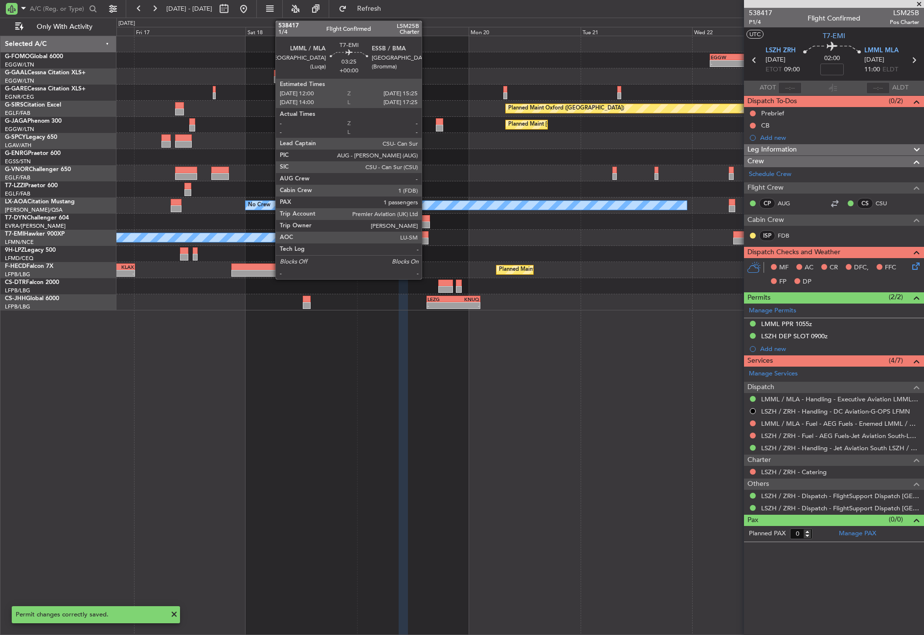
click at [426, 237] on div at bounding box center [420, 234] width 16 height 7
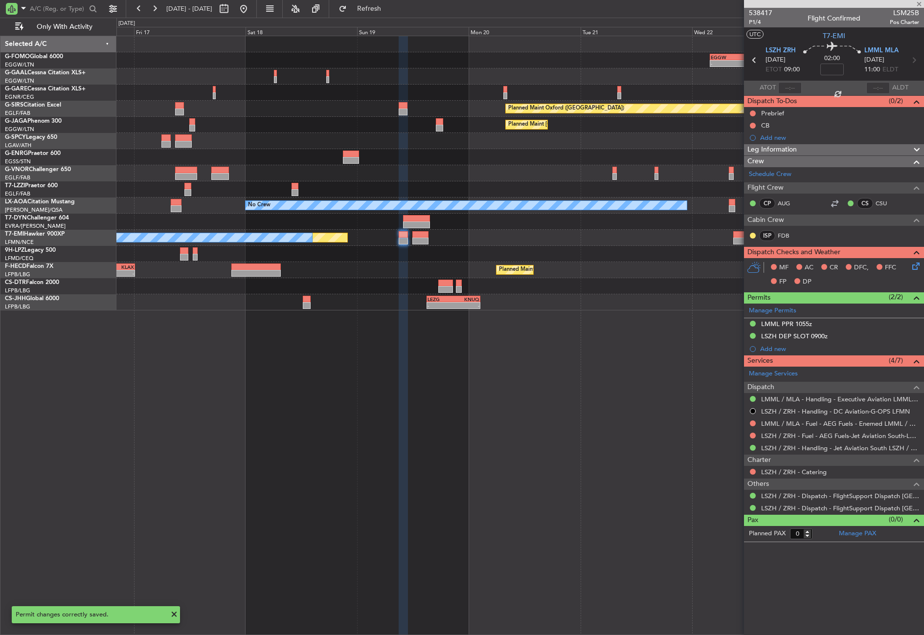
type input "1"
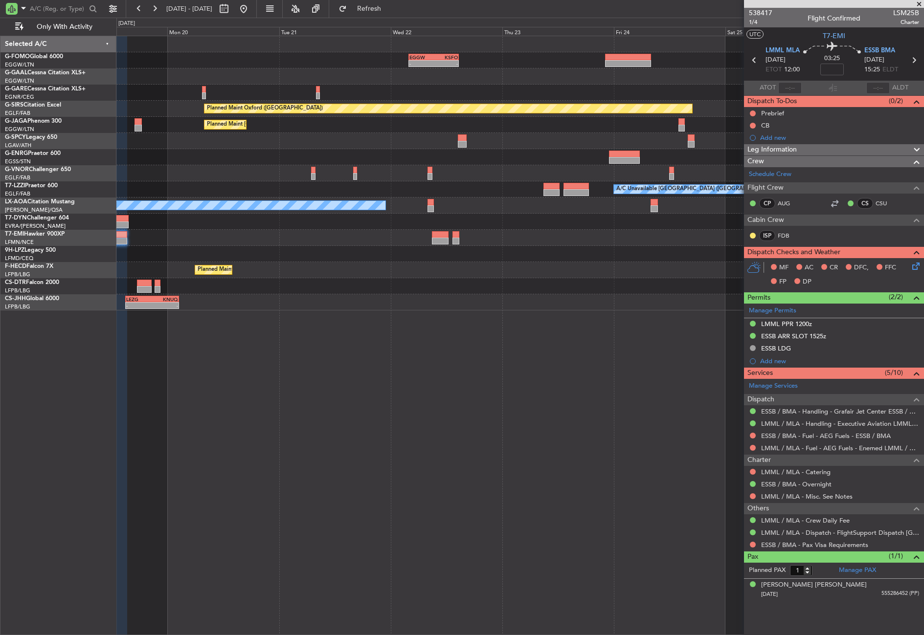
click at [283, 228] on div "- - EGGW 03:55 Z KSFO 14:45 Z Owner Planned Maint Oxford (Kidlington) Planned M…" at bounding box center [519, 173] width 807 height 274
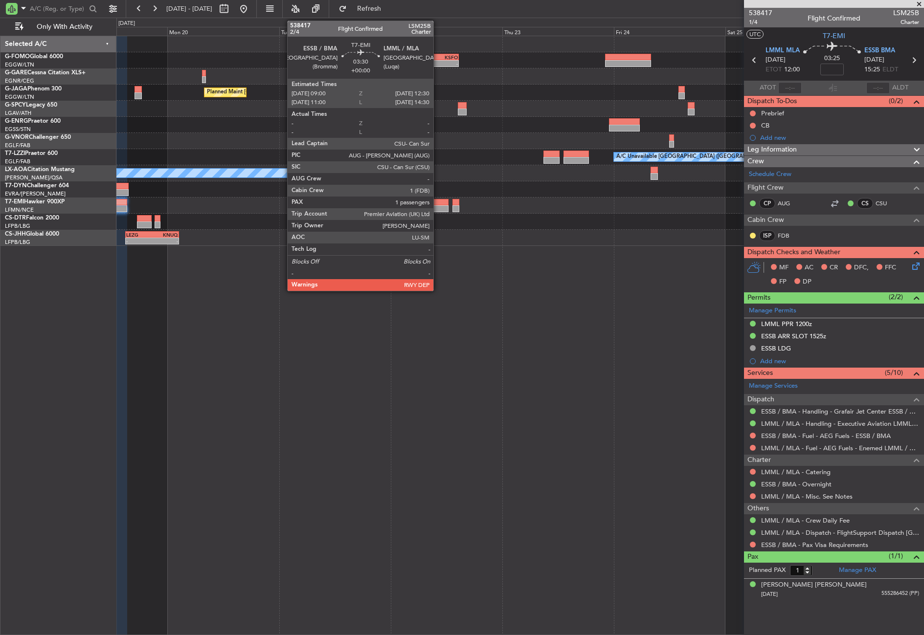
click at [438, 207] on div at bounding box center [440, 208] width 17 height 7
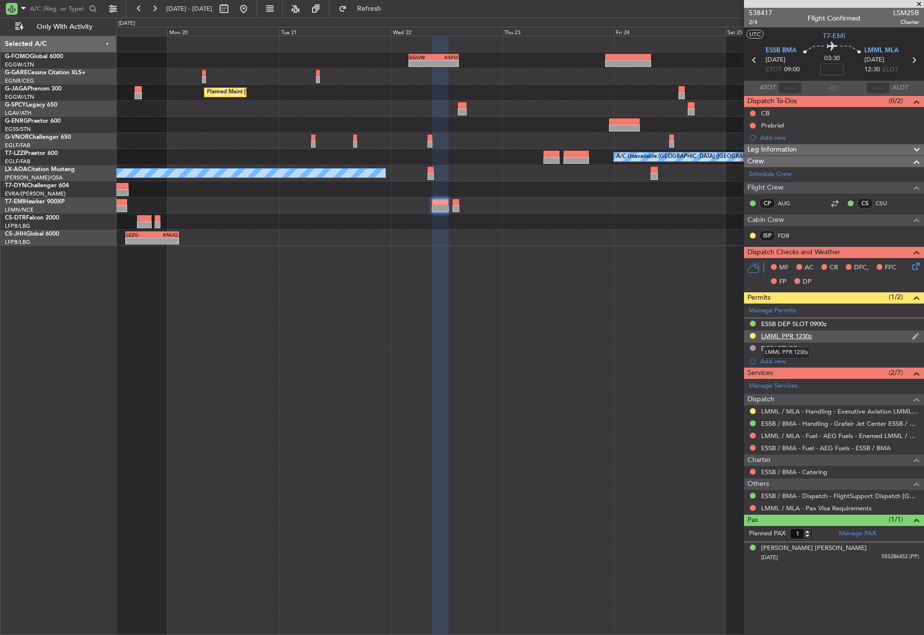
click at [788, 334] on div "LMML PPR 1230z" at bounding box center [786, 336] width 51 height 8
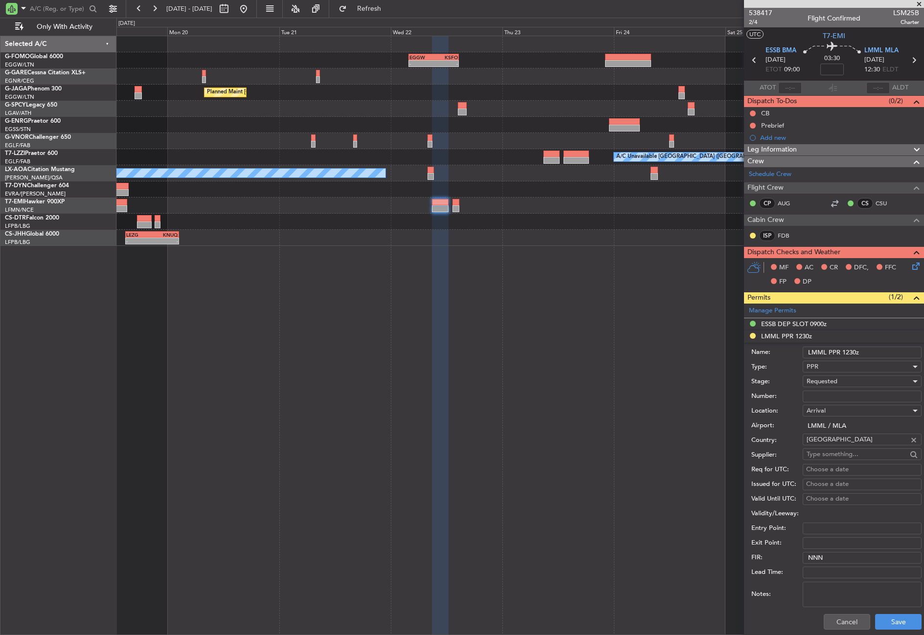
click at [831, 391] on input "Number:" at bounding box center [861, 397] width 119 height 12
paste input "PPR00023733"
type input "PPR00023733"
click at [829, 380] on span "Requested" at bounding box center [821, 381] width 31 height 9
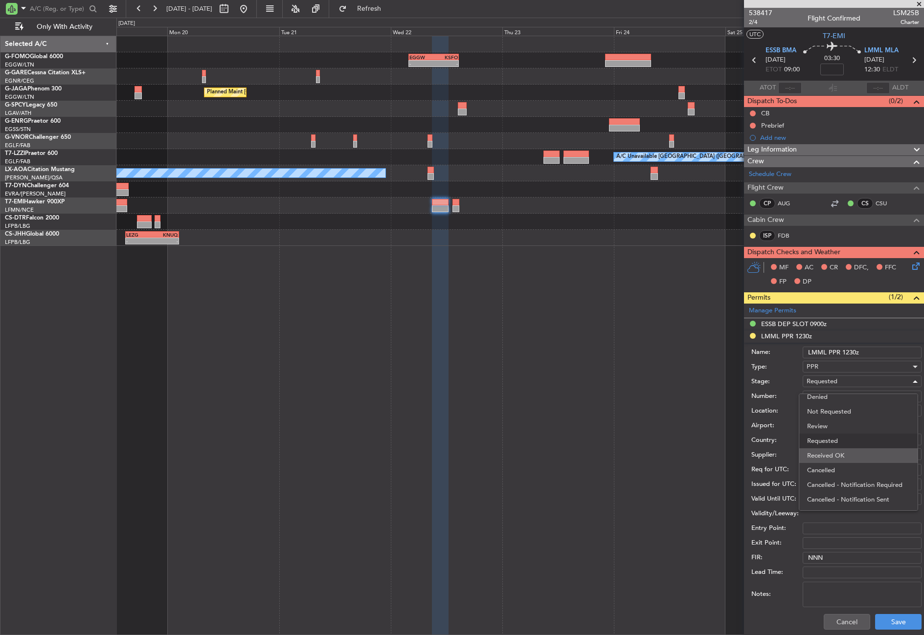
click at [825, 461] on span "Received OK" at bounding box center [858, 455] width 103 height 15
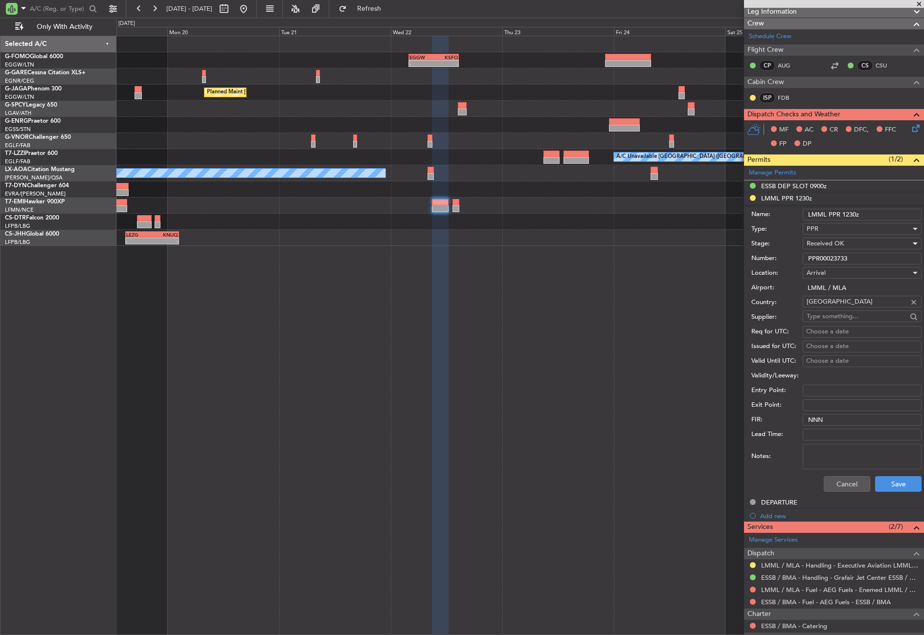
scroll to position [221, 0]
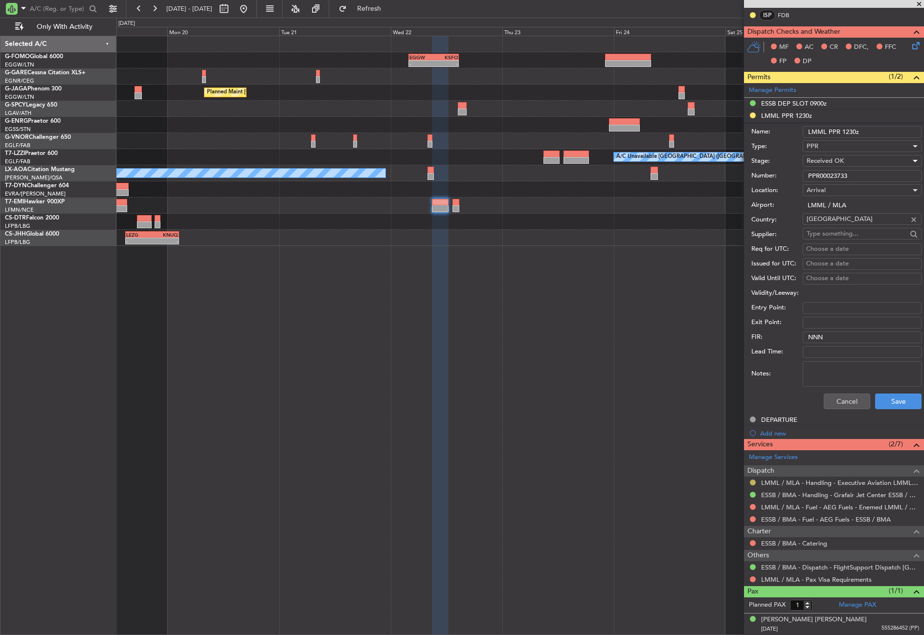
click at [752, 480] on button at bounding box center [753, 483] width 6 height 6
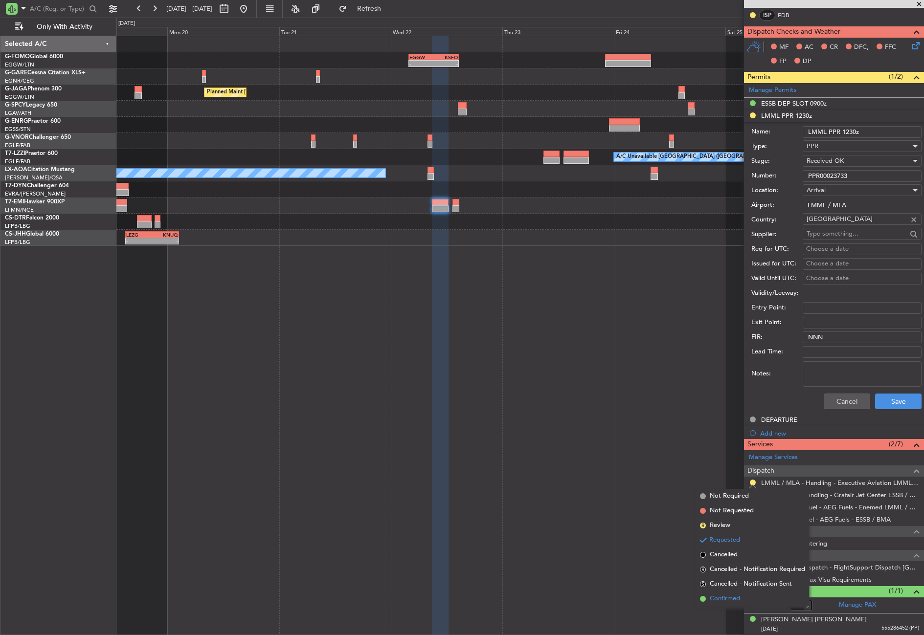
click at [733, 599] on span "Confirmed" at bounding box center [725, 599] width 30 height 10
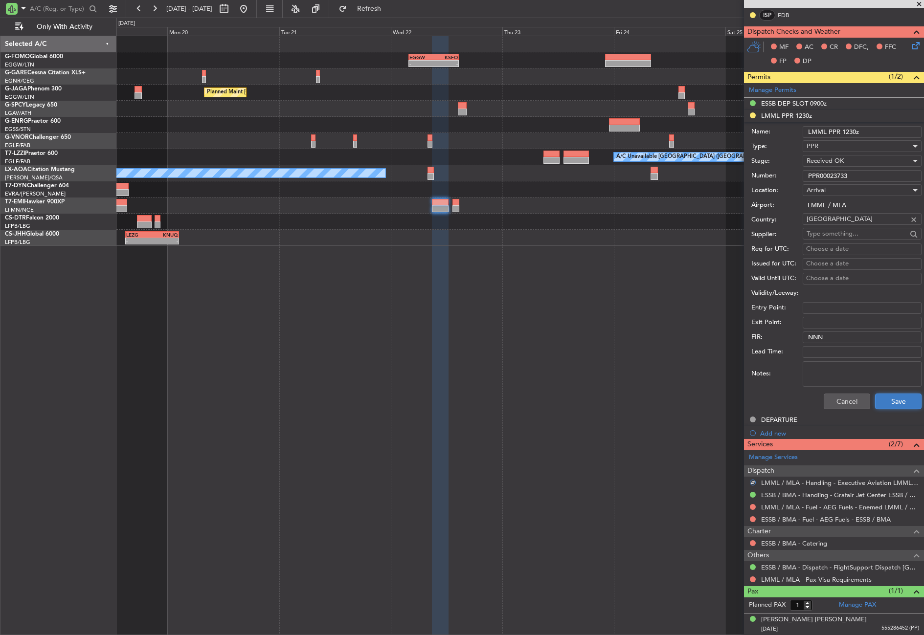
click at [877, 401] on button "Save" at bounding box center [898, 402] width 46 height 16
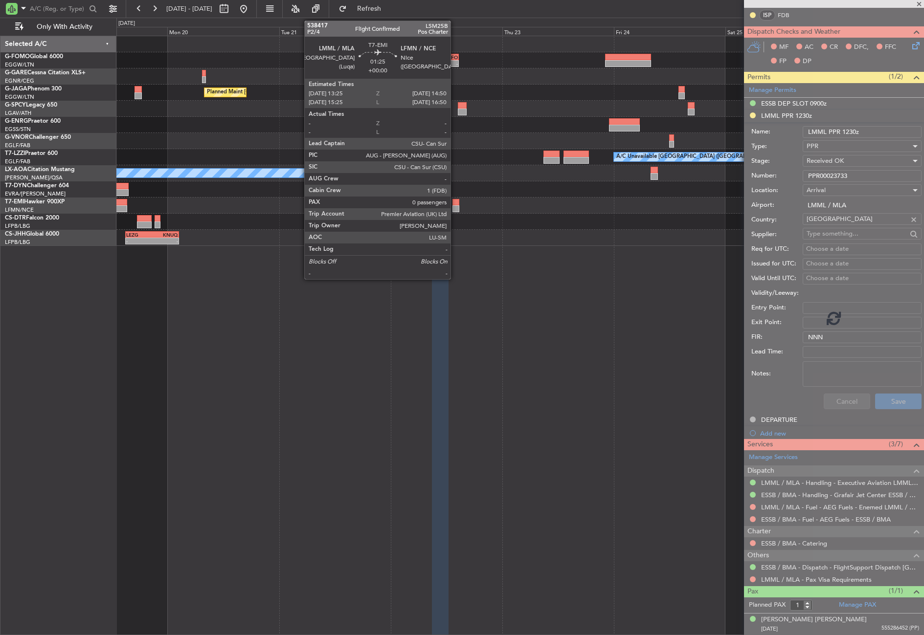
scroll to position [0, 0]
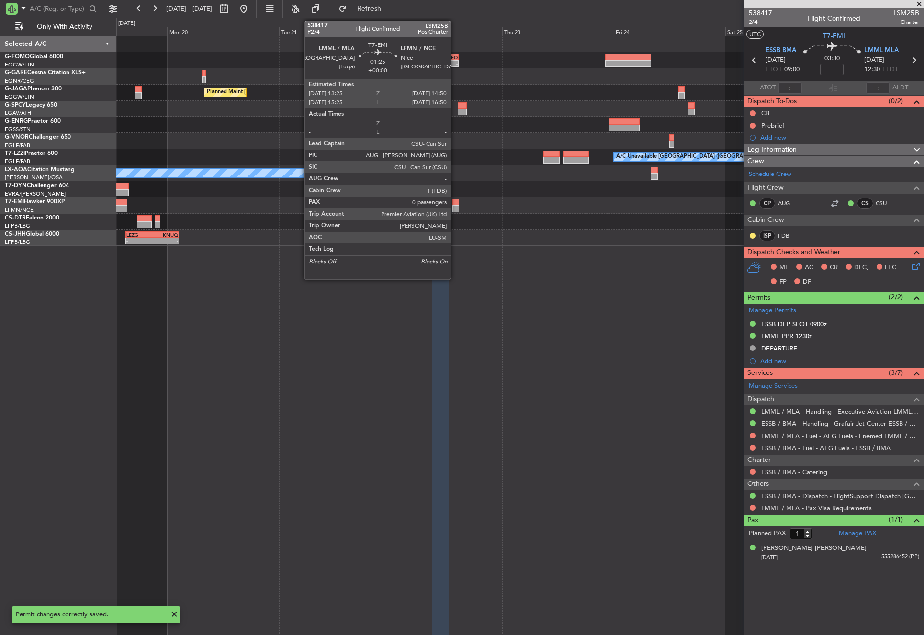
click at [455, 201] on div at bounding box center [455, 202] width 7 height 7
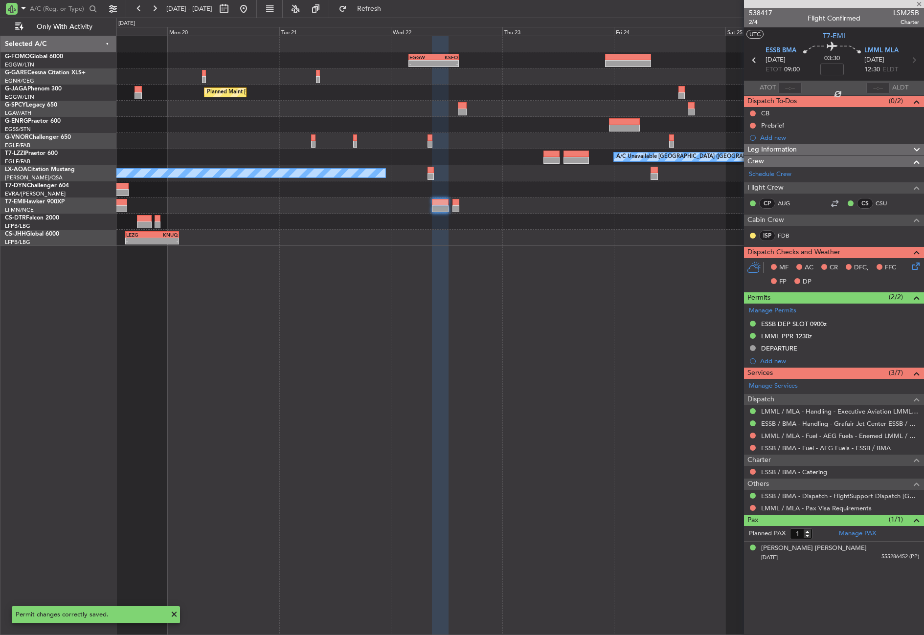
type input "0"
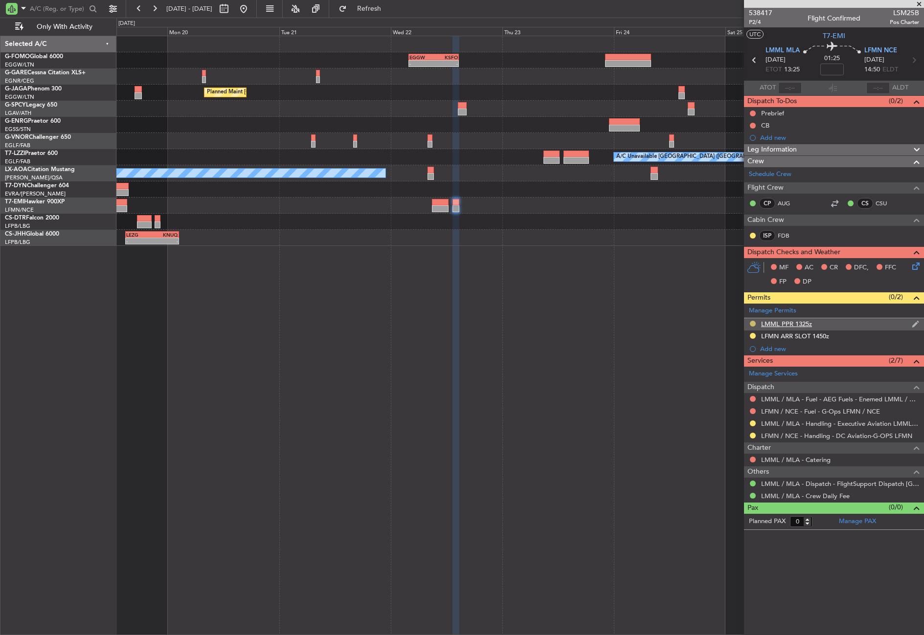
click at [752, 322] on button at bounding box center [753, 324] width 6 height 6
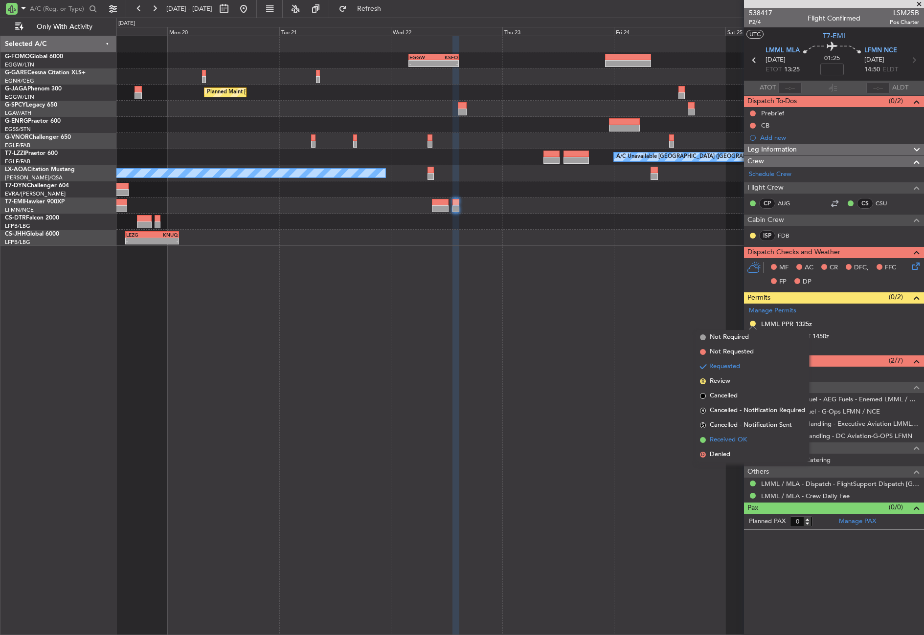
click at [740, 434] on li "Received OK" at bounding box center [752, 440] width 113 height 15
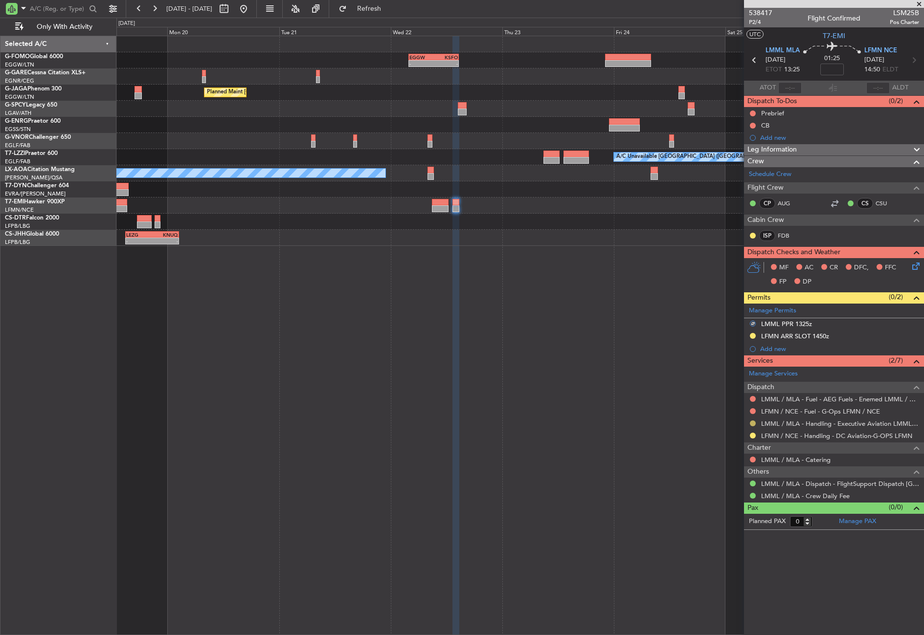
click at [752, 422] on button at bounding box center [753, 424] width 6 height 6
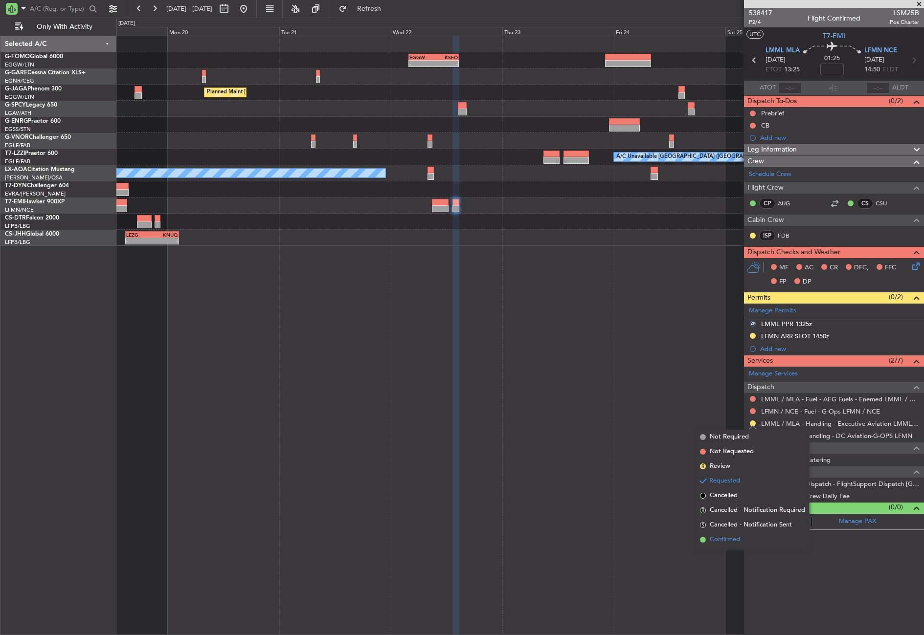
click at [737, 535] on span "Confirmed" at bounding box center [725, 540] width 30 height 10
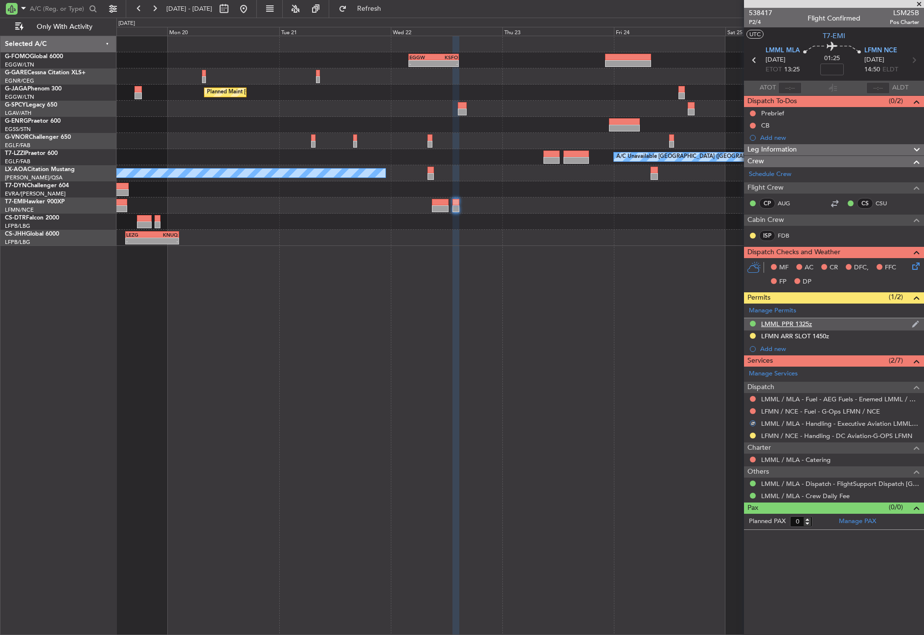
click at [783, 323] on div "LMML PPR 1325z" at bounding box center [786, 324] width 51 height 8
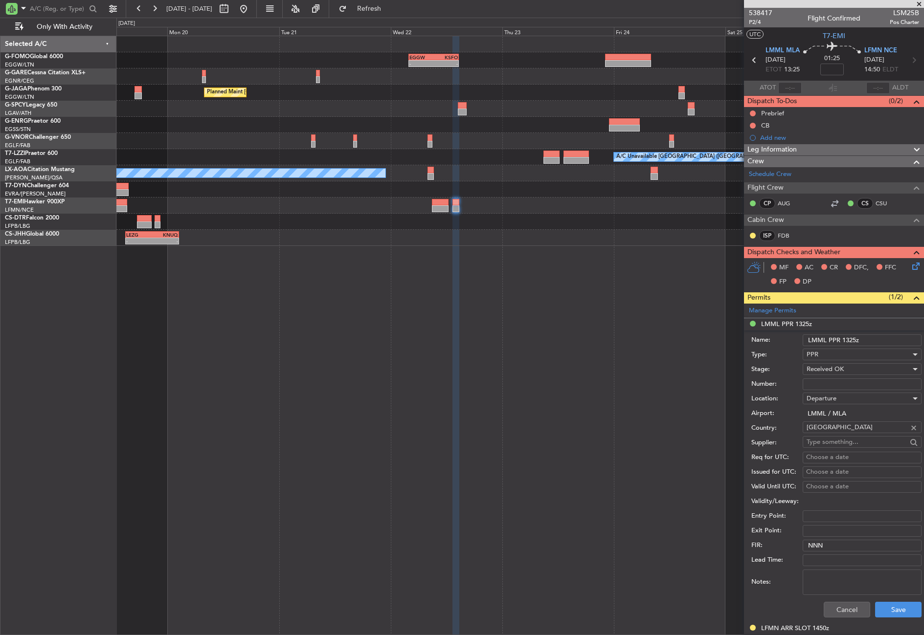
click at [818, 388] on input "Number:" at bounding box center [861, 384] width 119 height 12
paste input "PPR00023733"
type input "PPR00023733"
click at [898, 602] on button "Save" at bounding box center [898, 610] width 46 height 16
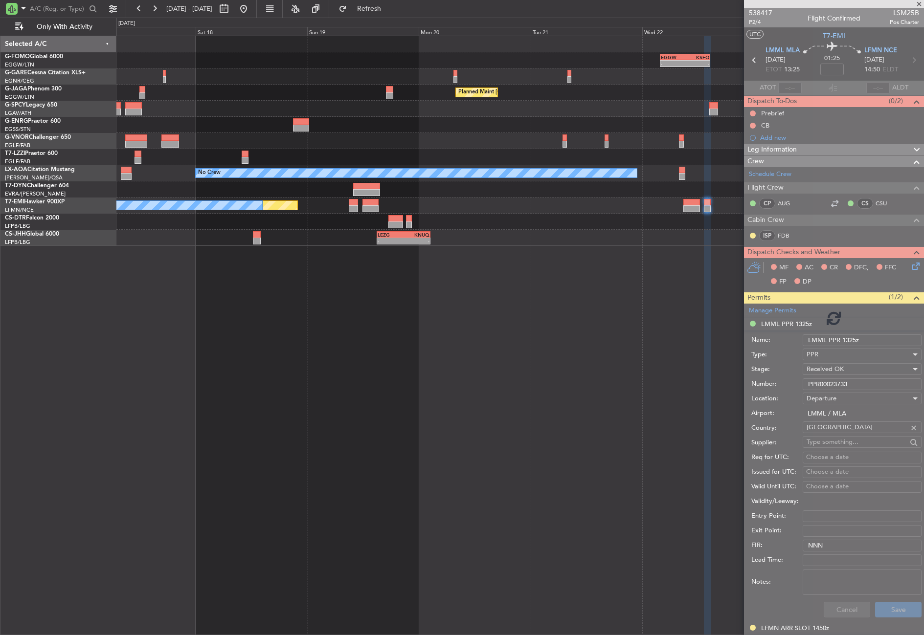
click at [593, 206] on div "Planned Maint No Crew" at bounding box center [519, 206] width 807 height 16
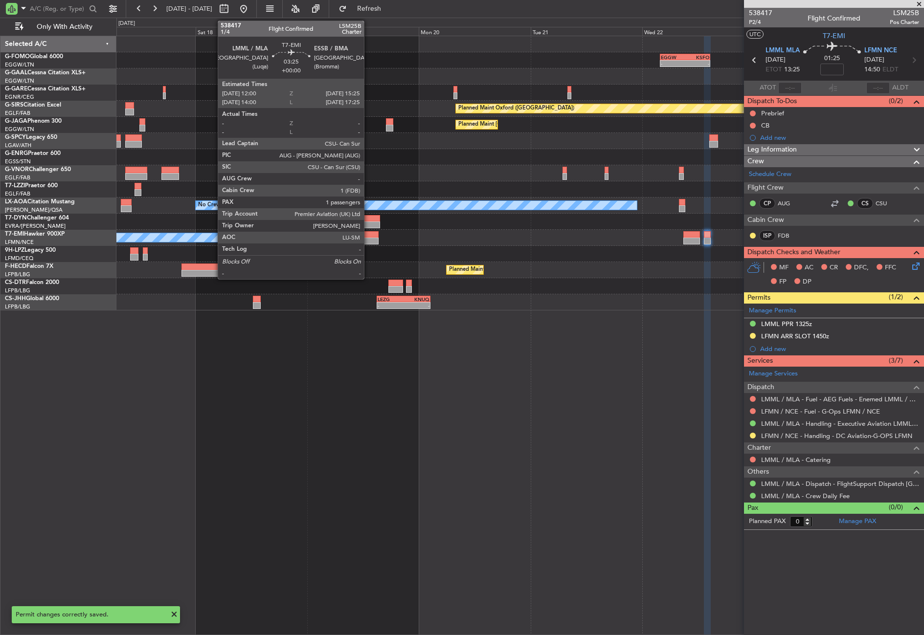
click at [368, 233] on div at bounding box center [370, 234] width 16 height 7
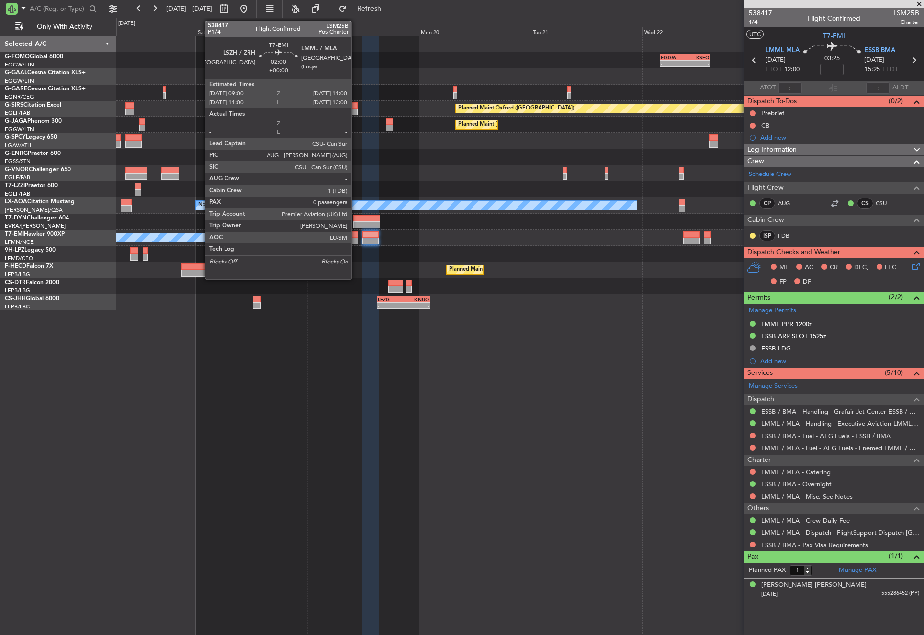
click at [355, 236] on div at bounding box center [354, 234] width 10 height 7
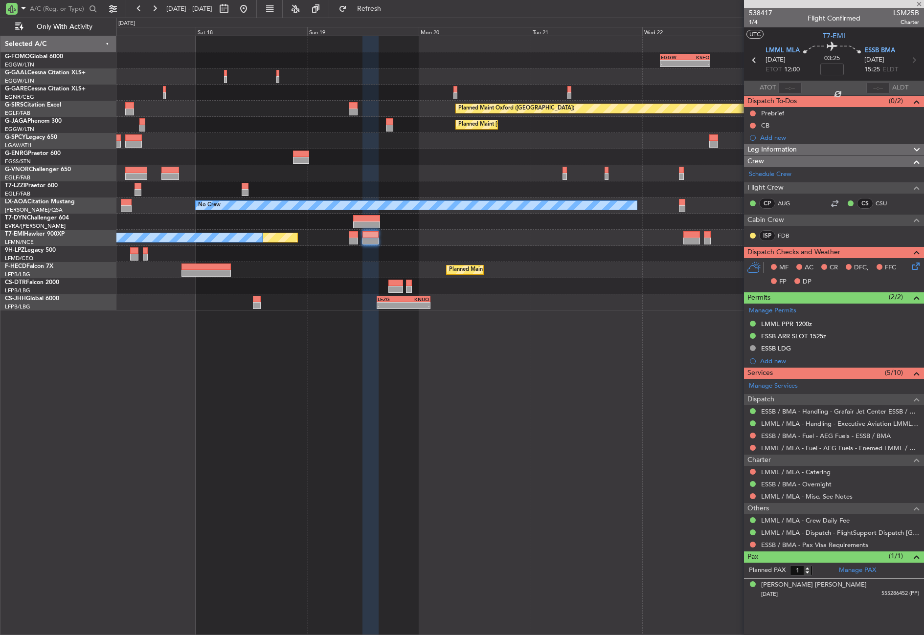
type input "0"
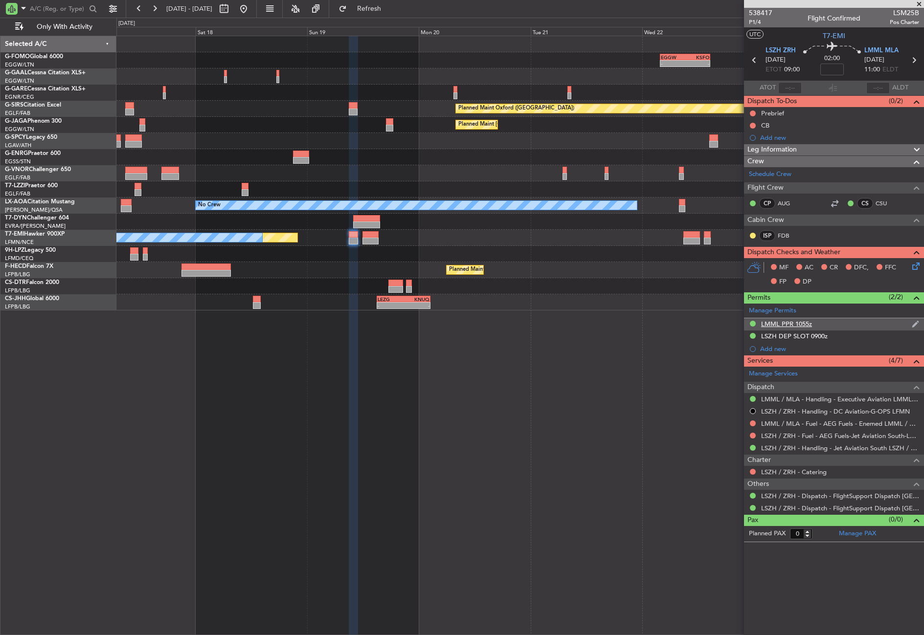
click at [796, 321] on div "LMML PPR 1055z" at bounding box center [786, 324] width 51 height 8
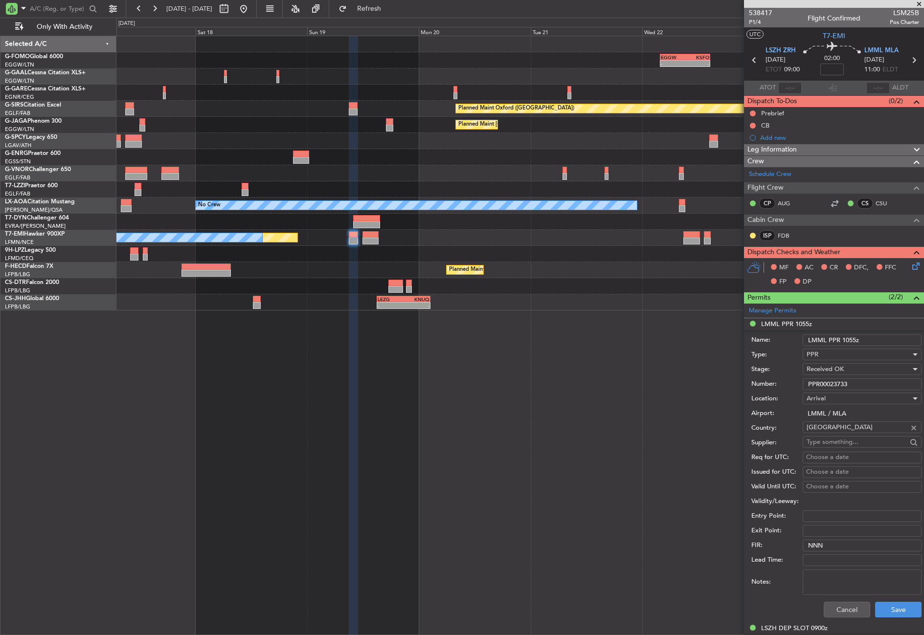
drag, startPoint x: 853, startPoint y: 379, endPoint x: 799, endPoint y: 379, distance: 54.3
click at [799, 379] on div "Number: PPR00023733" at bounding box center [836, 384] width 170 height 15
paste input "21"
type input "PPR00023721"
click at [893, 609] on button "Save" at bounding box center [898, 610] width 46 height 16
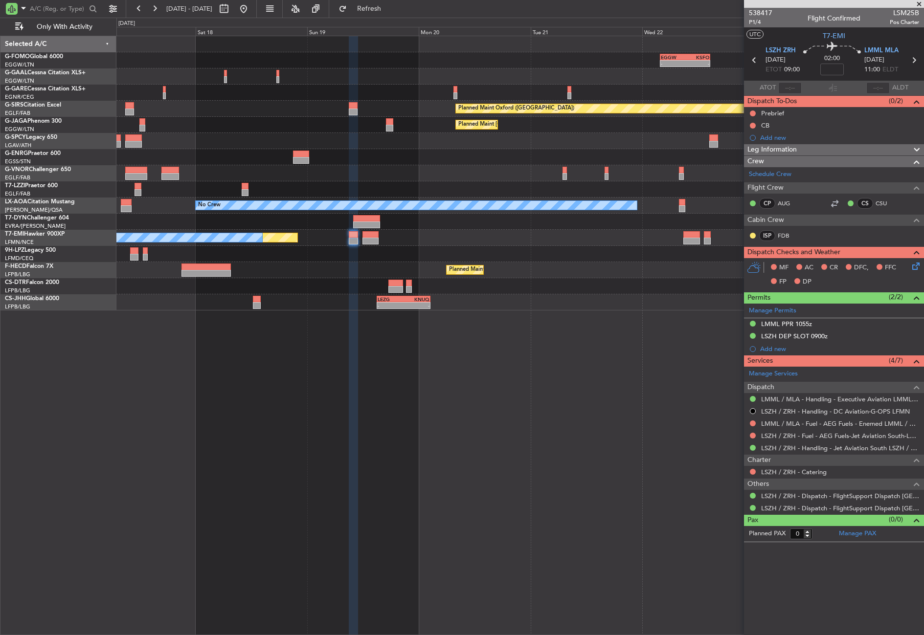
click at [563, 112] on div "- - EGGW 03:55 Z KSFO 14:45 Z A/C Unavailable Owner Owner Owner Planned Maint O…" at bounding box center [519, 173] width 807 height 274
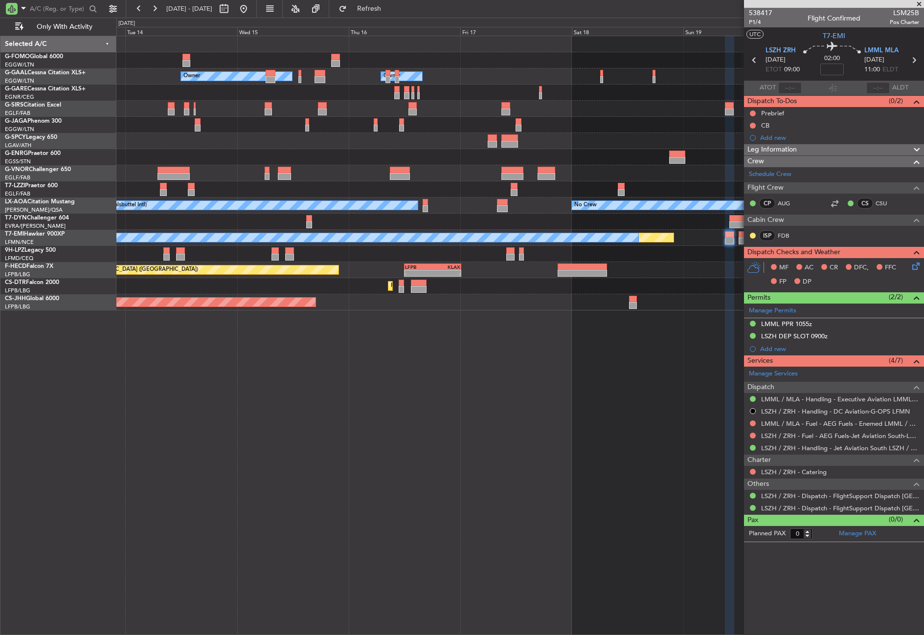
click at [493, 124] on div "Planned Maint [GEOGRAPHIC_DATA] ([GEOGRAPHIC_DATA]) No Crew" at bounding box center [519, 125] width 807 height 16
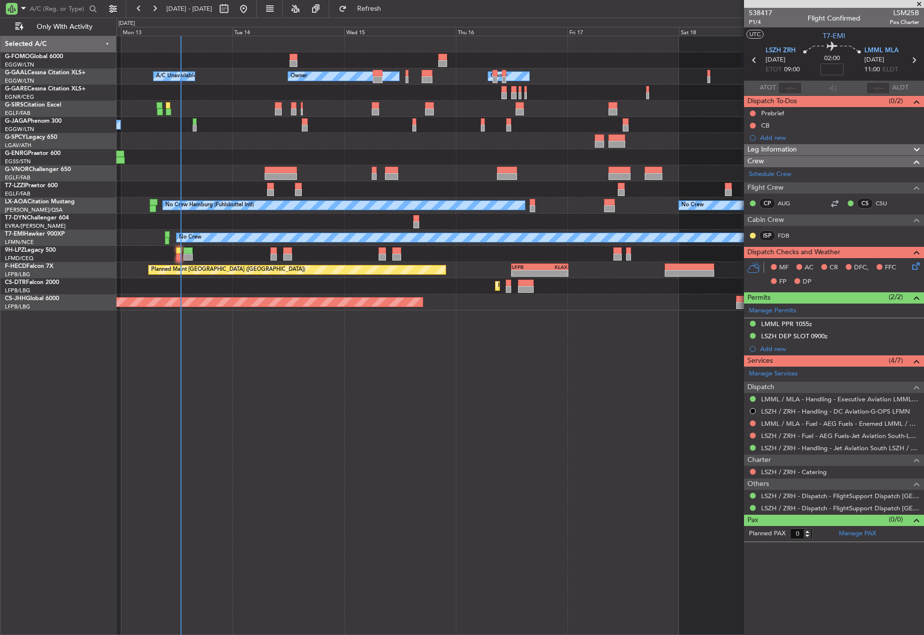
click at [304, 142] on div at bounding box center [519, 141] width 807 height 16
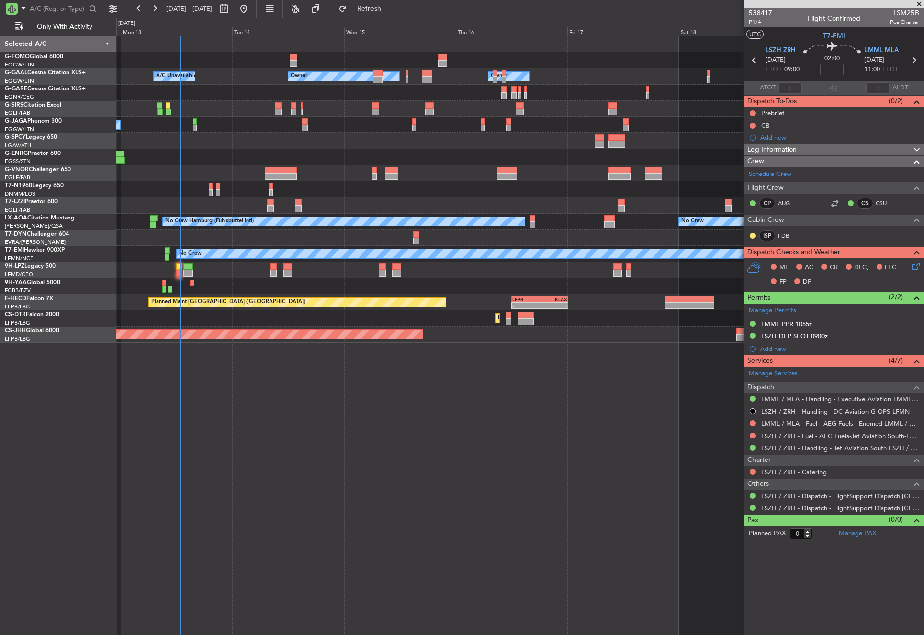
click at [292, 488] on div "A/C Unavailable Owner Owner A/C Unavailable Planned Maint Oxford (Kidlington) N…" at bounding box center [519, 335] width 807 height 599
